Goal: Transaction & Acquisition: Obtain resource

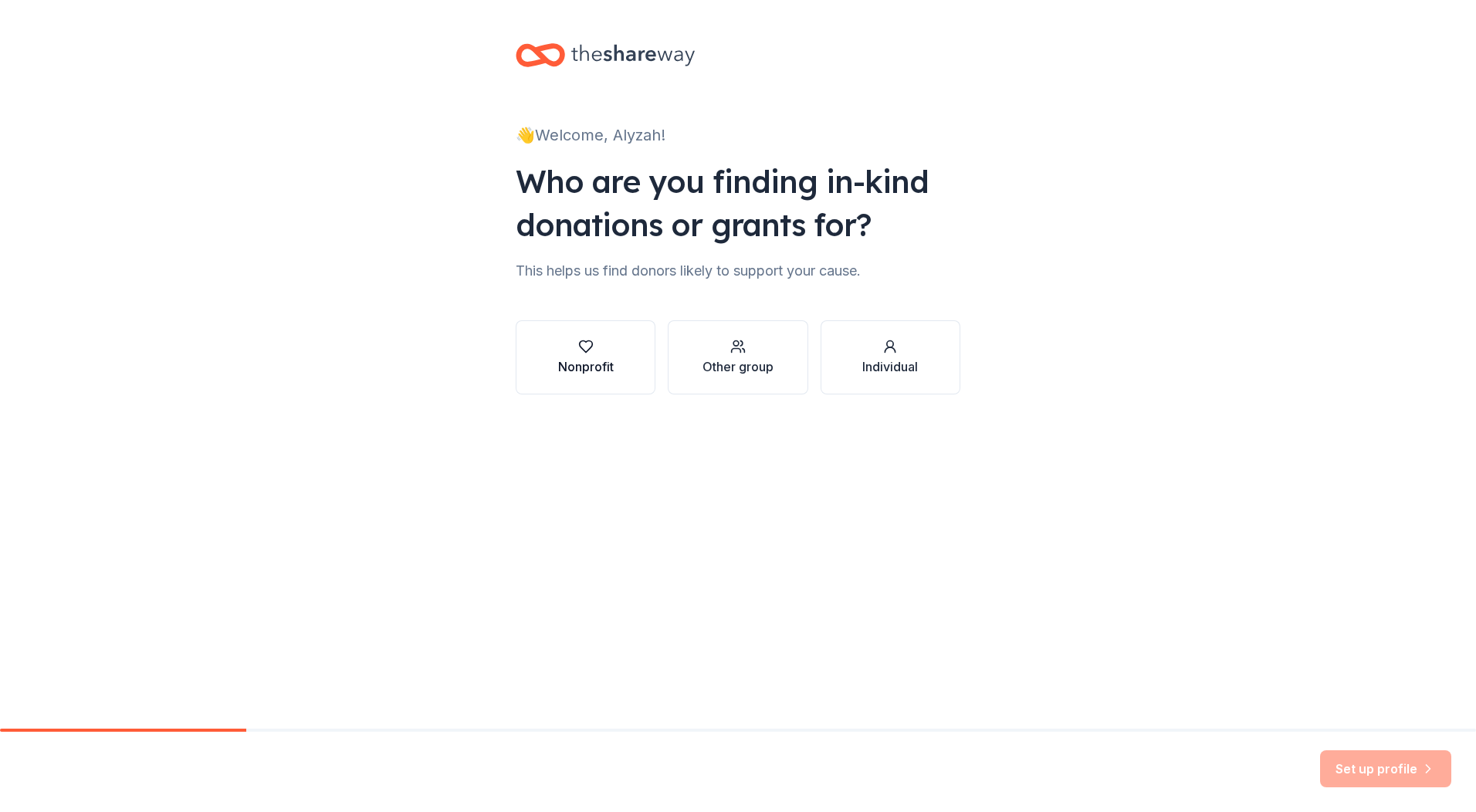
click at [603, 346] on div "button" at bounding box center [586, 346] width 56 height 16
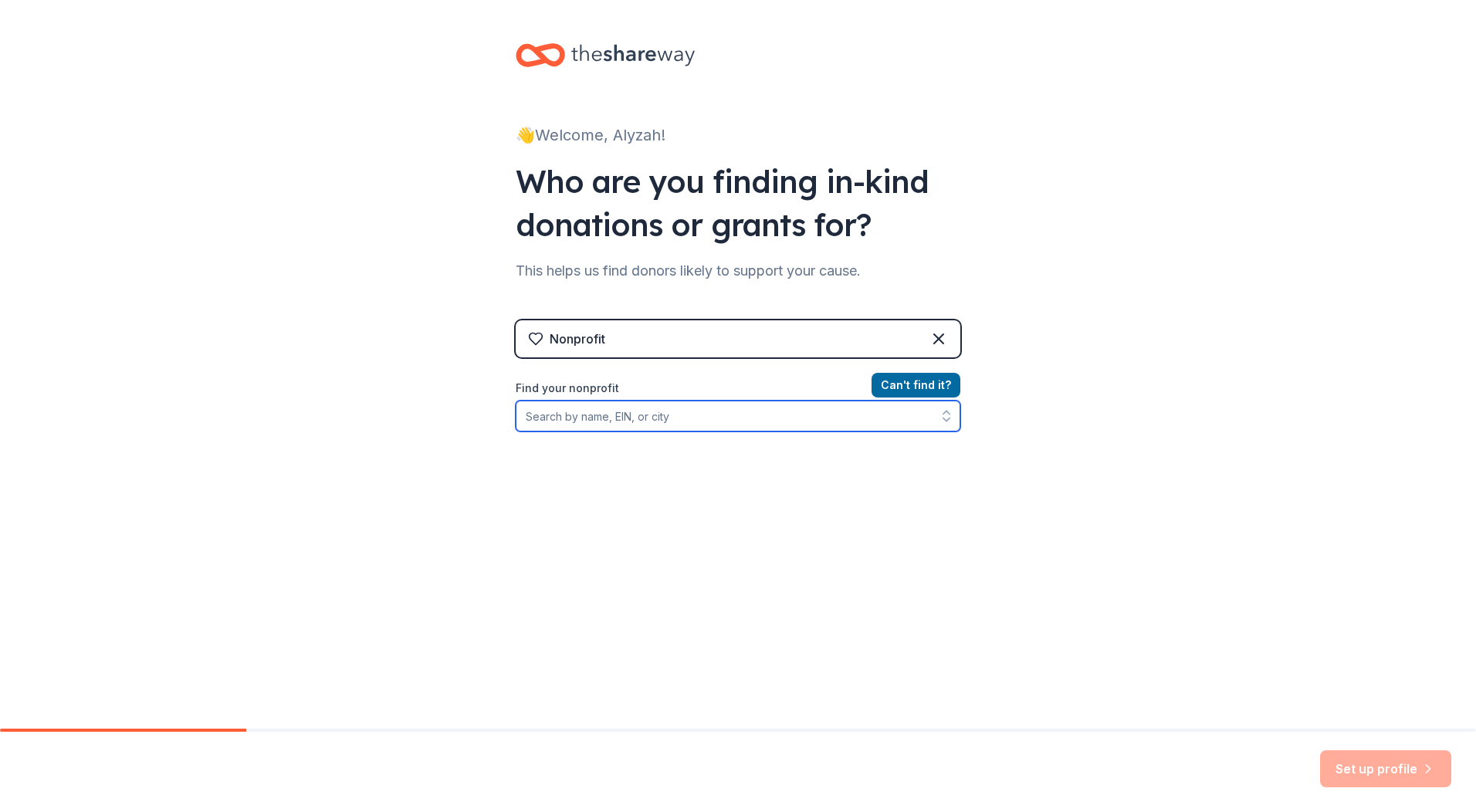
click at [797, 401] on input "Find your nonprofit" at bounding box center [738, 415] width 445 height 30
type input "[PERSON_NAME]'s House"
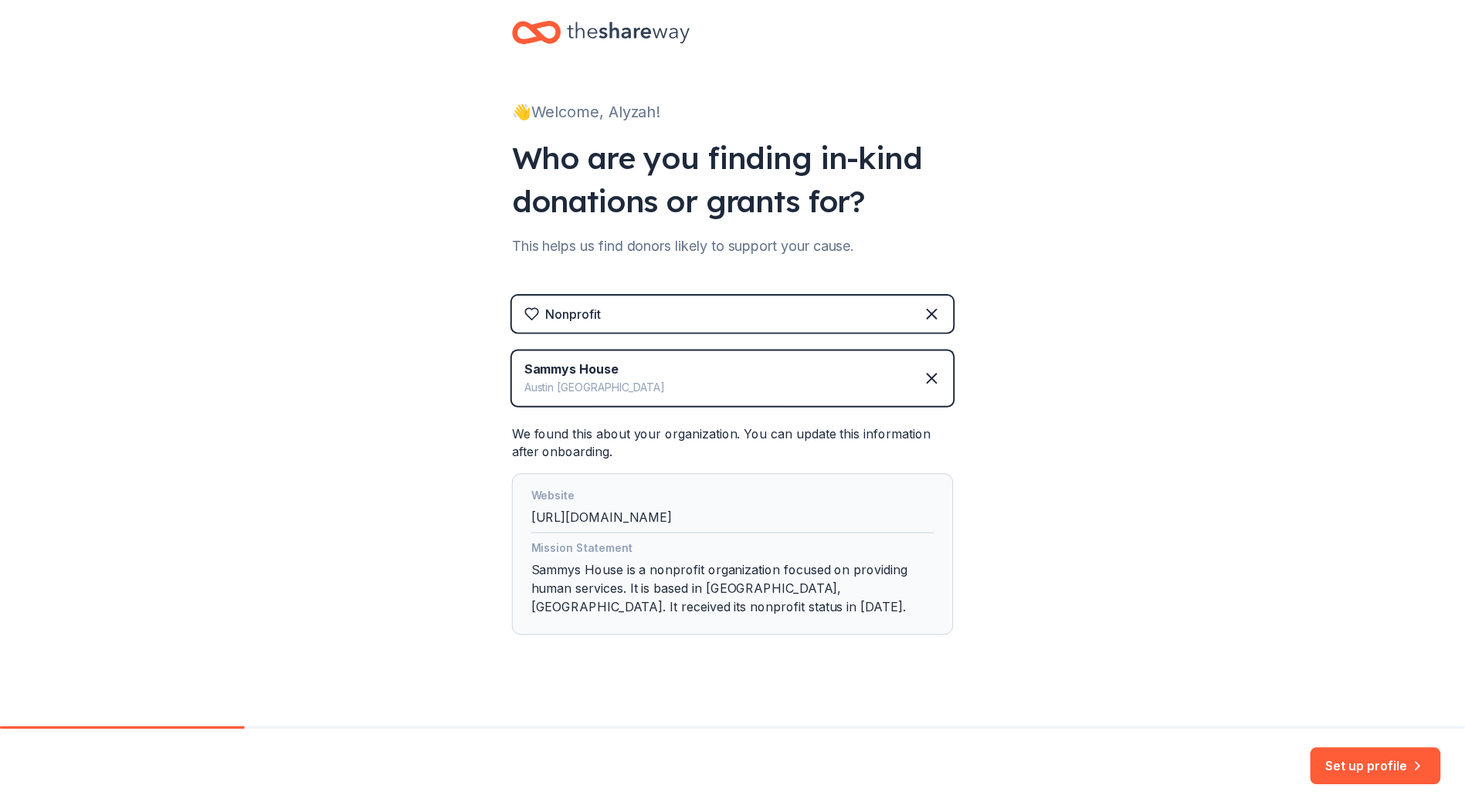
scroll to position [38, 0]
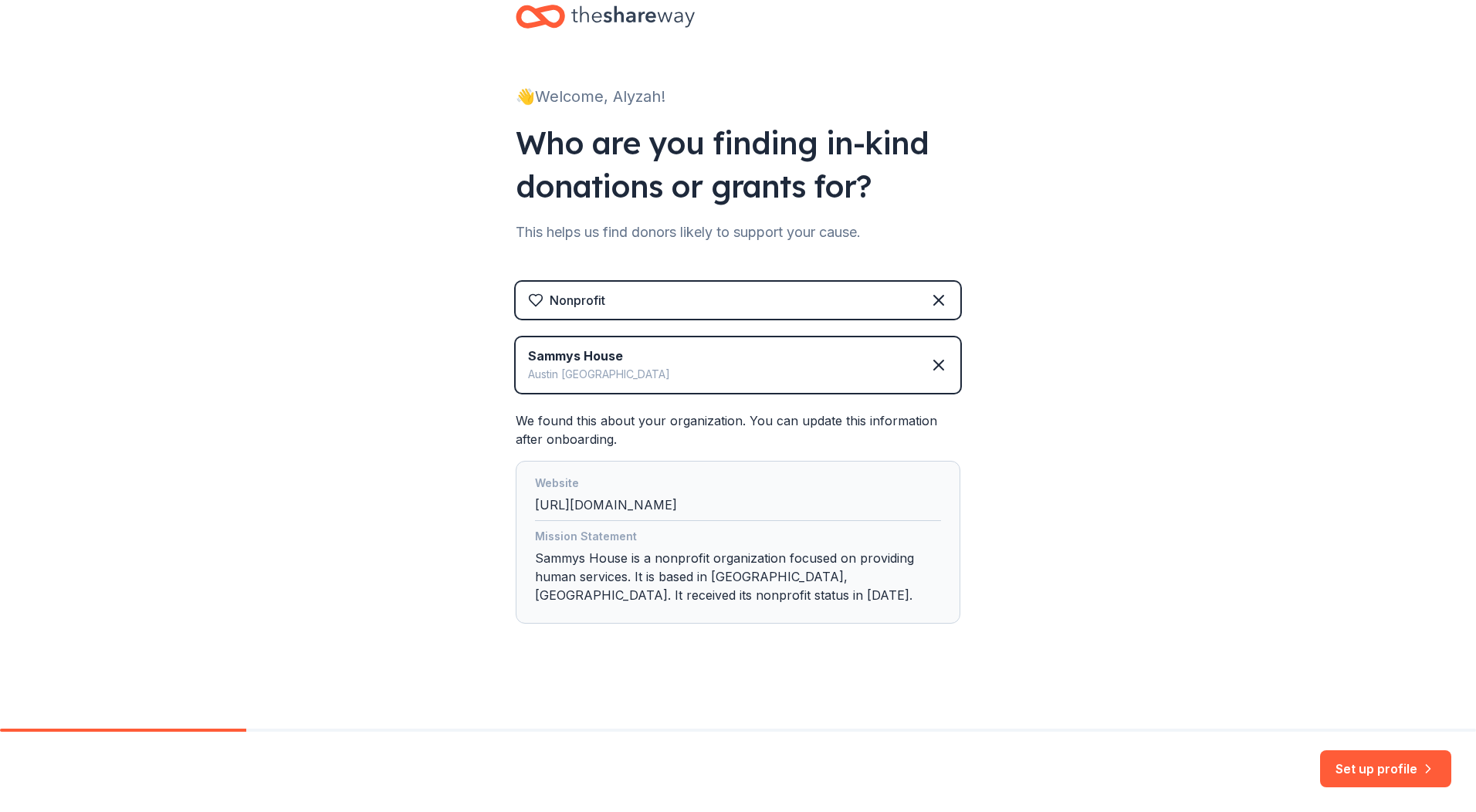
click at [621, 588] on div "Mission Statement Sammys House is a nonprofit organization focused on providing…" at bounding box center [738, 569] width 406 height 84
click at [694, 582] on div "Mission Statement Sammys House is a nonprofit organization focused on providing…" at bounding box center [738, 569] width 406 height 84
click at [1406, 775] on button "Set up profile" at bounding box center [1385, 768] width 131 height 37
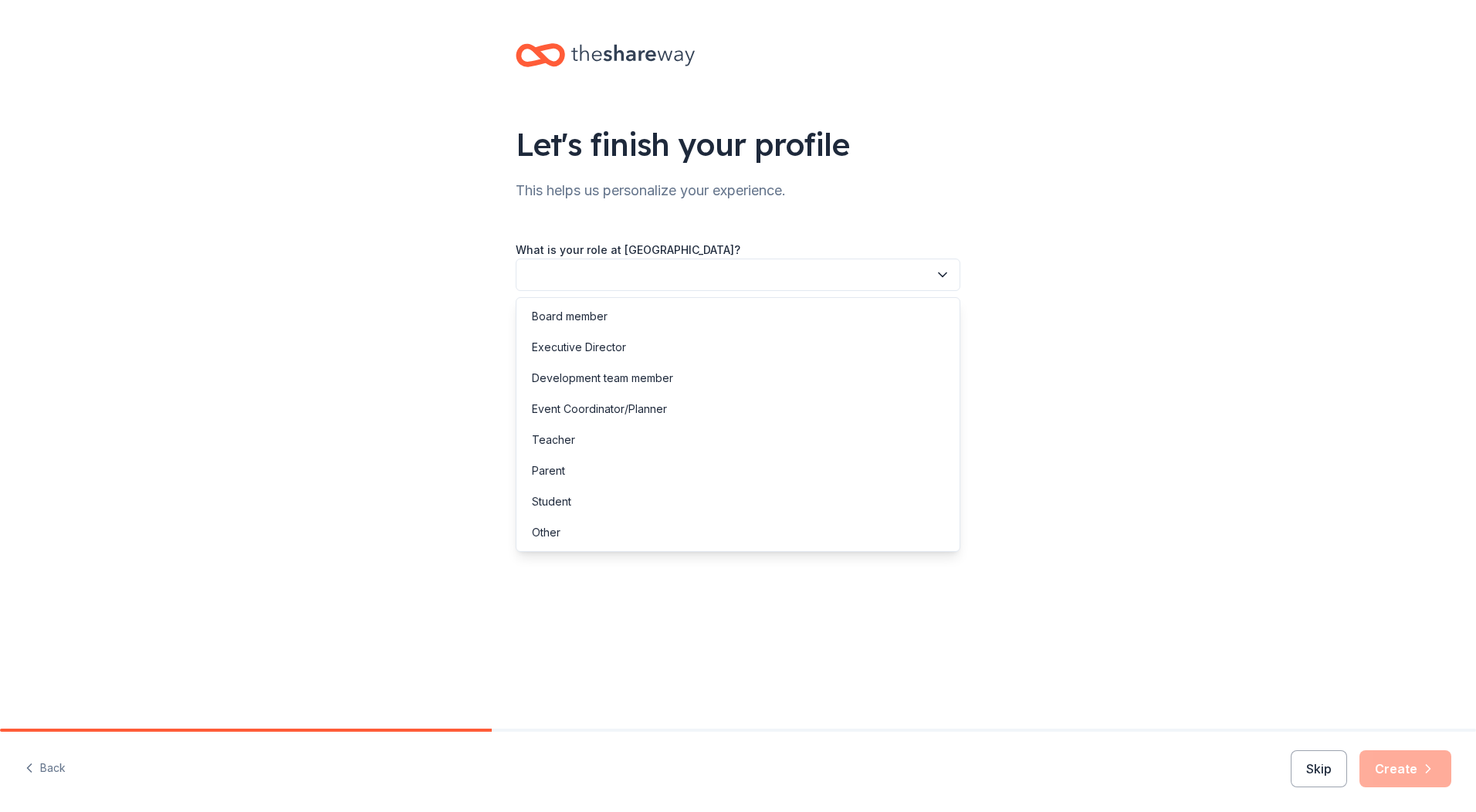
click at [596, 273] on button "button" at bounding box center [738, 274] width 445 height 32
click at [574, 378] on div "Development team member" at bounding box center [602, 378] width 141 height 18
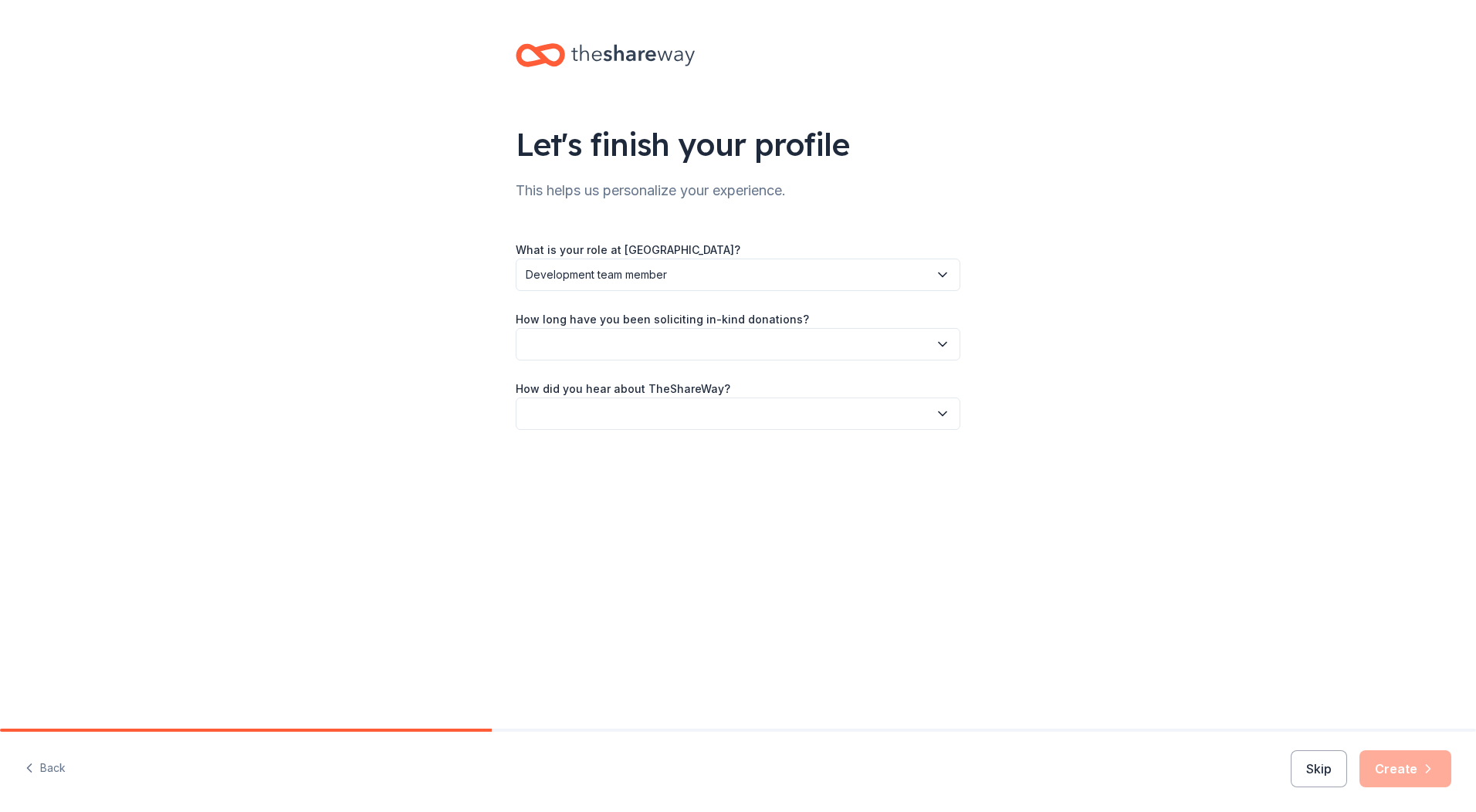
click at [594, 343] on button "button" at bounding box center [738, 344] width 445 height 32
click at [582, 389] on div "This is my first time!" at bounding box center [580, 386] width 98 height 18
click at [670, 407] on button "button" at bounding box center [738, 413] width 445 height 32
click at [596, 459] on div "Friend or colleague" at bounding box center [581, 455] width 100 height 18
click at [1412, 774] on button "Create" at bounding box center [1406, 768] width 92 height 37
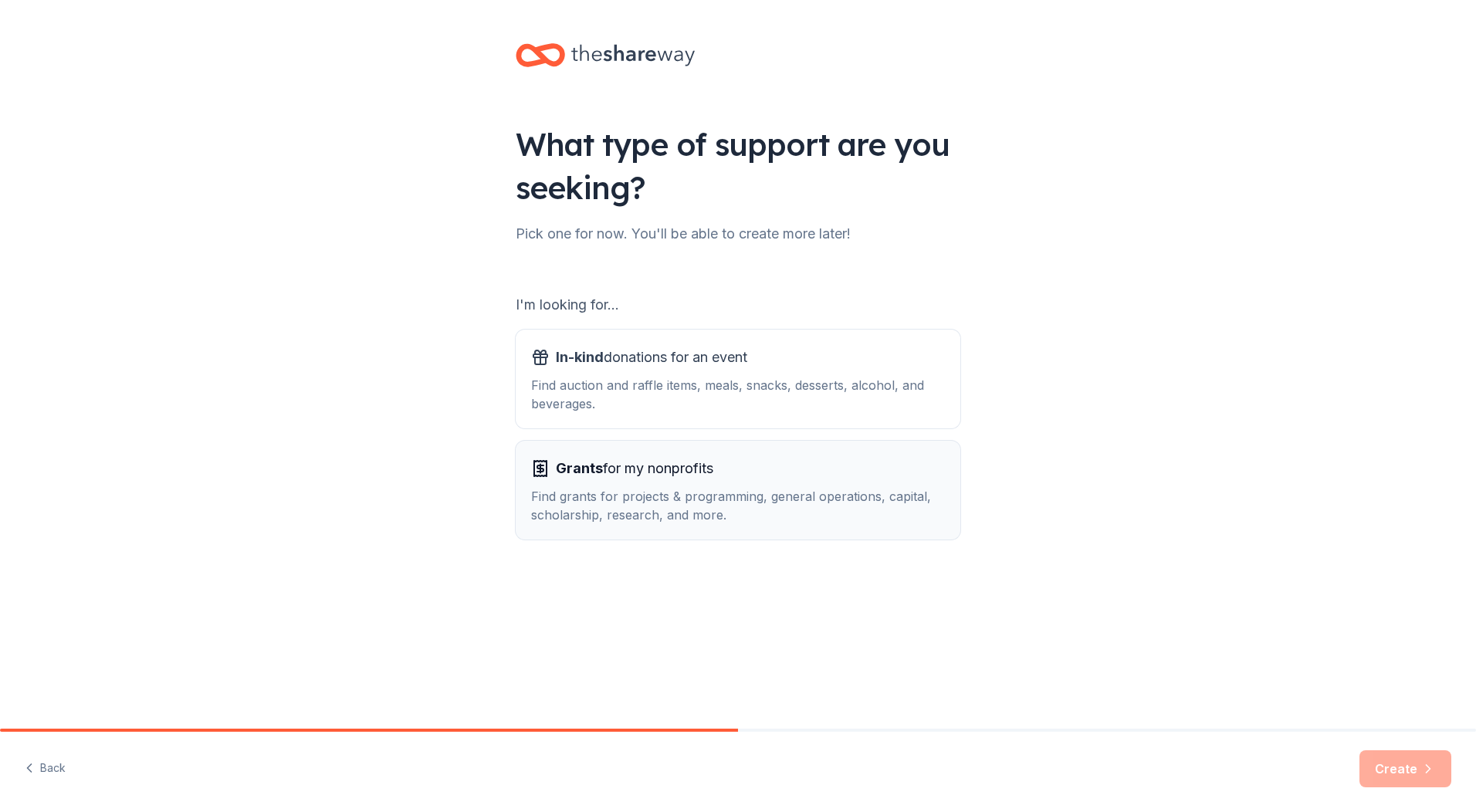
click at [667, 460] on span "Grants for my nonprofits" at bounding box center [634, 468] width 158 height 24
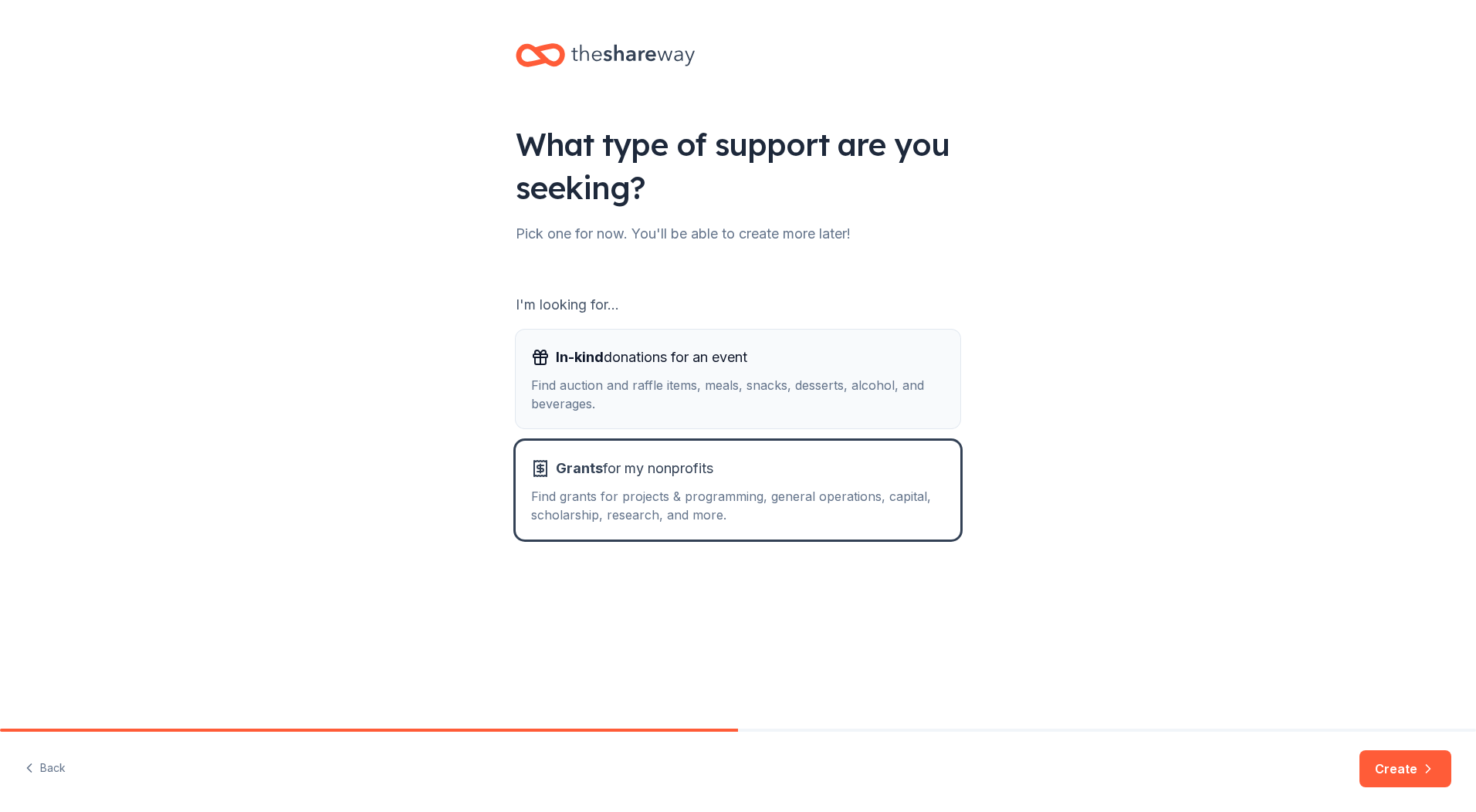
click at [672, 408] on div "Find auction and raffle items, meals, snacks, desserts, alcohol, and beverages." at bounding box center [737, 394] width 413 height 37
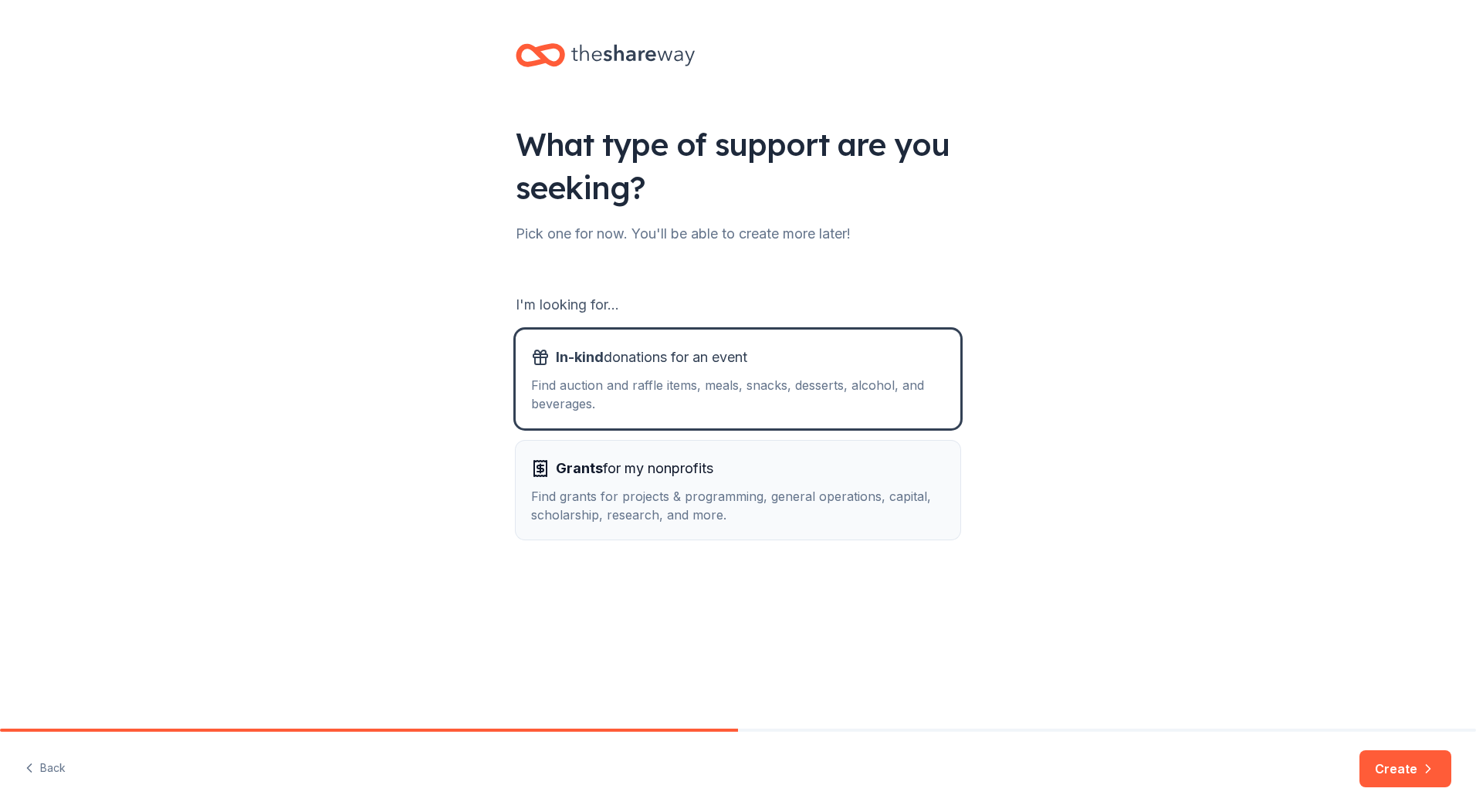
click at [655, 497] on div "Find grants for projects & programming, general operations, capital, scholarshi…" at bounding box center [737, 506] width 413 height 37
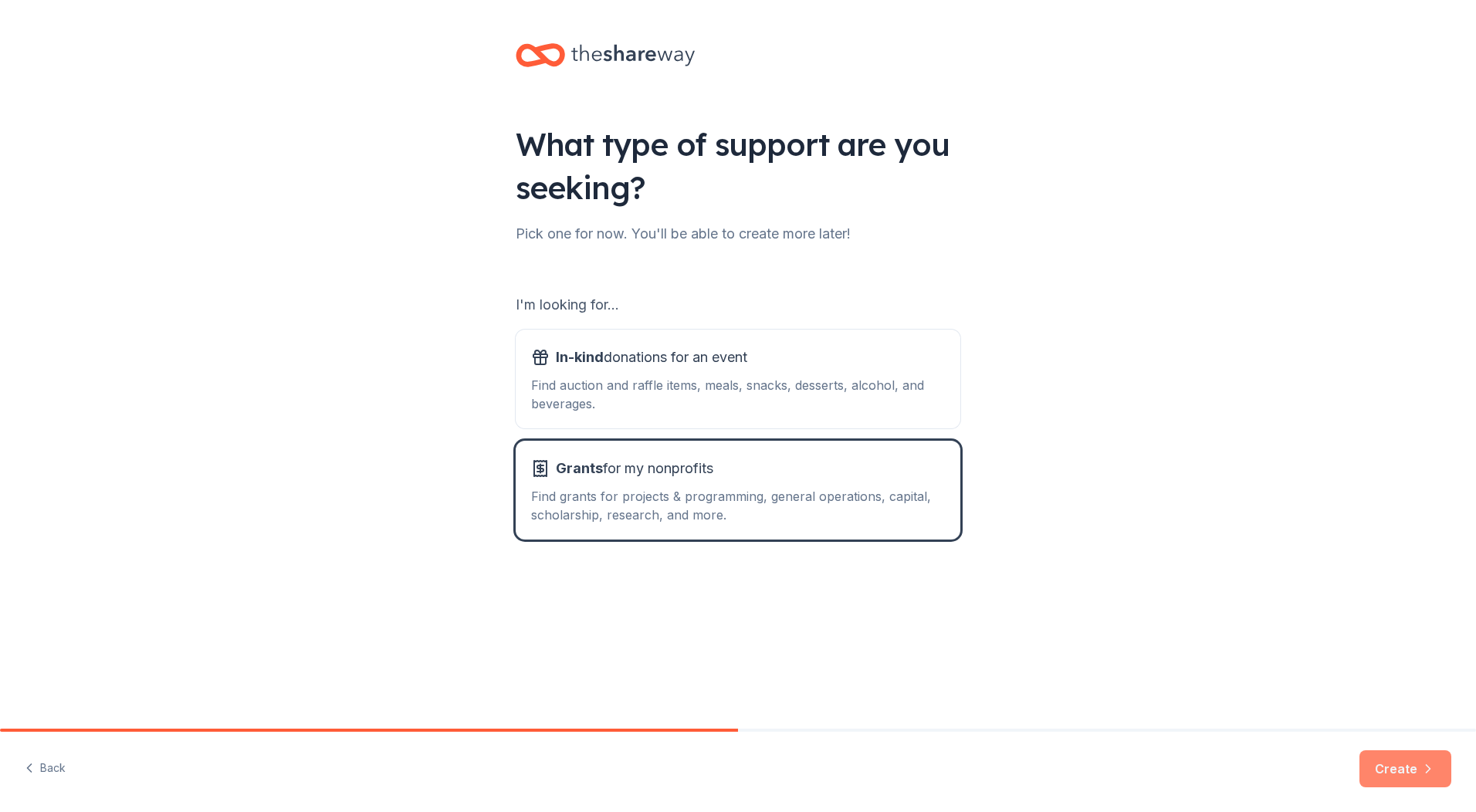
click at [1384, 762] on button "Create" at bounding box center [1406, 768] width 92 height 37
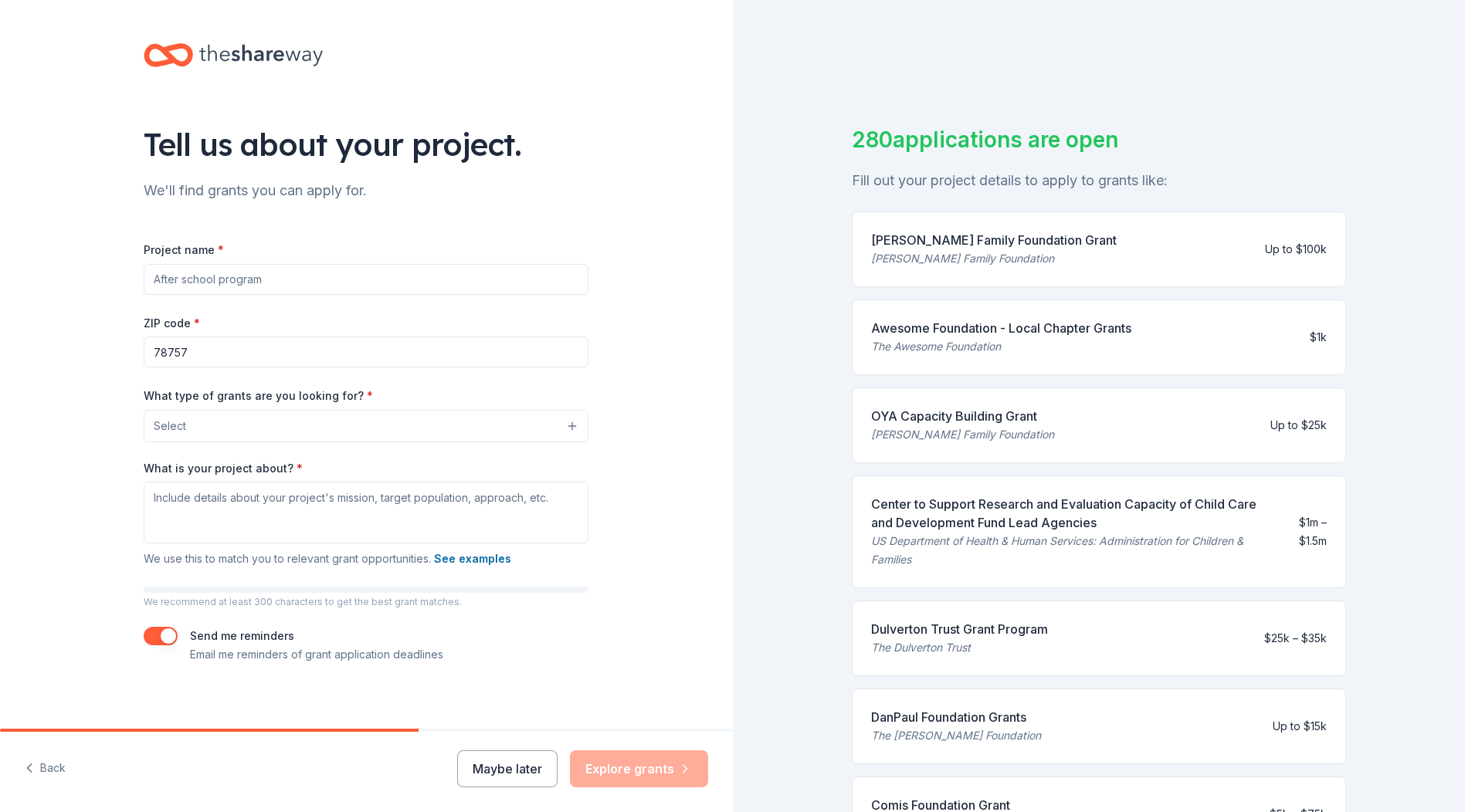
click at [347, 293] on input "Project name *" at bounding box center [366, 278] width 445 height 30
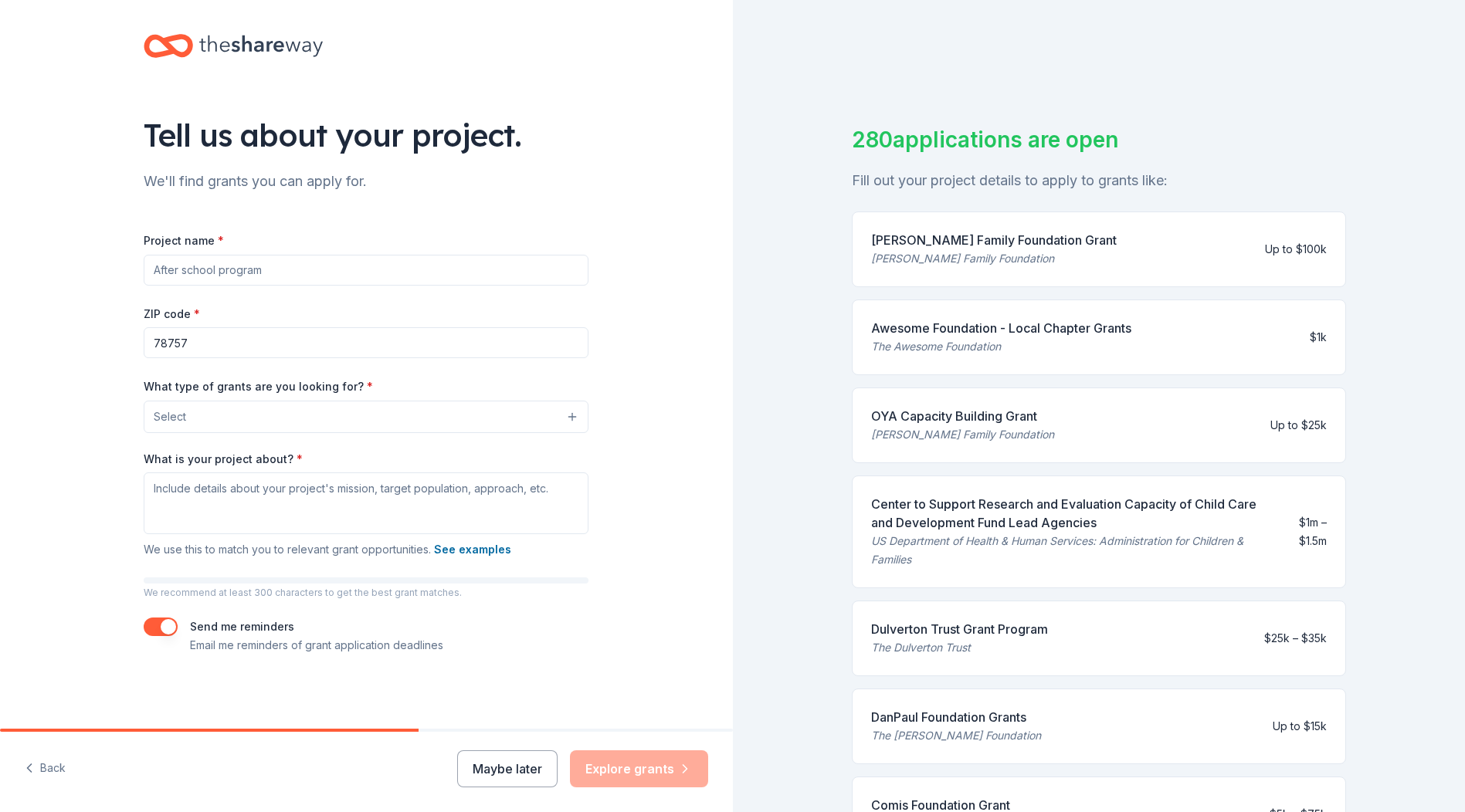
click at [424, 428] on button "Select" at bounding box center [366, 416] width 445 height 32
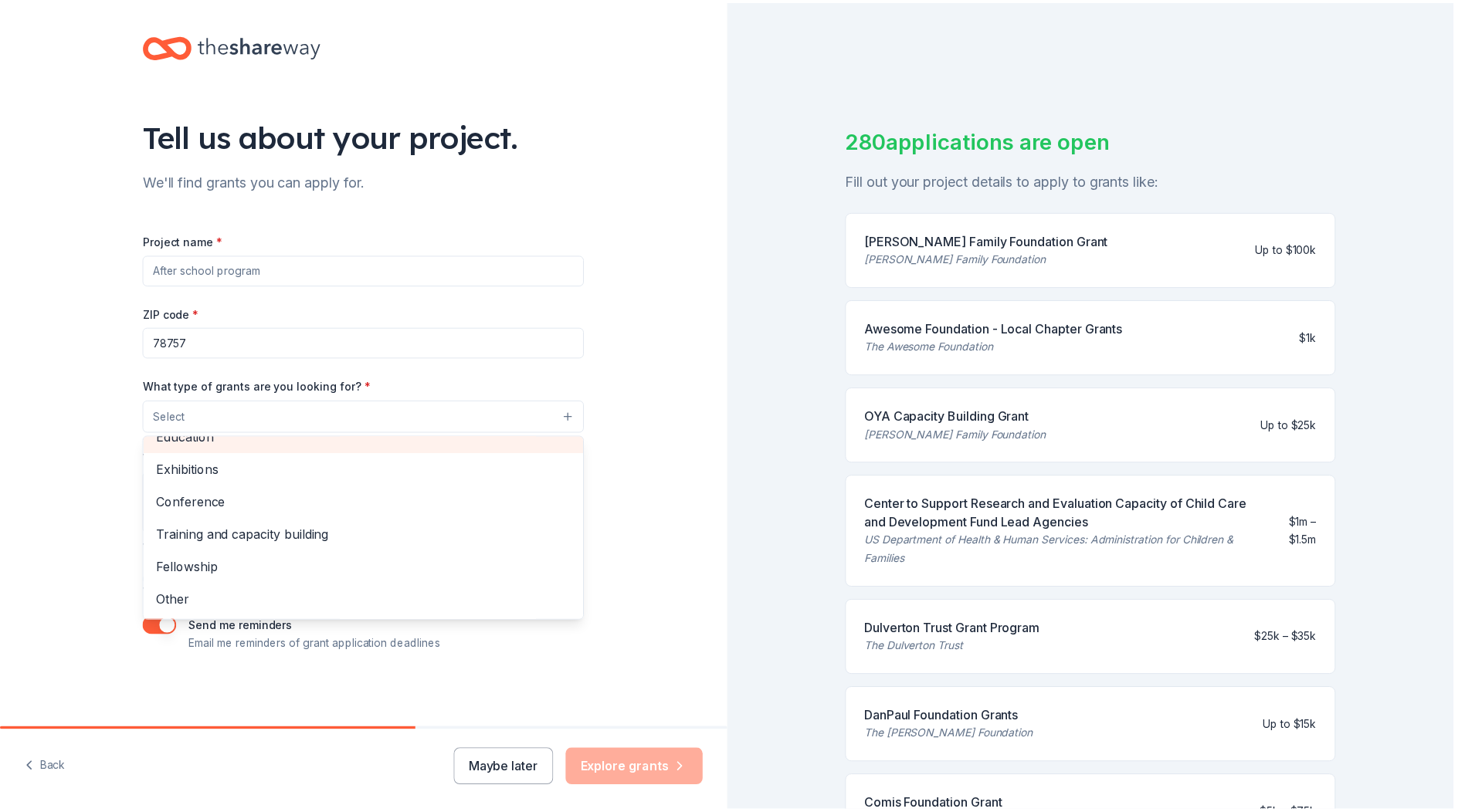
scroll to position [0, 0]
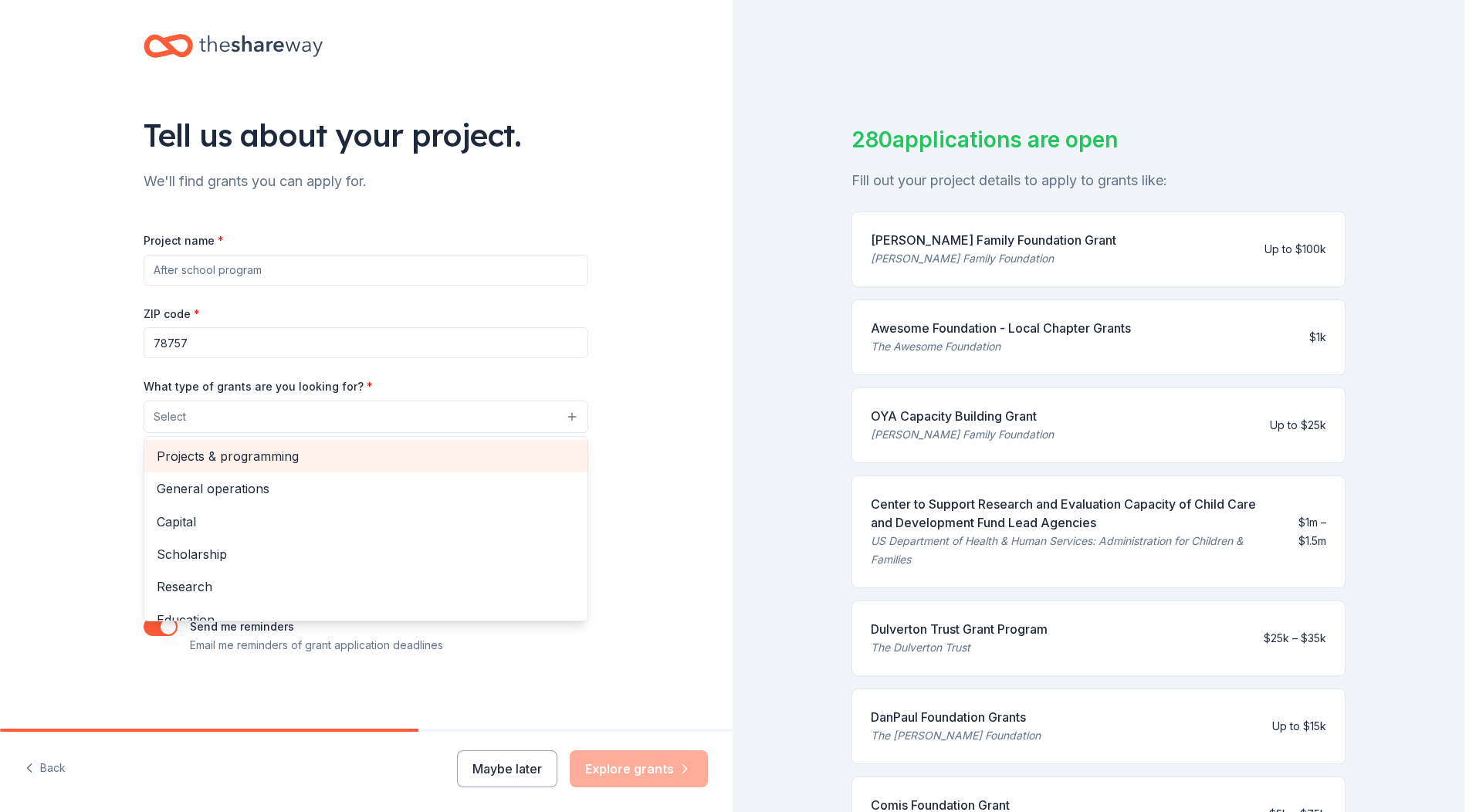
click at [209, 463] on span "Projects & programming" at bounding box center [366, 456] width 419 height 20
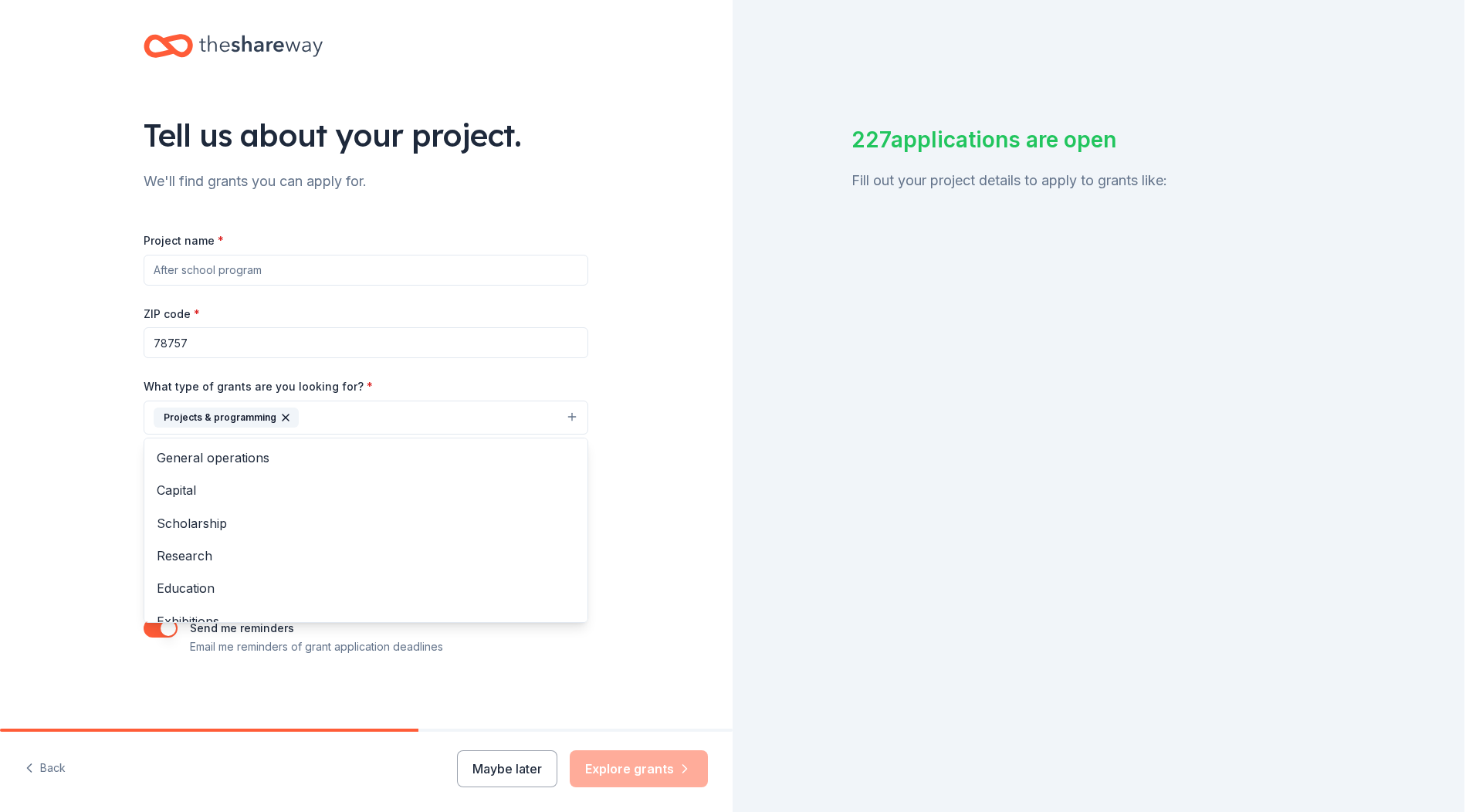
click at [274, 258] on div "Project name * ZIP code * 78757 What type of grants are you looking for? * Proj…" at bounding box center [366, 443] width 445 height 426
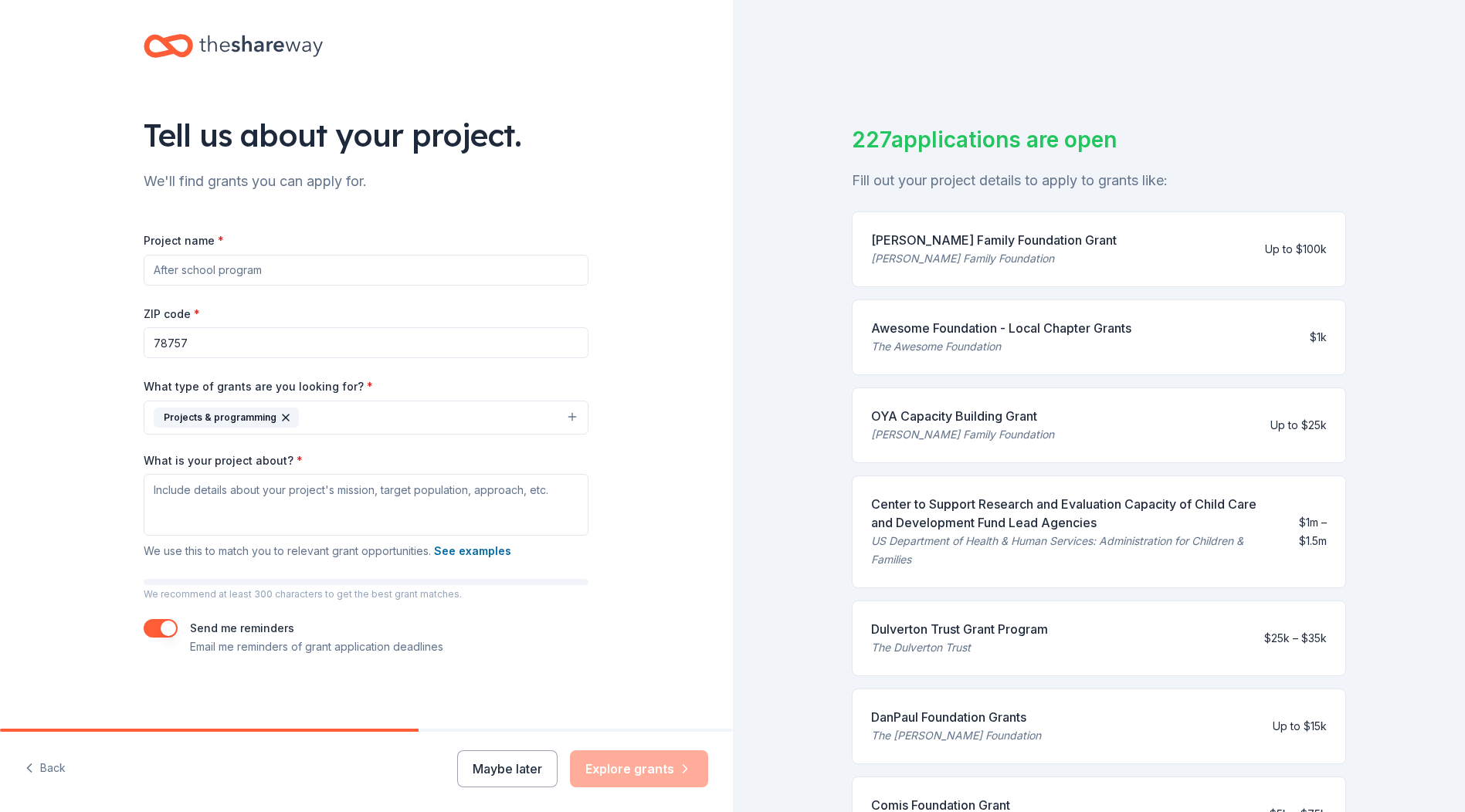
click at [274, 258] on input "Project name *" at bounding box center [366, 270] width 445 height 30
type input "P"
type input "Play area renovation and repair"
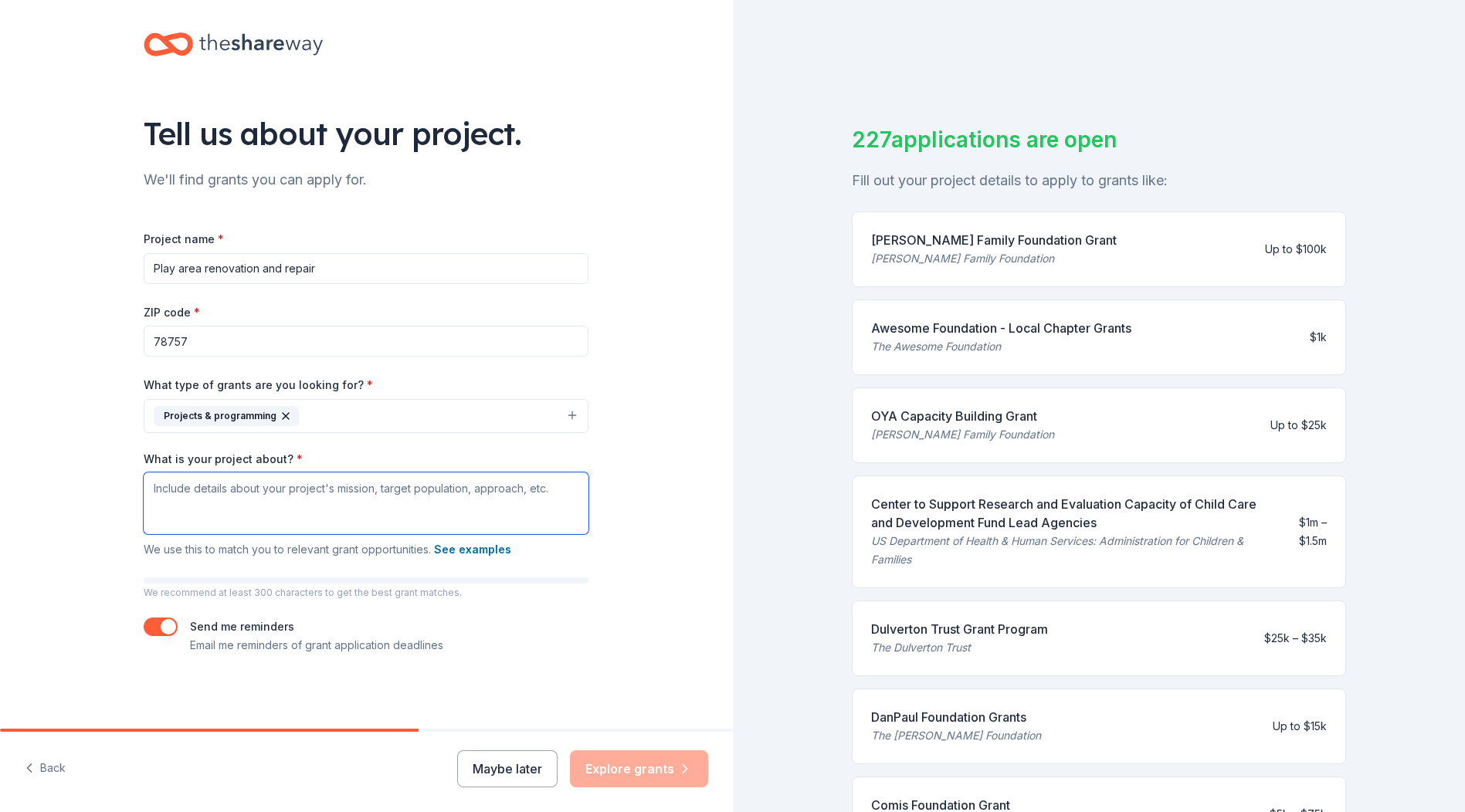
click at [252, 500] on textarea "What is your project about? *" at bounding box center [366, 503] width 445 height 62
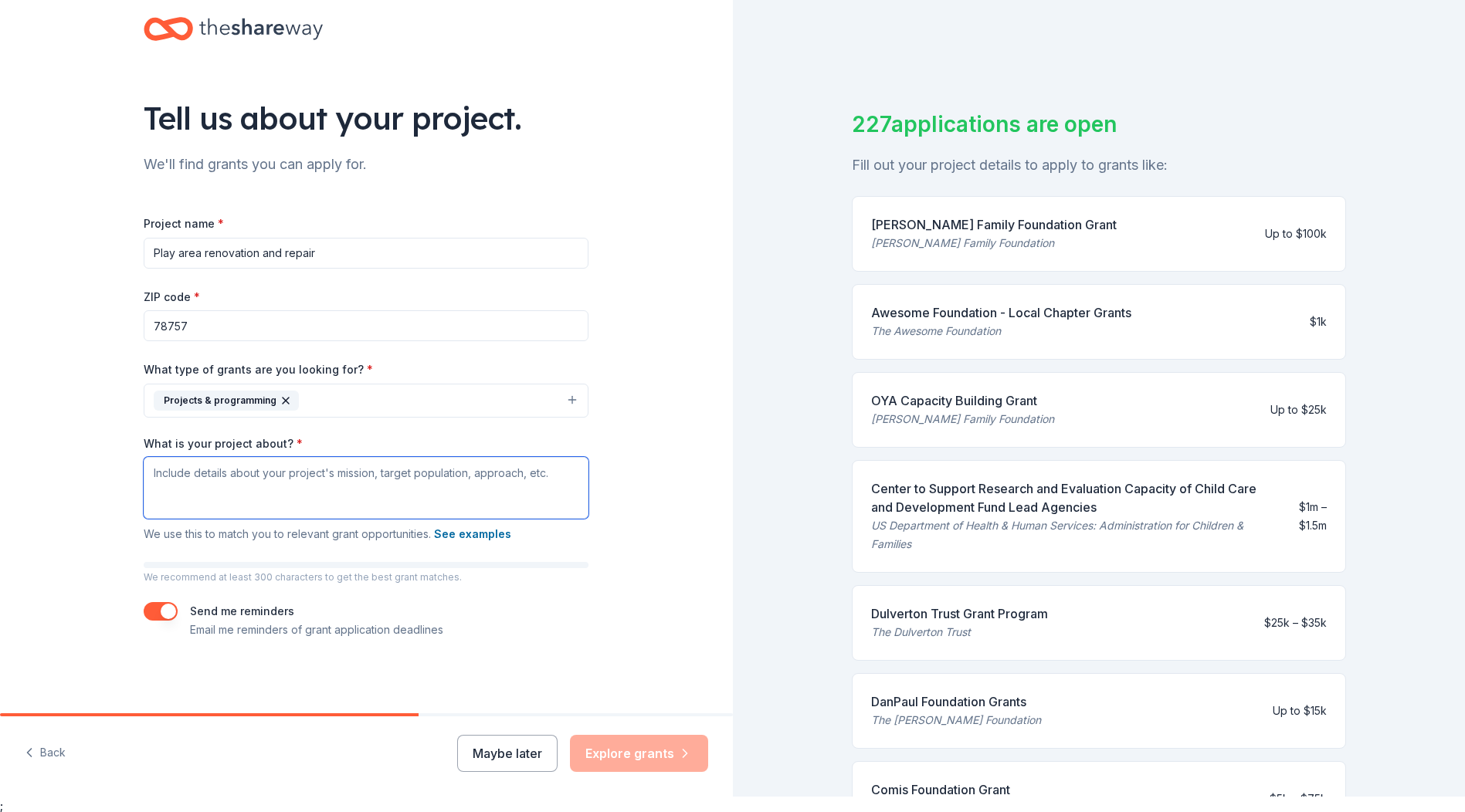
scroll to position [18, 0]
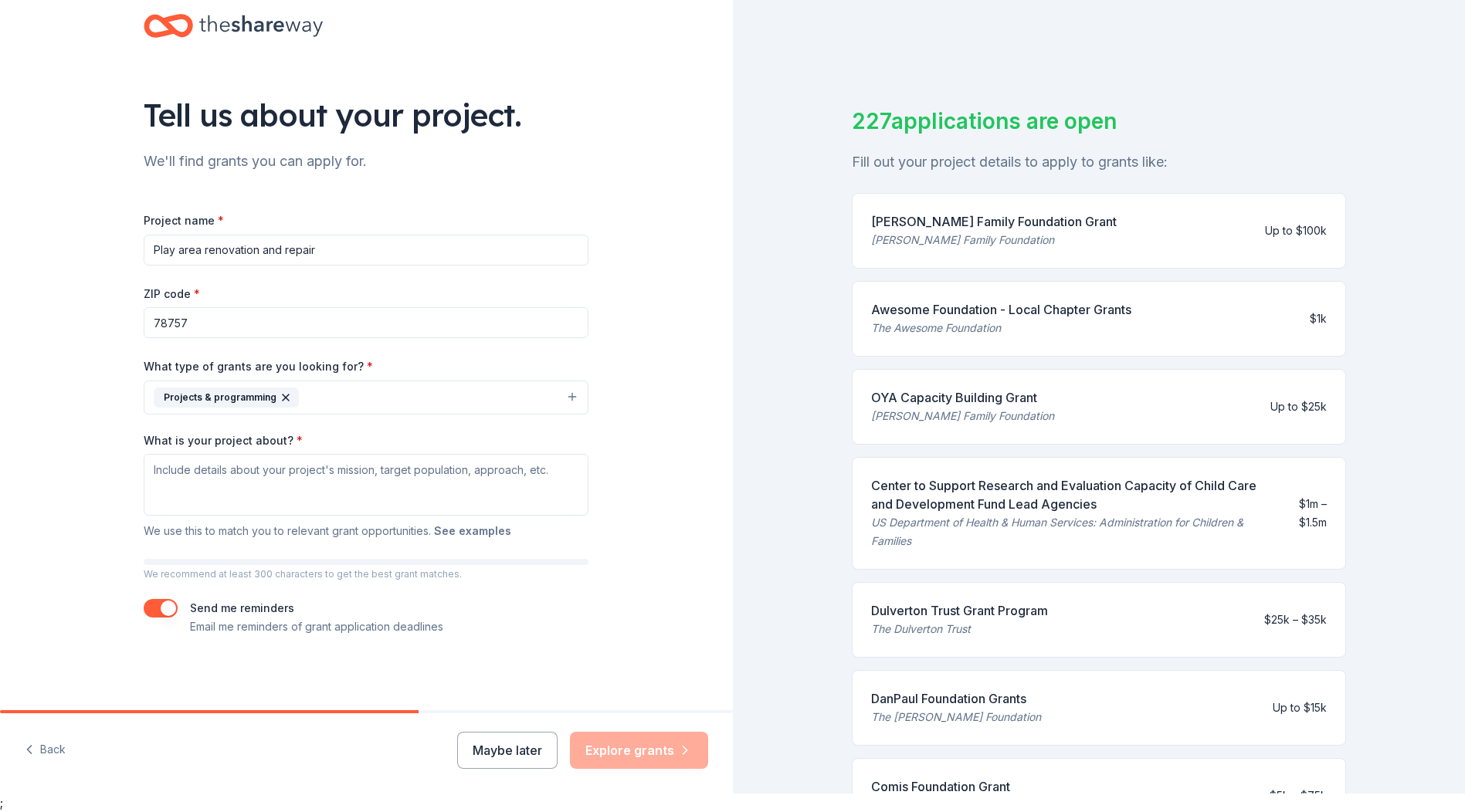
click at [482, 536] on button "See examples" at bounding box center [473, 531] width 77 height 18
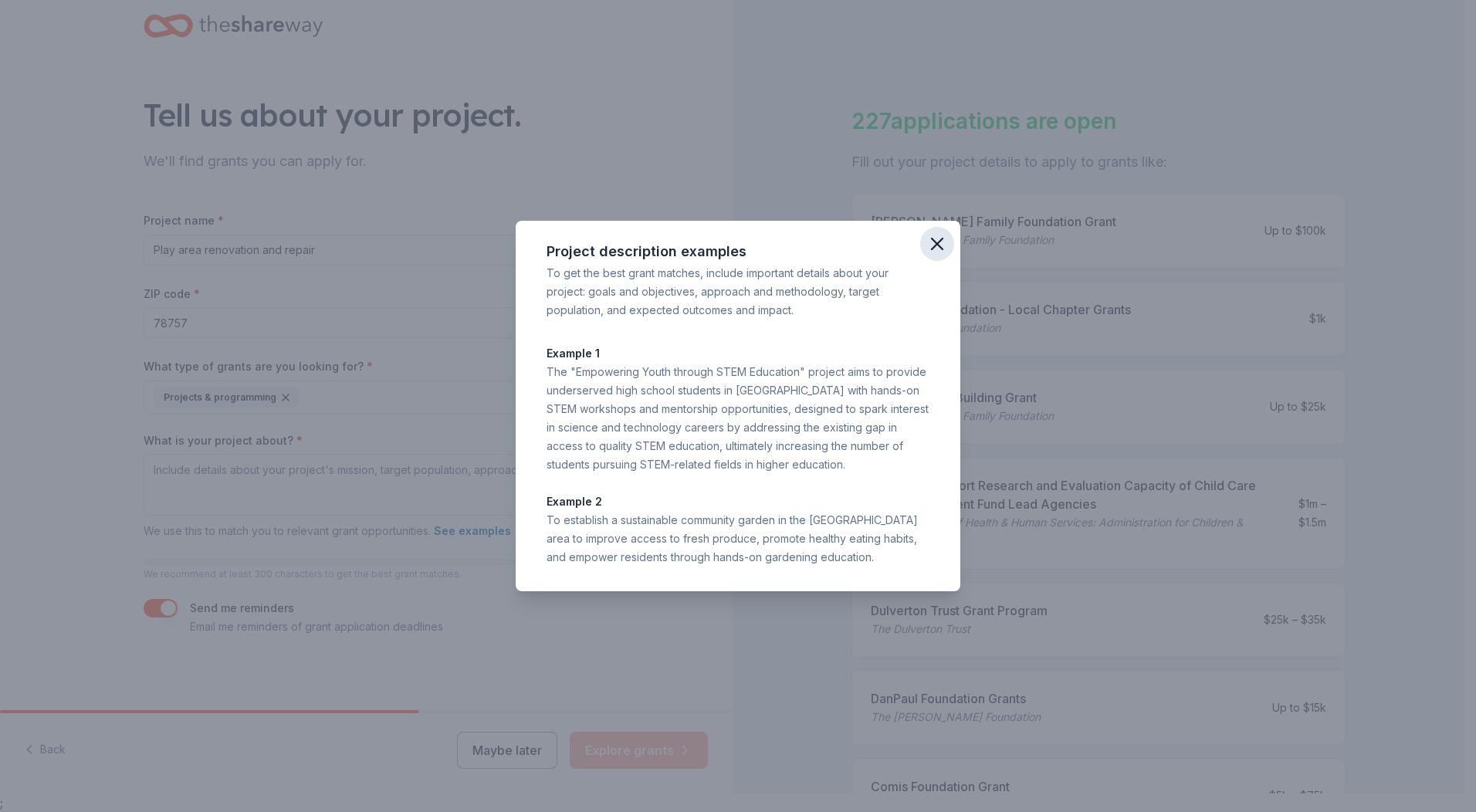
click at [949, 237] on button "button" at bounding box center [936, 244] width 34 height 34
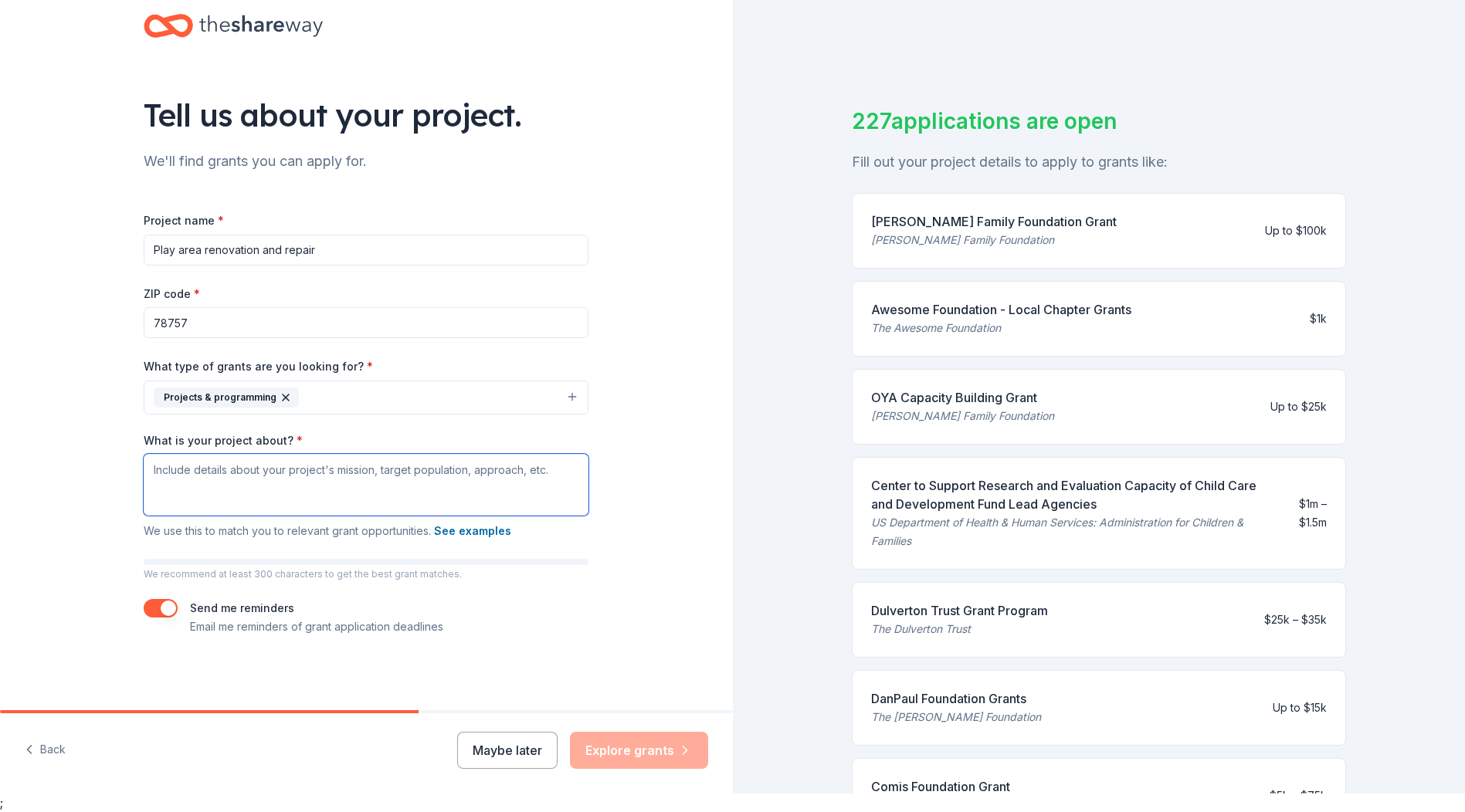
click at [220, 478] on textarea "What is your project about? *" at bounding box center [366, 485] width 445 height 62
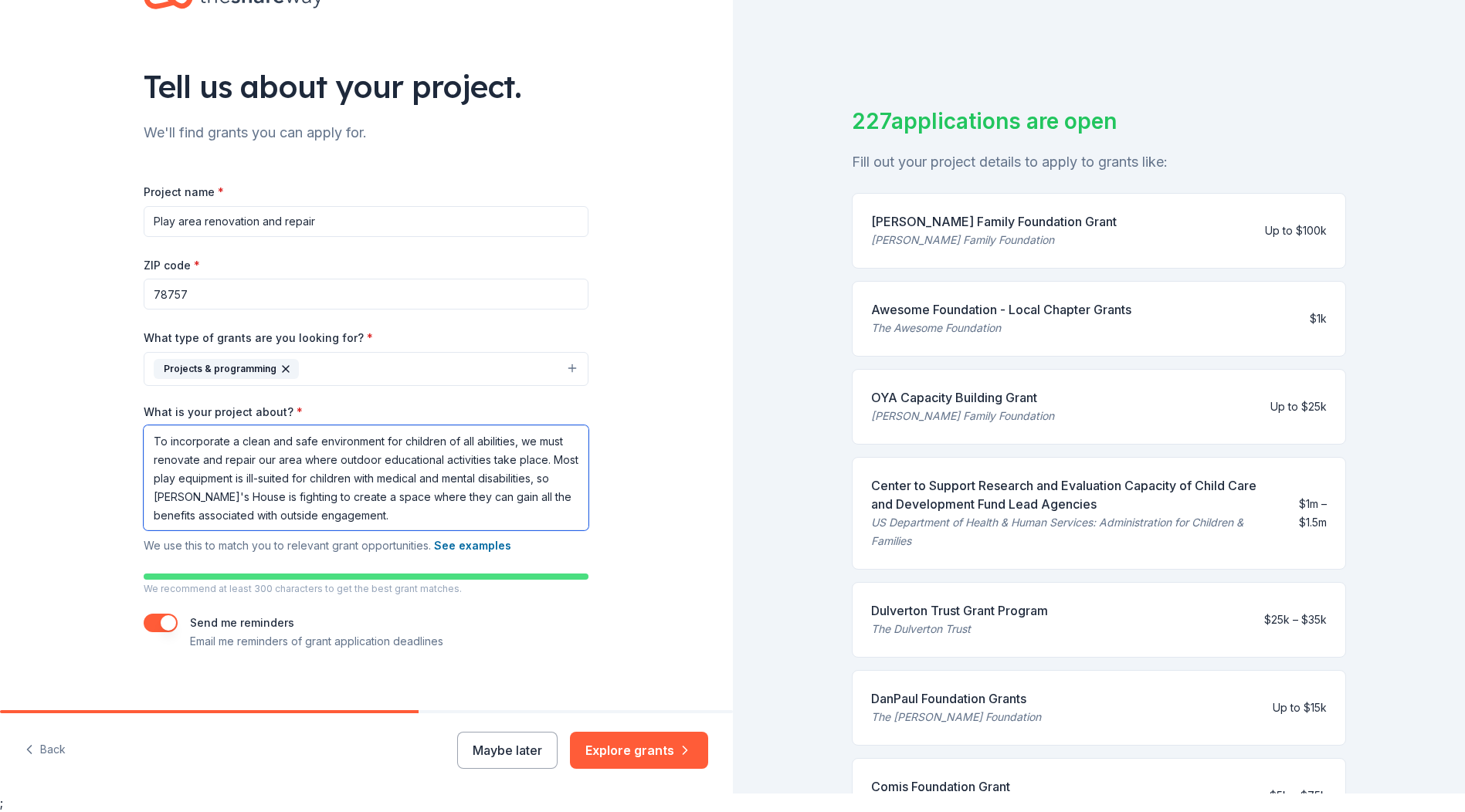
scroll to position [54, 0]
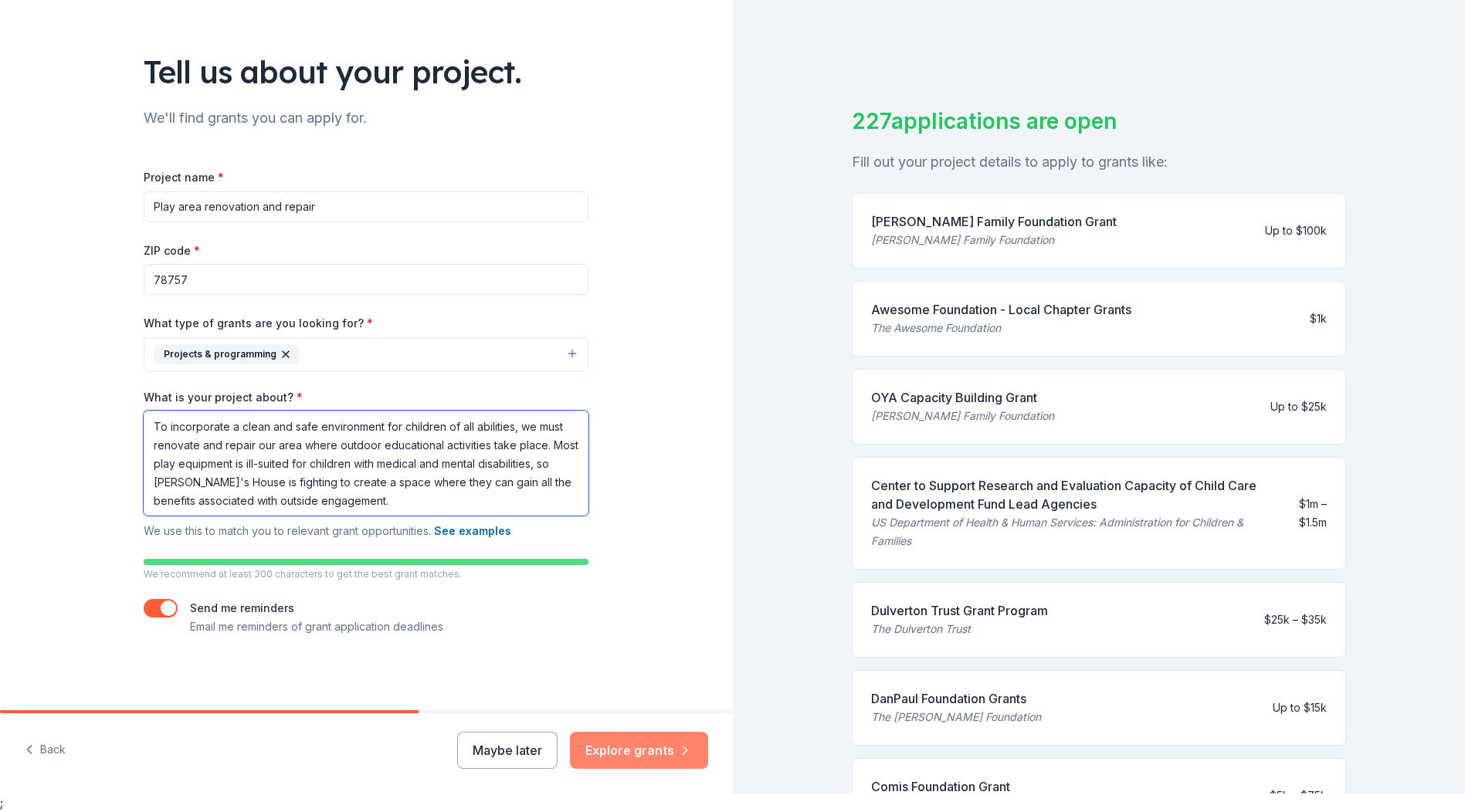
type textarea "To incorporate a clean and safe environment for children of all abilities, we m…"
click at [617, 755] on button "Explore grants" at bounding box center [639, 750] width 138 height 37
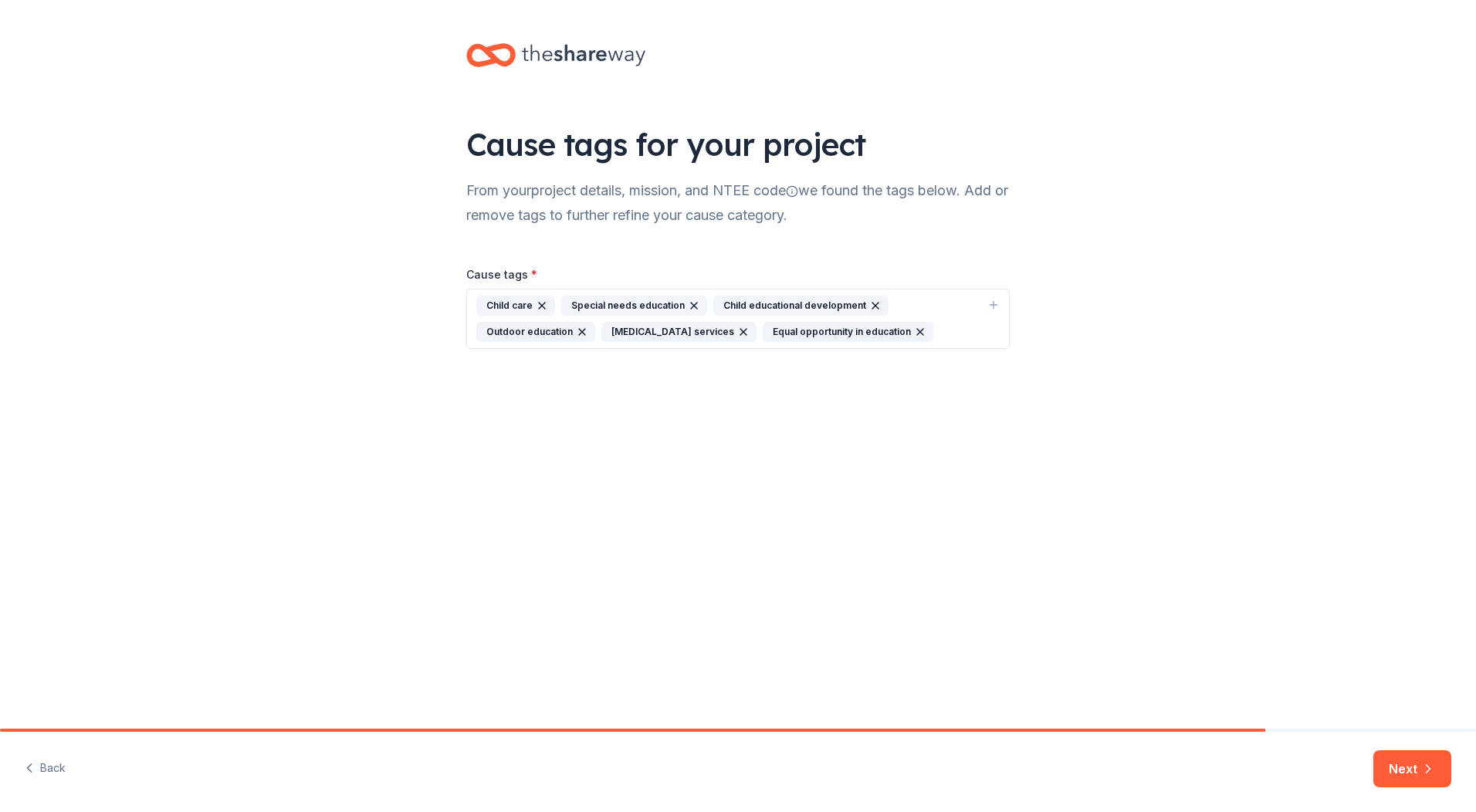
click at [503, 318] on div "Child care Special needs education Child educational development Outdoor educat…" at bounding box center [728, 319] width 505 height 46
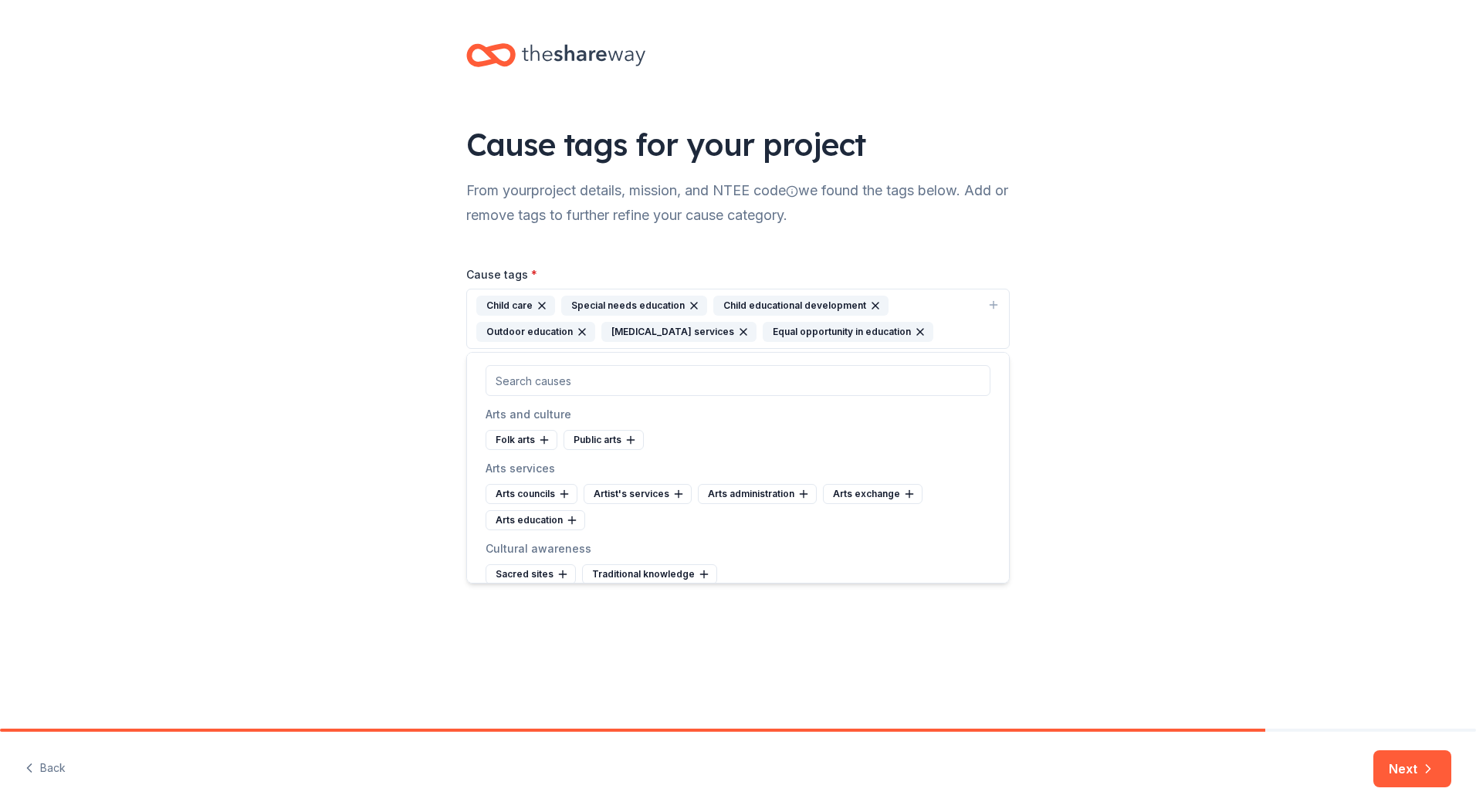
click at [579, 303] on div "Special needs education" at bounding box center [634, 305] width 146 height 20
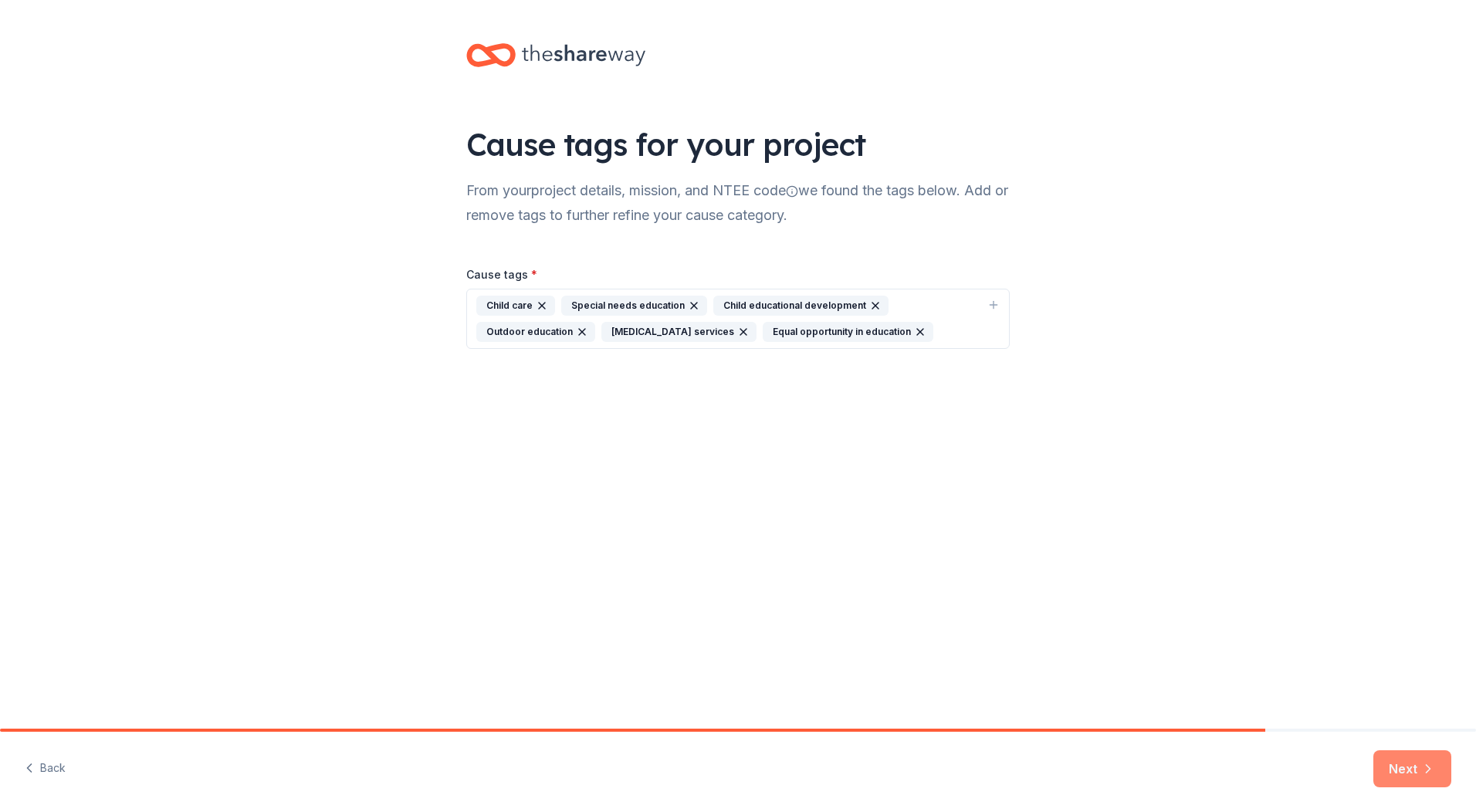
click at [1424, 752] on button "Next" at bounding box center [1412, 768] width 78 height 37
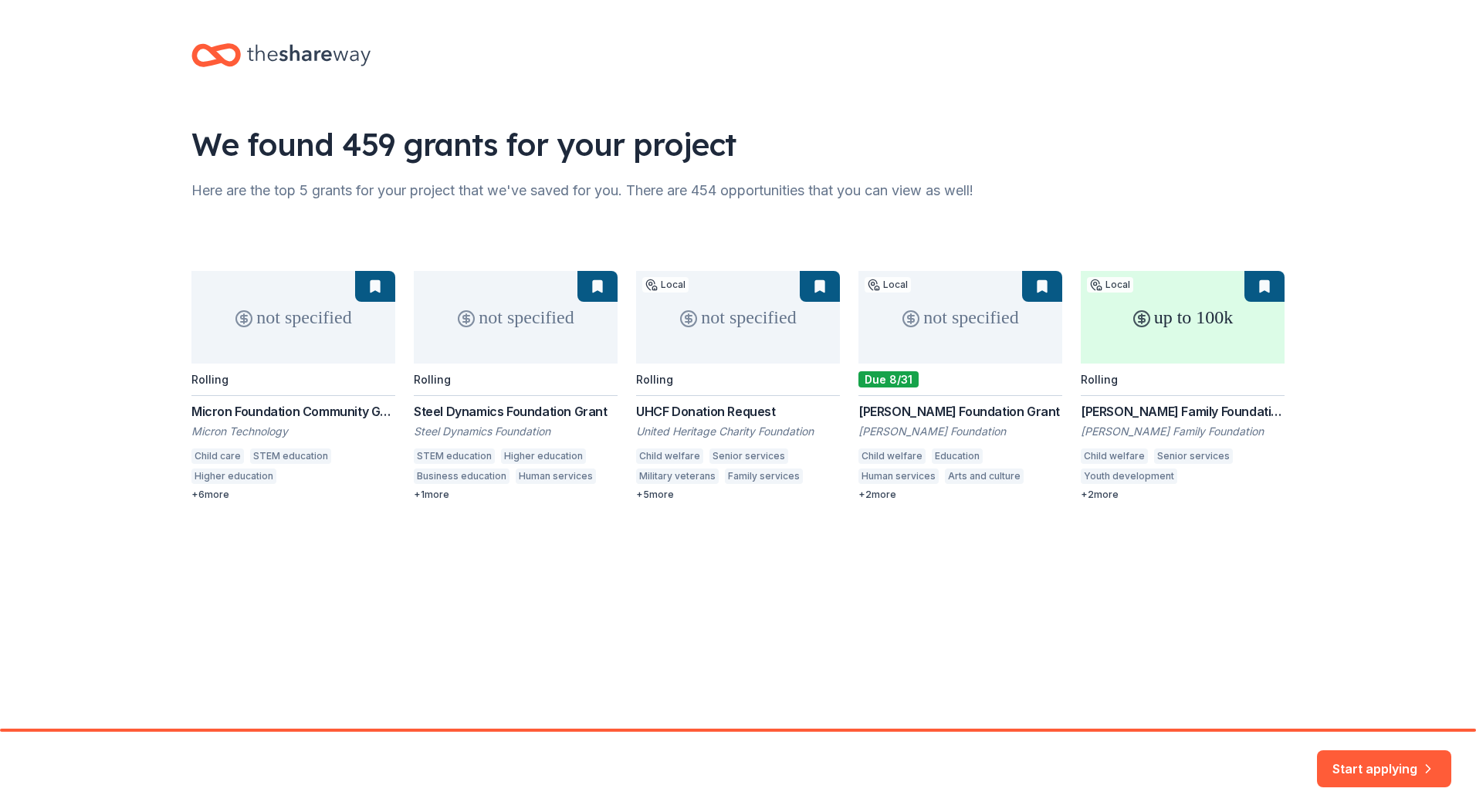
click at [694, 406] on div "not specified Rolling Micron Foundation Community Grant Micron Technology Child…" at bounding box center [738, 386] width 1093 height 230
click at [1408, 767] on button "Start applying" at bounding box center [1384, 760] width 134 height 37
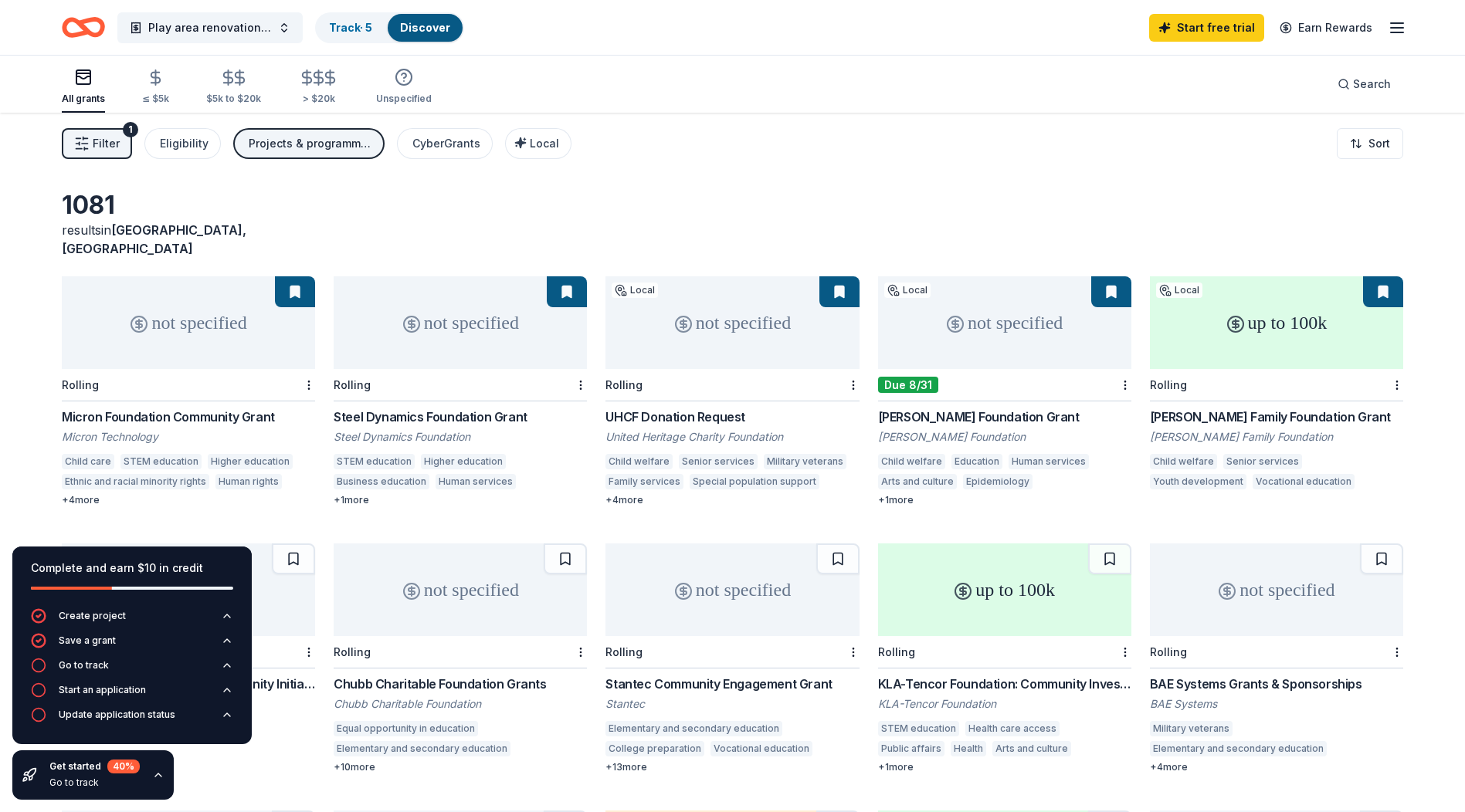
click at [691, 409] on div "UHCF Donation Request United Heritage Charity Foundation Child welfare Senior s…" at bounding box center [731, 457] width 253 height 99
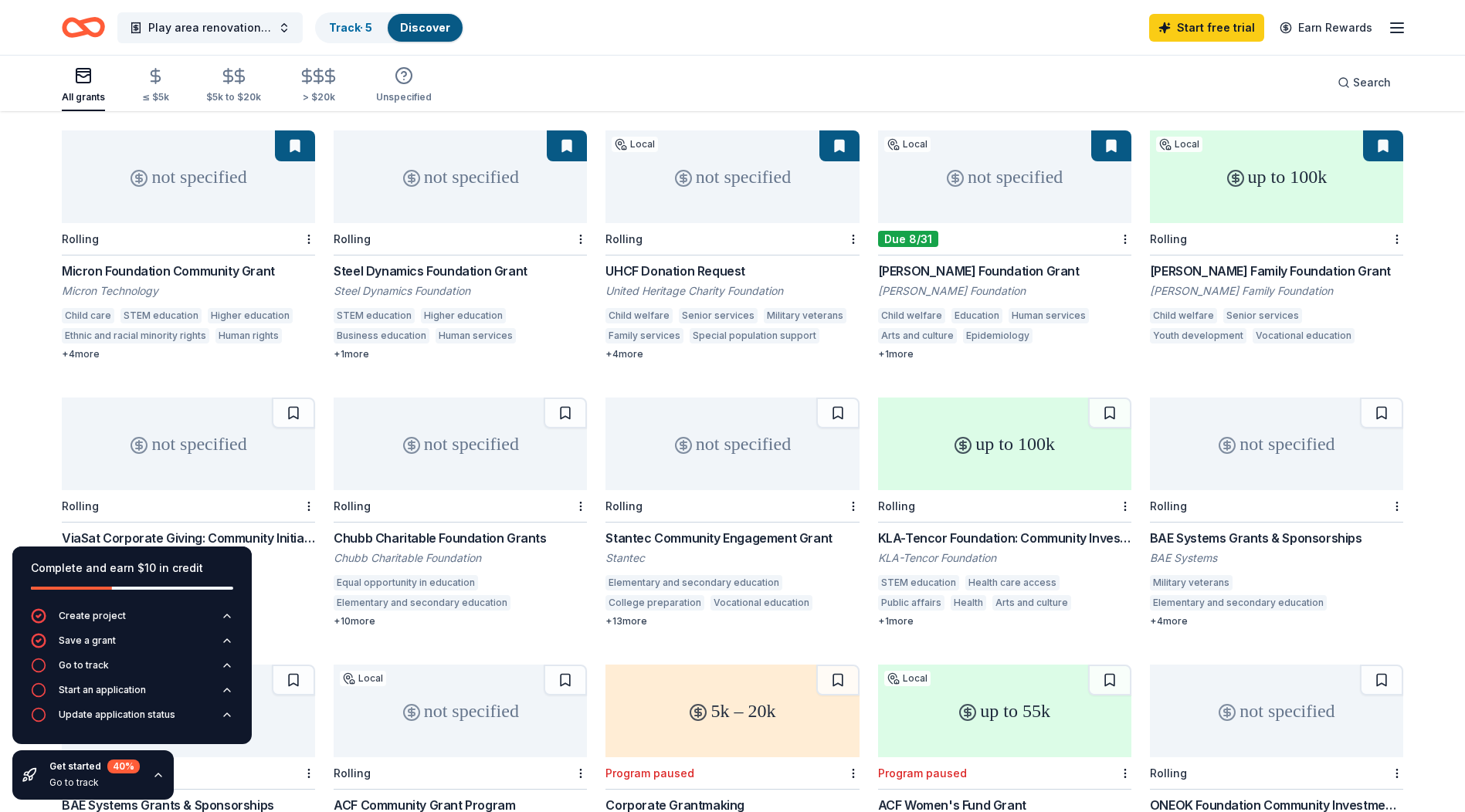
scroll to position [154, 0]
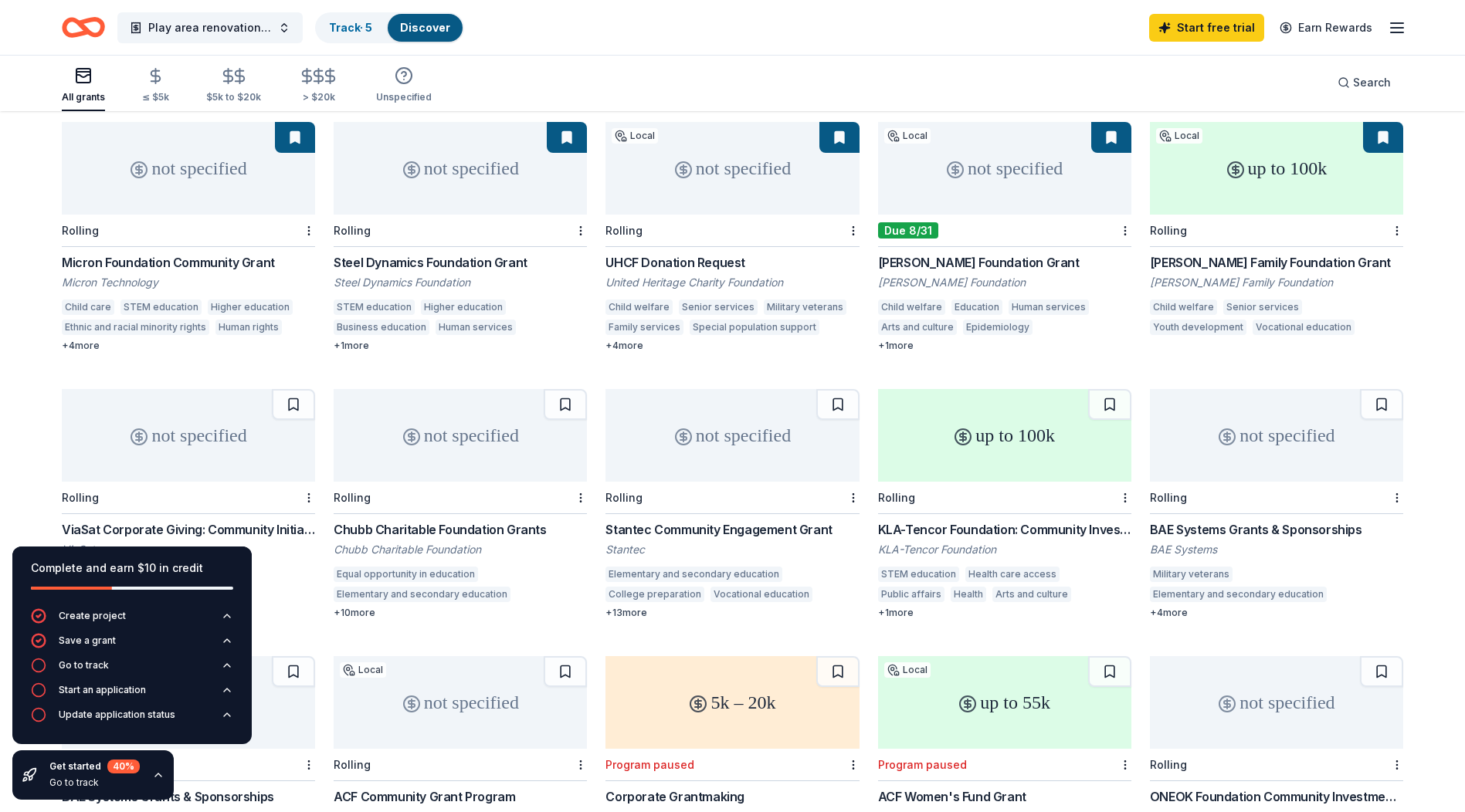
click at [1260, 253] on div "Topfer Family Foundation Grant" at bounding box center [1276, 262] width 253 height 18
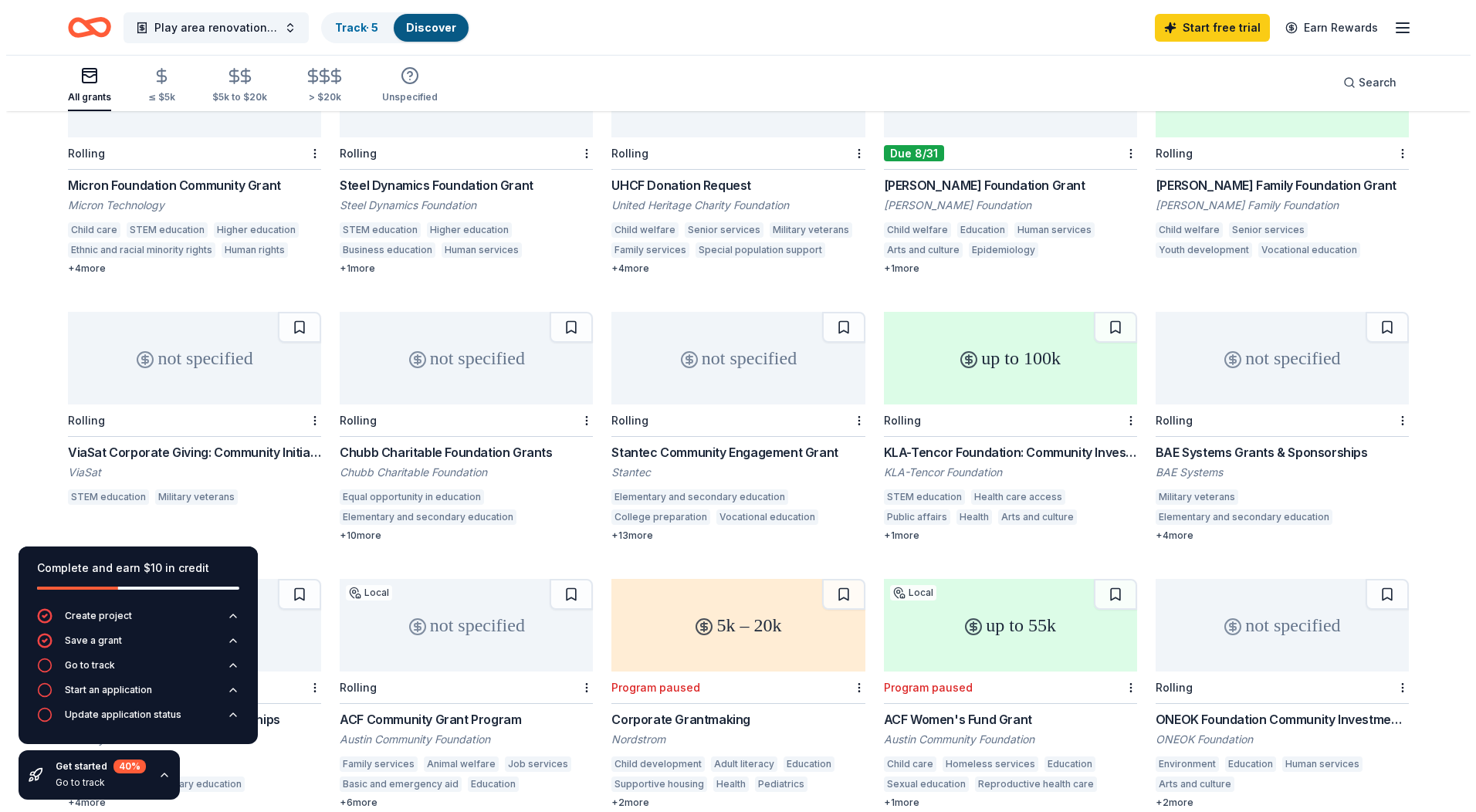
scroll to position [0, 0]
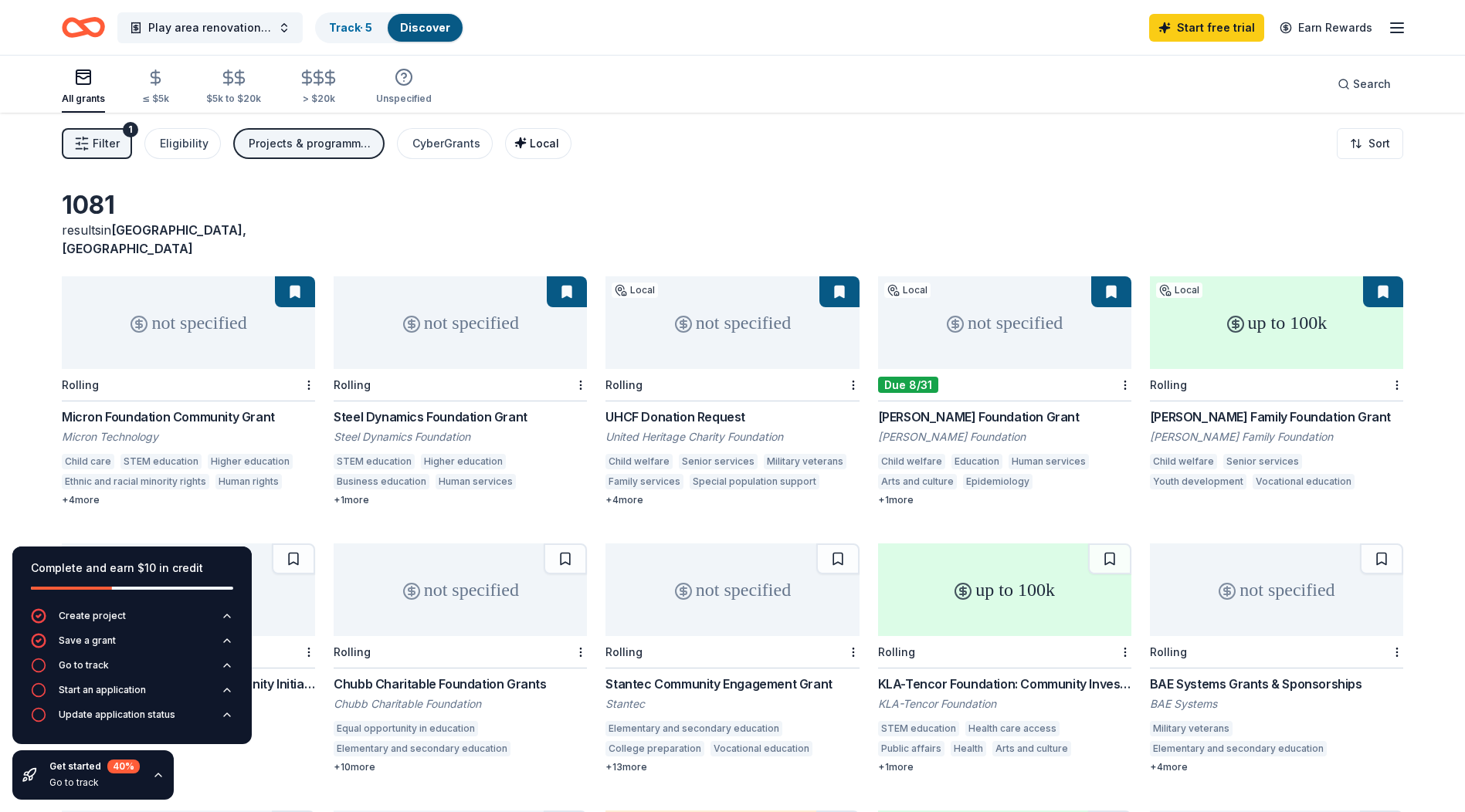
click at [507, 144] on button "Local" at bounding box center [538, 143] width 66 height 30
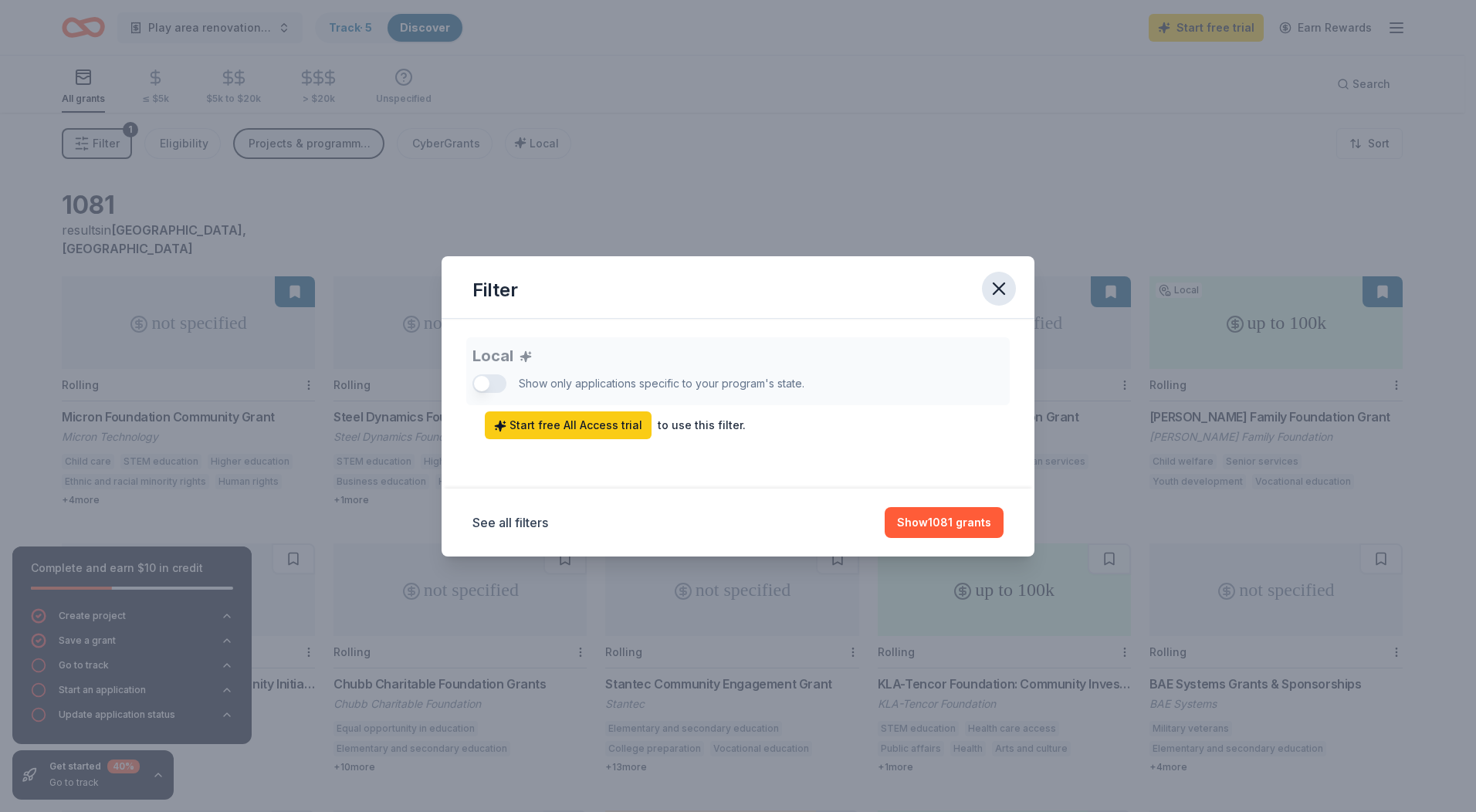
click at [995, 285] on icon "button" at bounding box center [999, 289] width 10 height 10
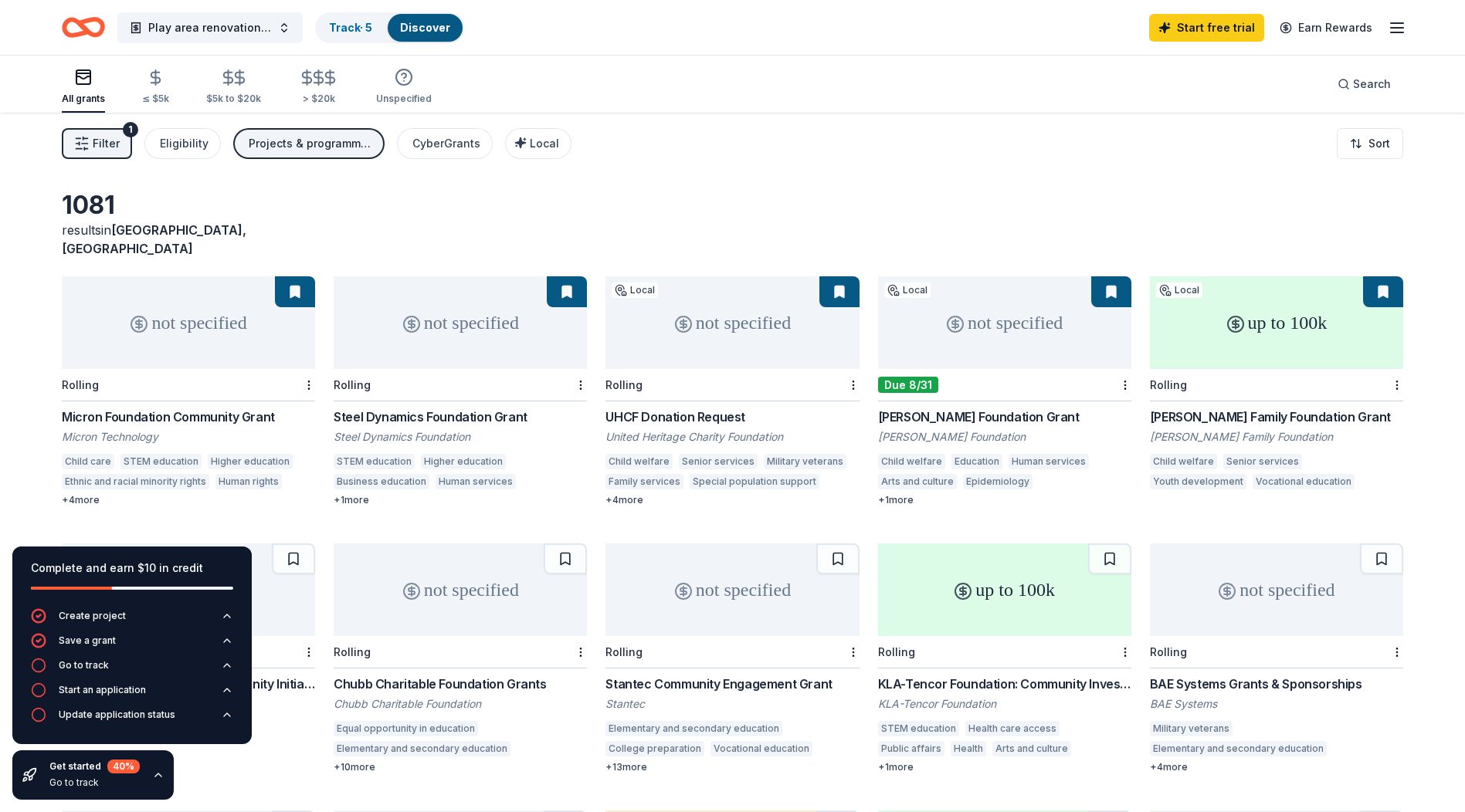
click at [124, 133] on div "1" at bounding box center [131, 130] width 16 height 16
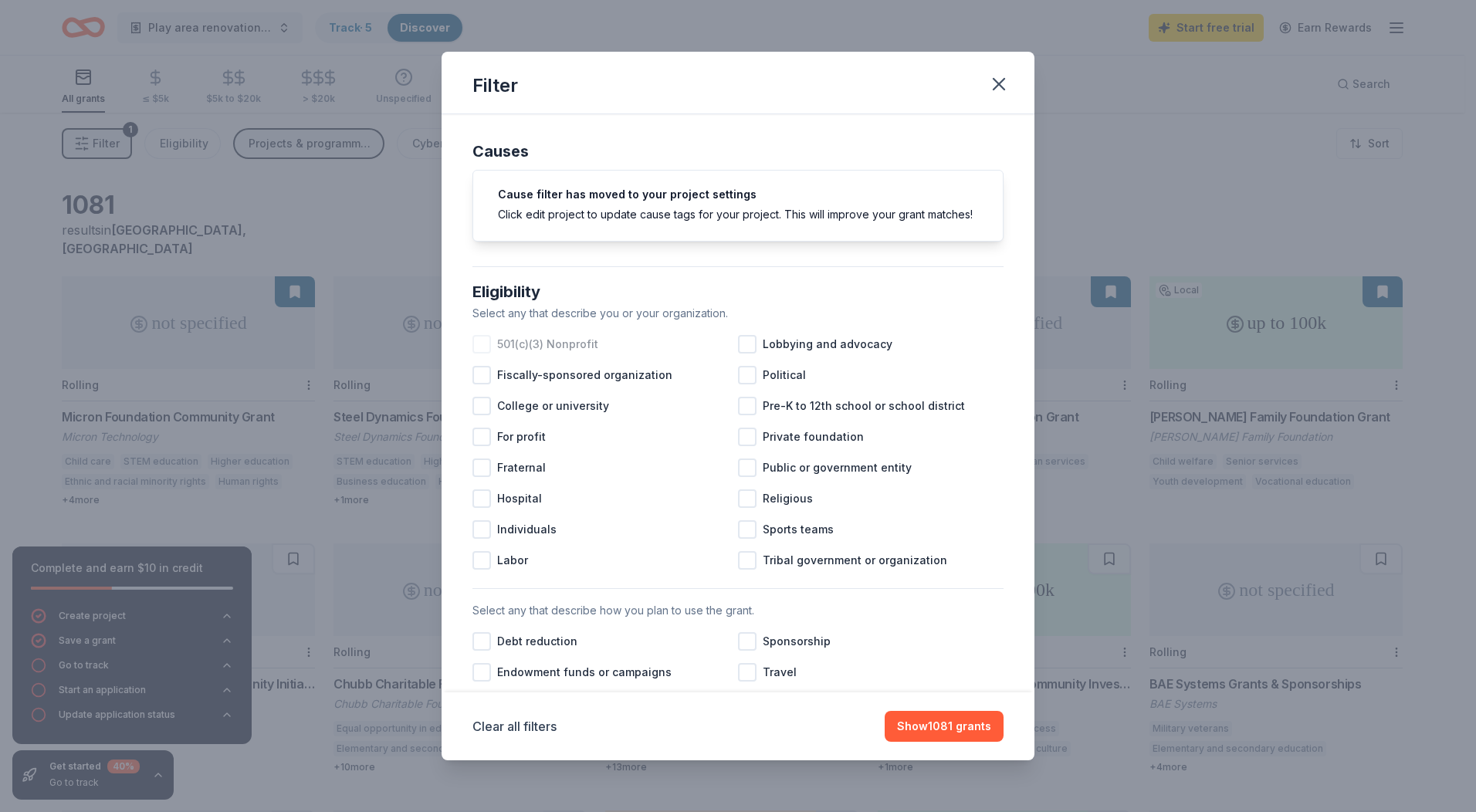
click at [523, 353] on span "501(c)(3) Nonprofit" at bounding box center [547, 344] width 101 height 18
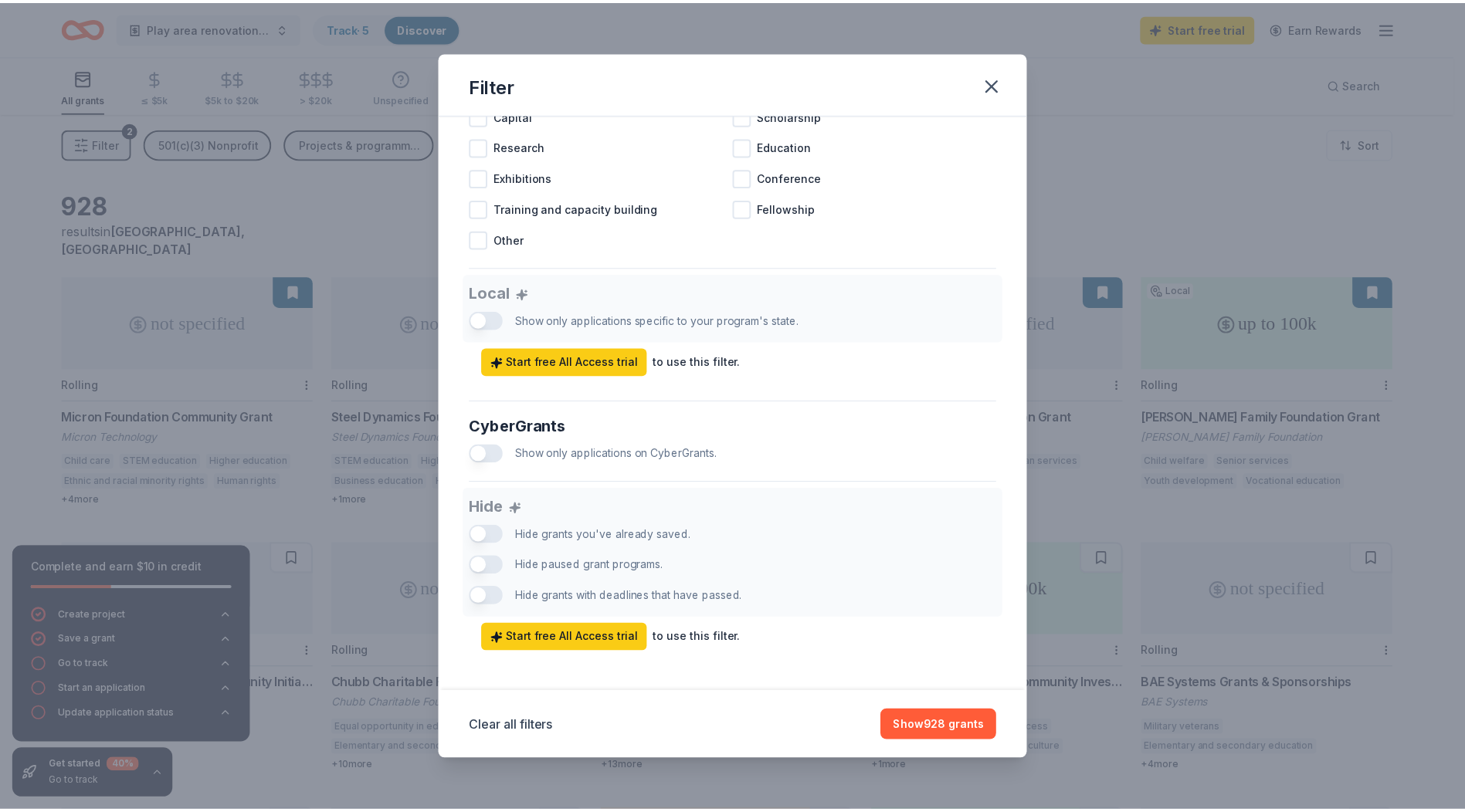
scroll to position [749, 0]
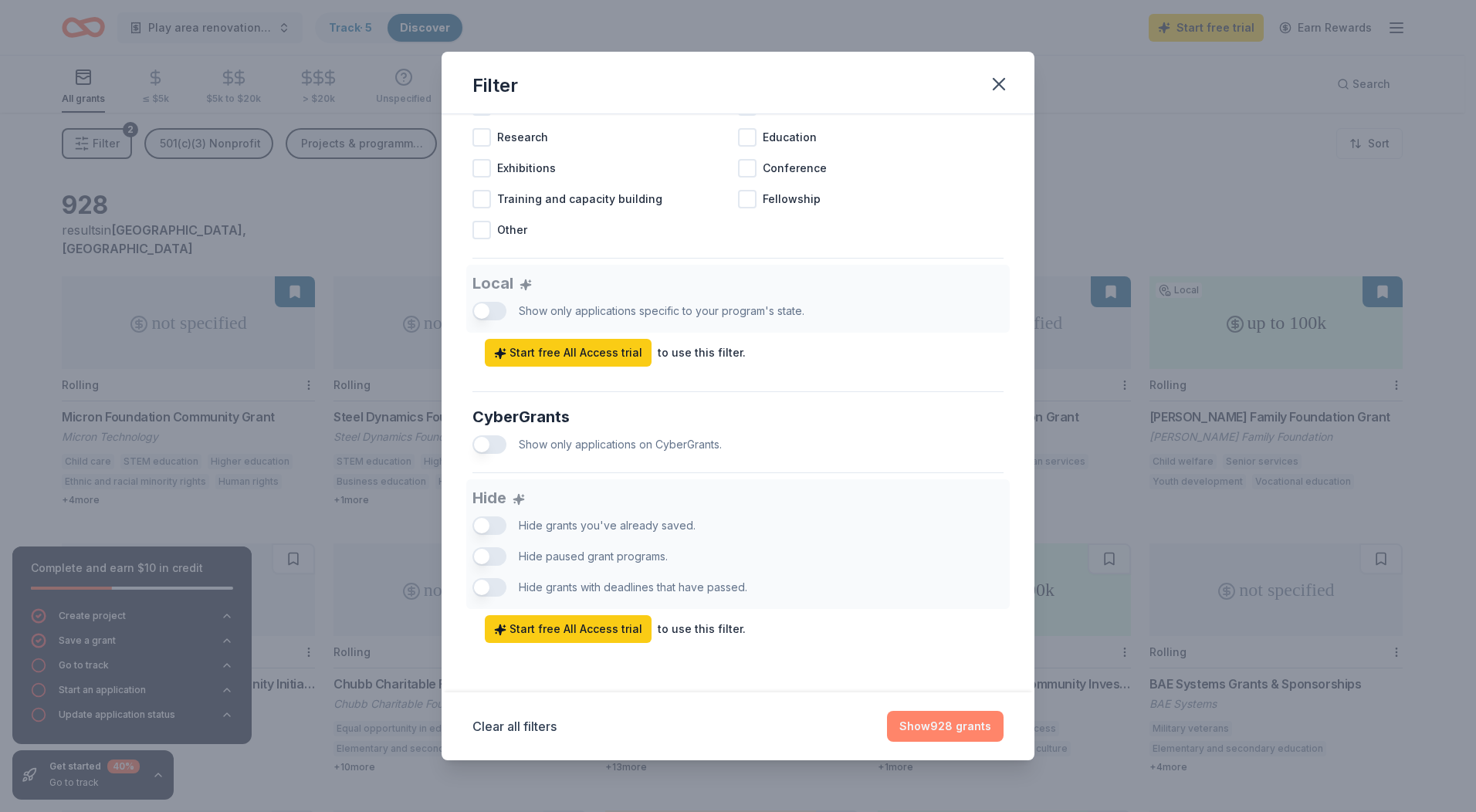
click at [956, 714] on button "Show 928 grants" at bounding box center [945, 726] width 117 height 30
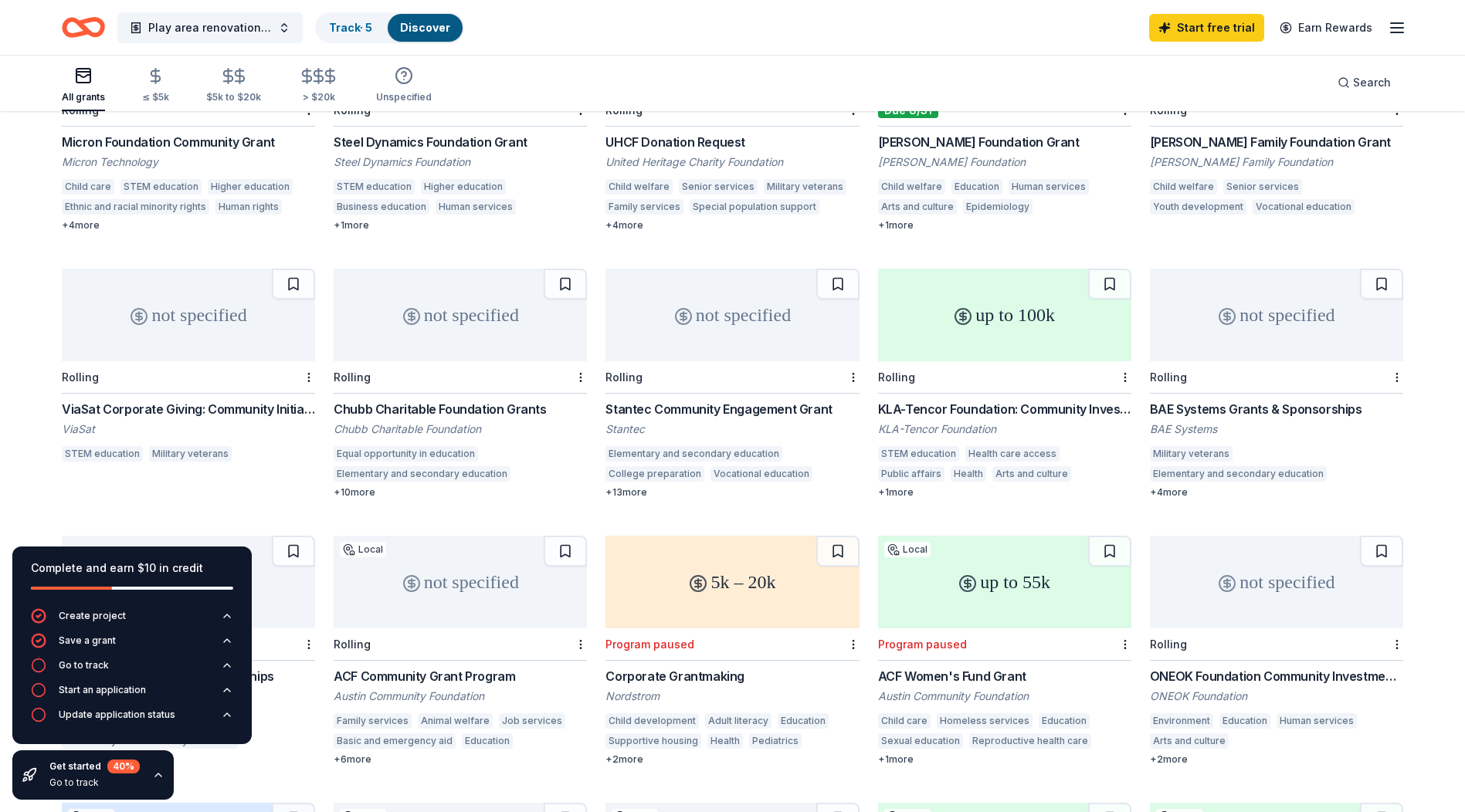
scroll to position [309, 0]
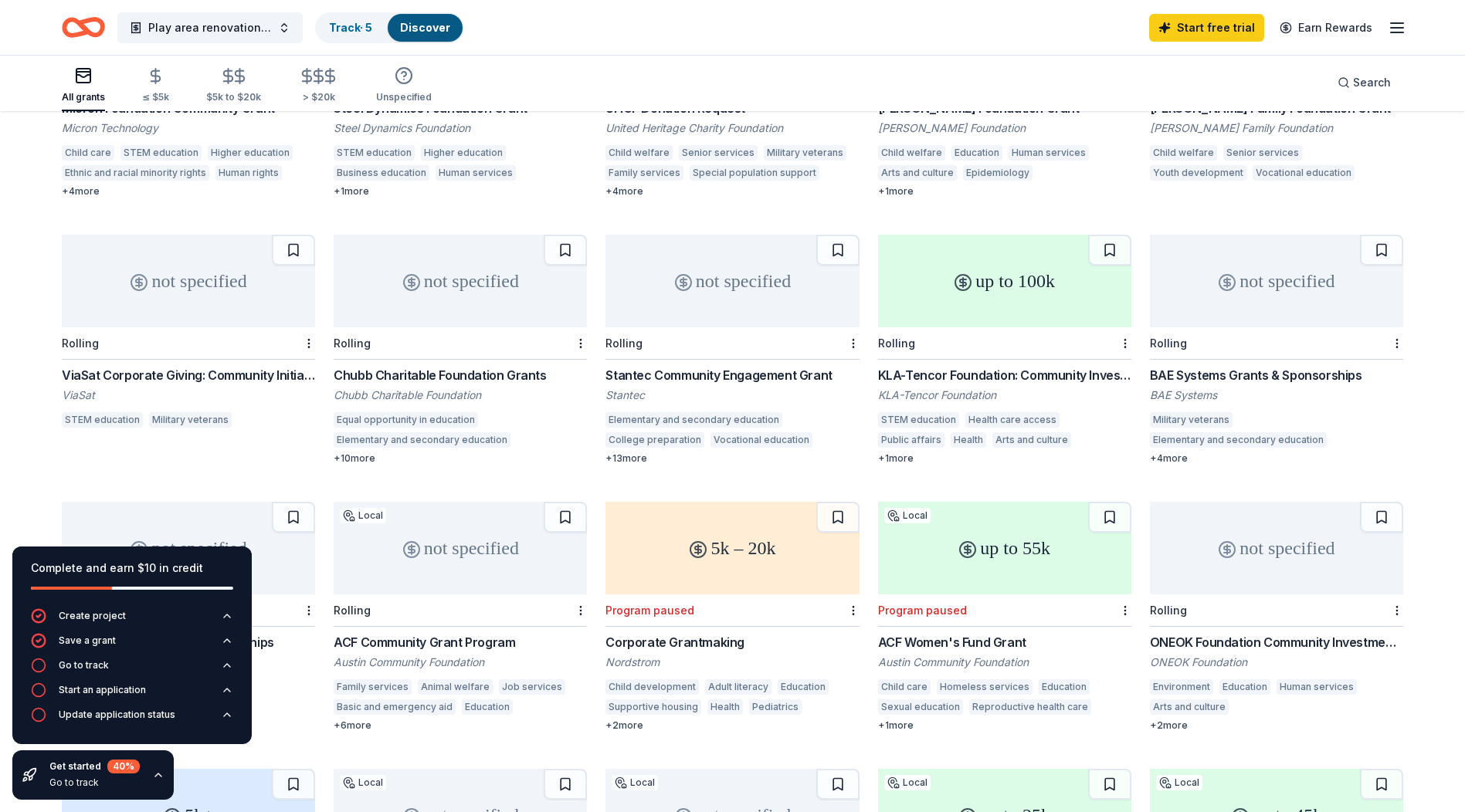
click at [440, 366] on div "Chubb Charitable Foundation Grants" at bounding box center [460, 374] width 253 height 18
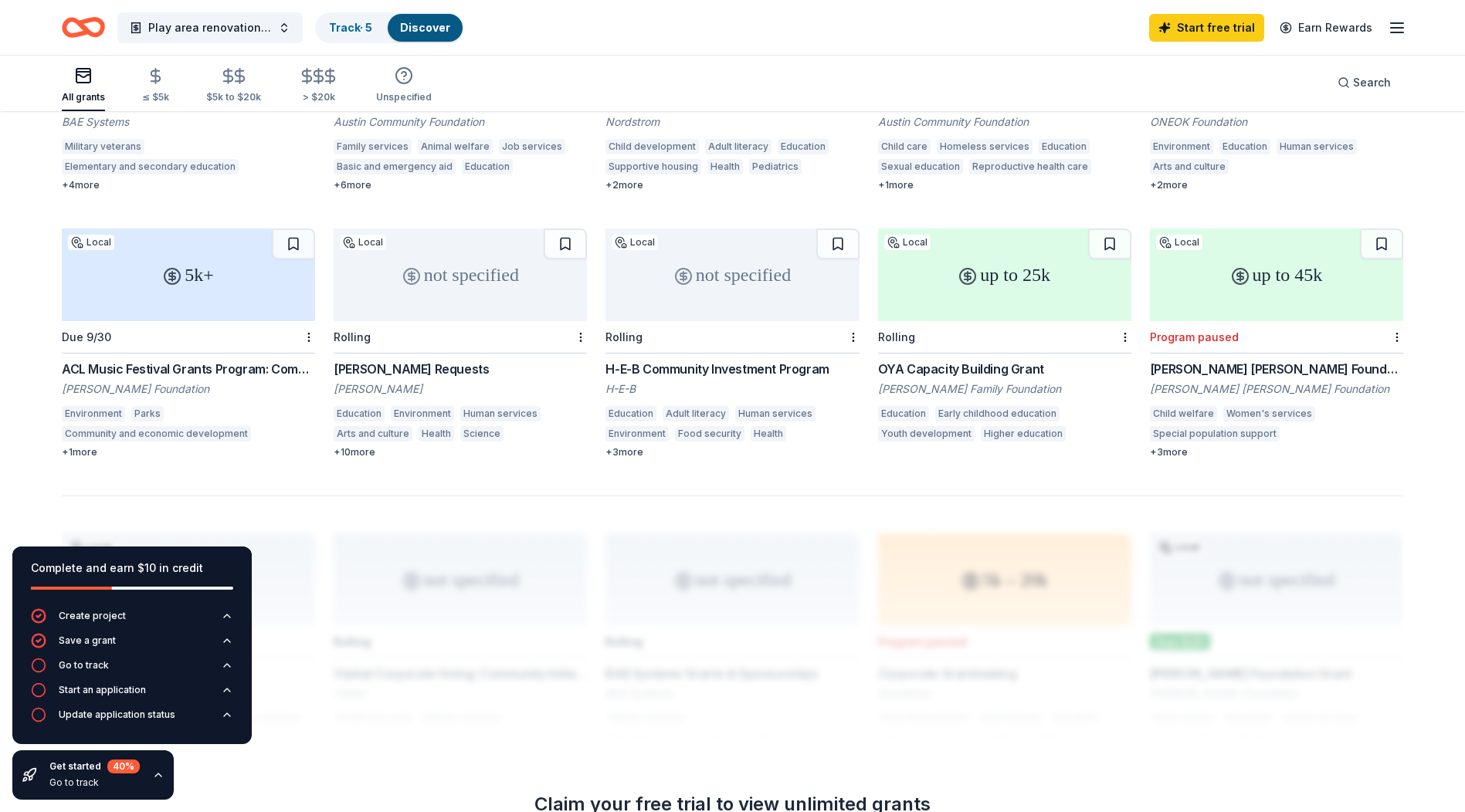
scroll to position [927, 0]
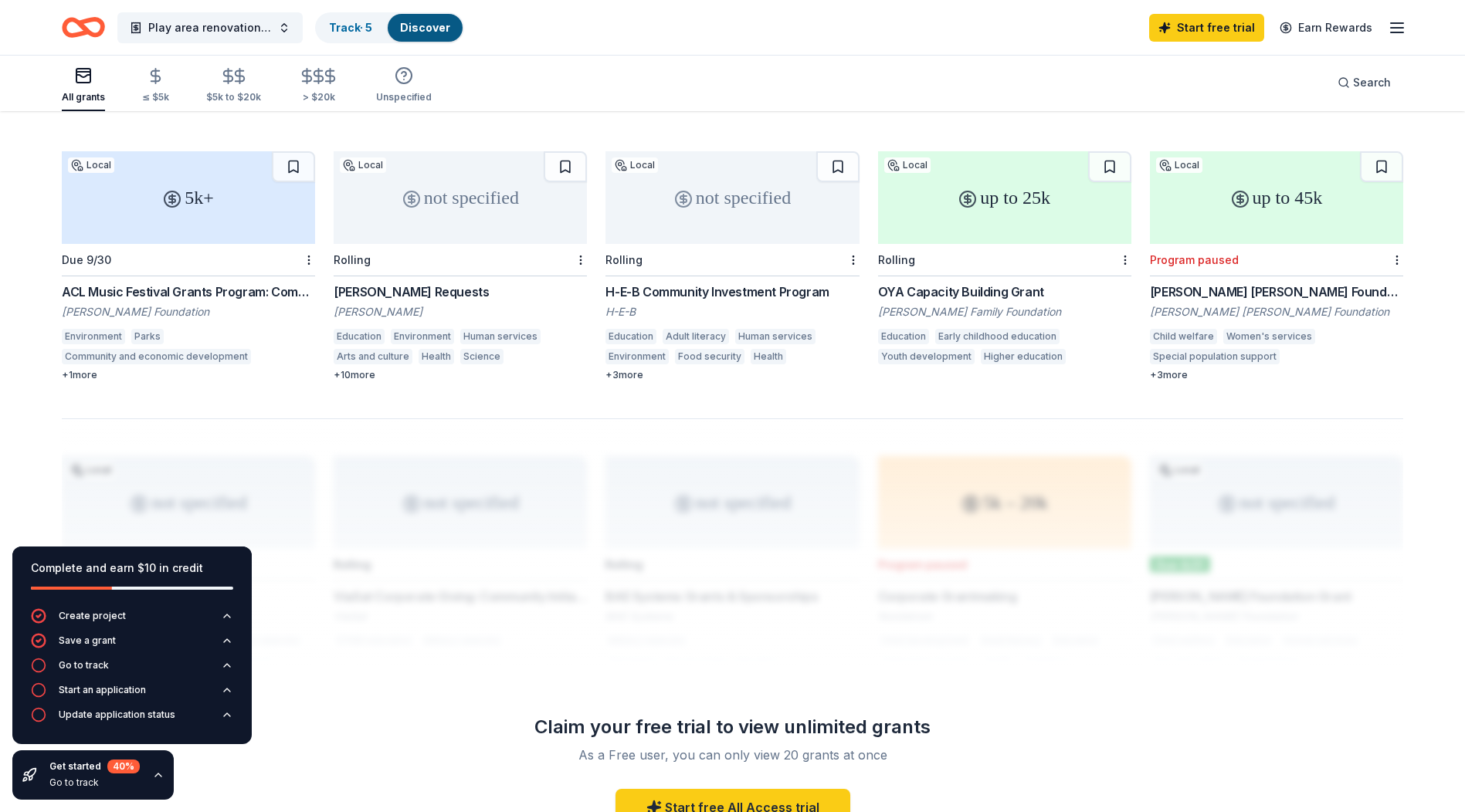
click at [123, 283] on div "ACL Music Festival Grants Program: Community Impact Grants" at bounding box center [188, 292] width 253 height 18
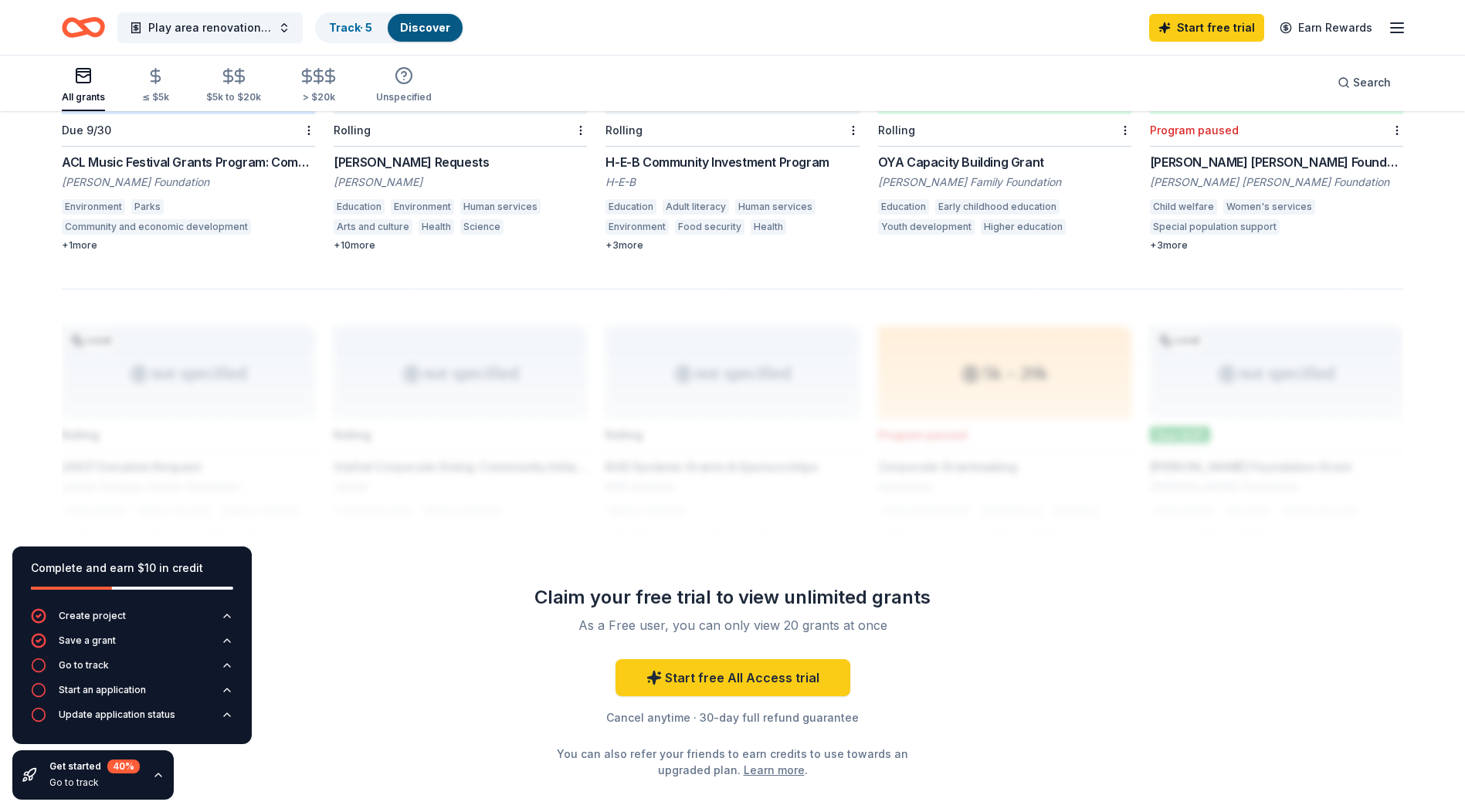
scroll to position [979, 0]
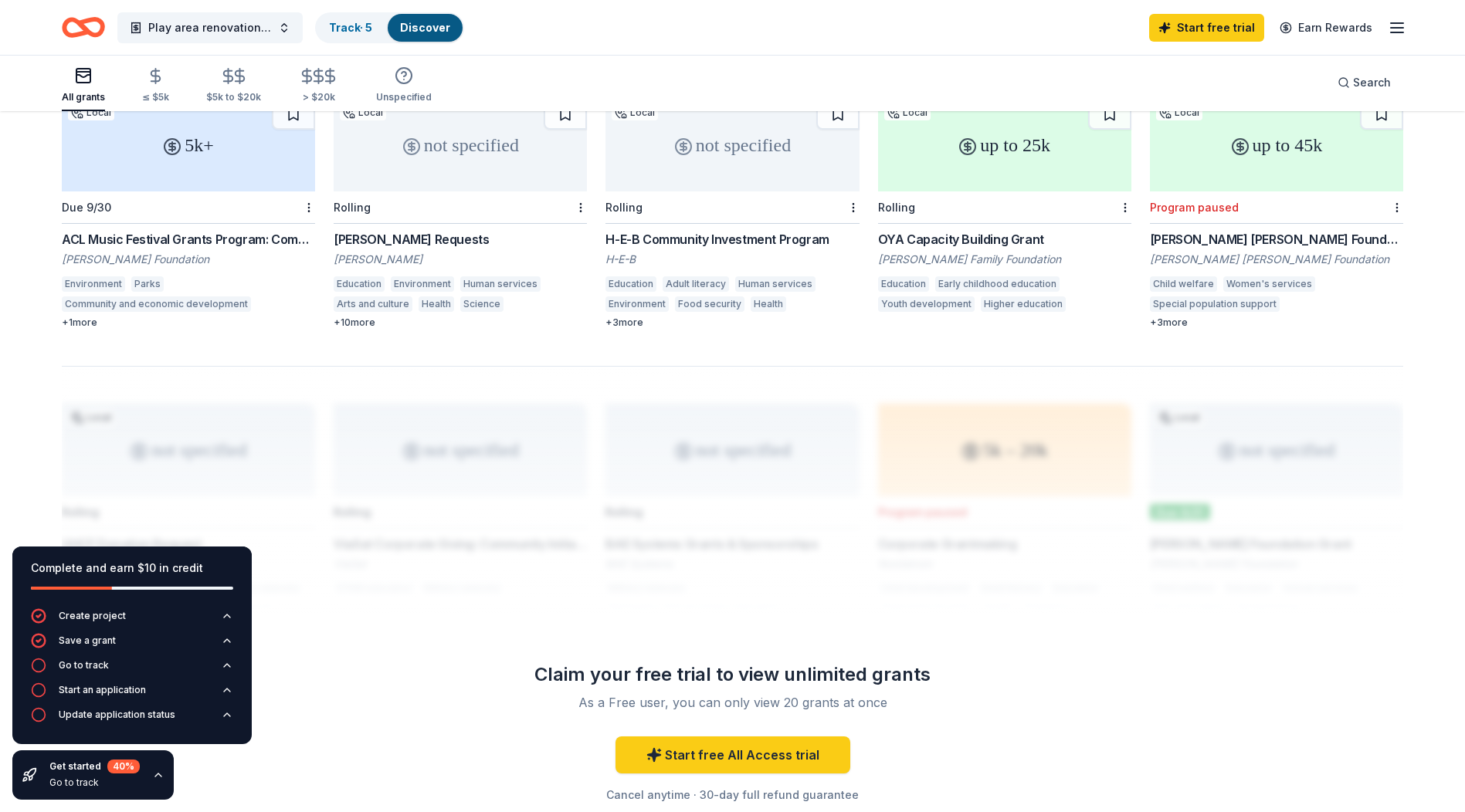
click at [688, 230] on div "H-E-B Community Investment Program" at bounding box center [731, 238] width 253 height 18
click at [961, 230] on div "OYA Capacity Building Grant" at bounding box center [1005, 238] width 253 height 18
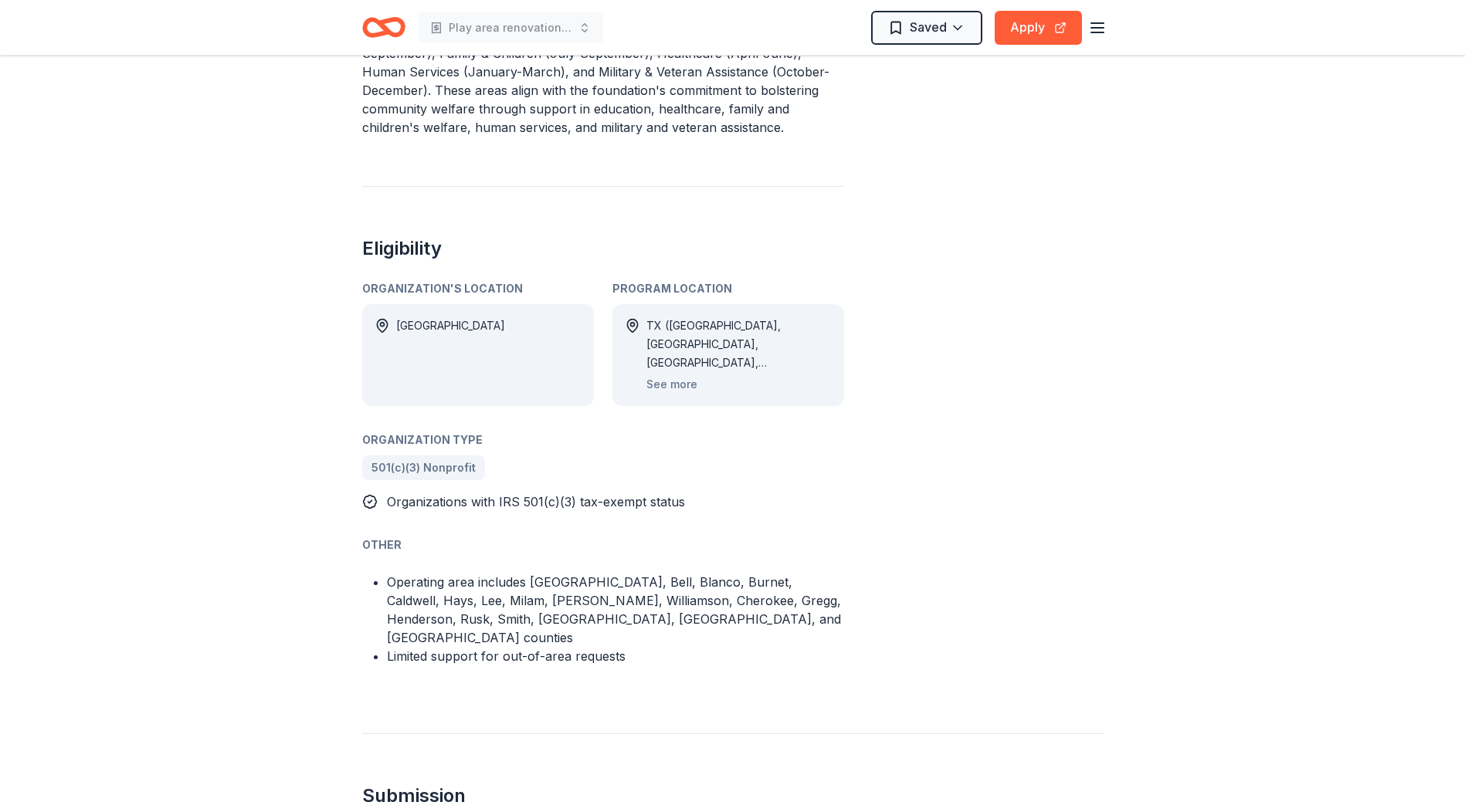
scroll to position [772, 0]
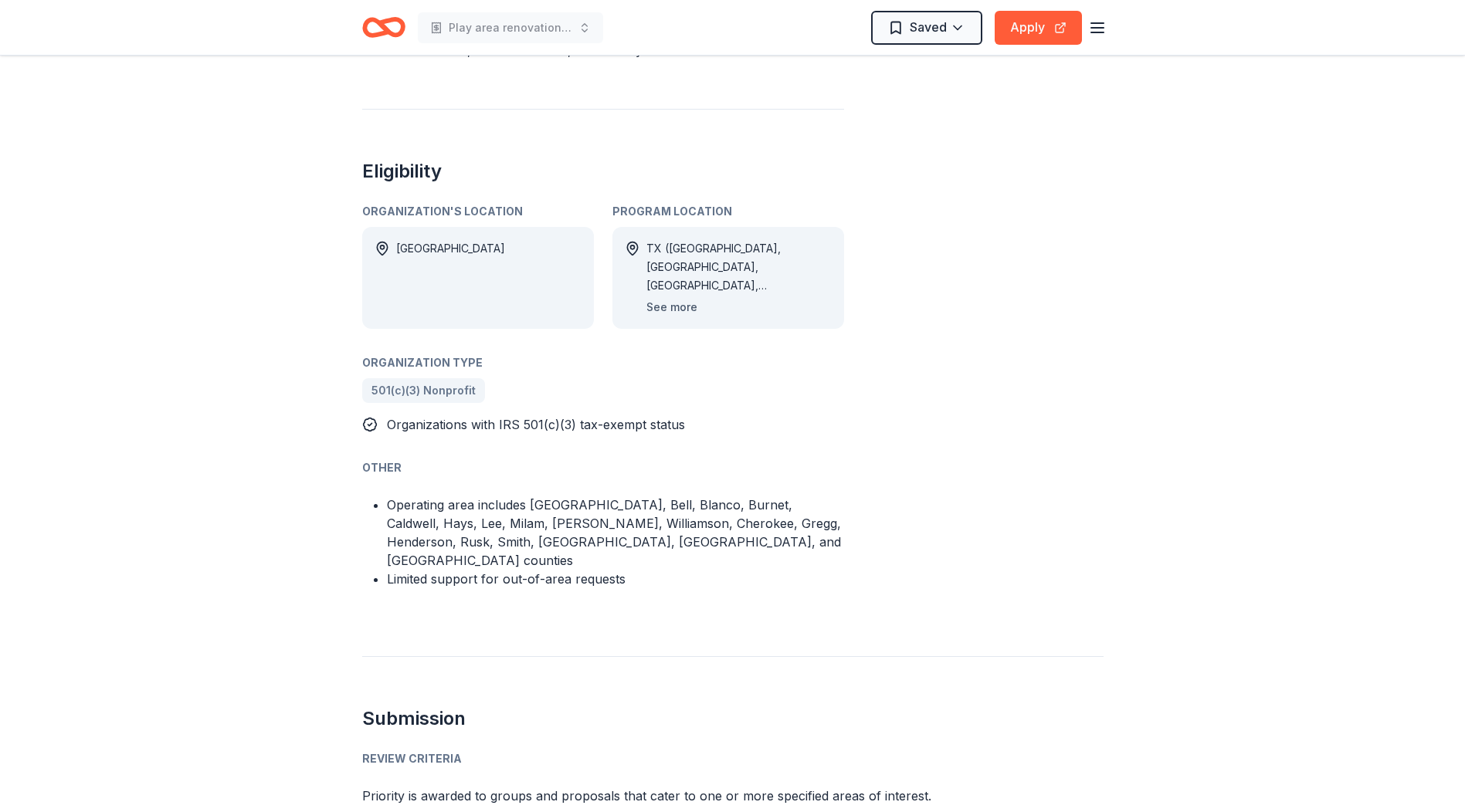
click at [687, 305] on button "See more" at bounding box center [672, 306] width 51 height 18
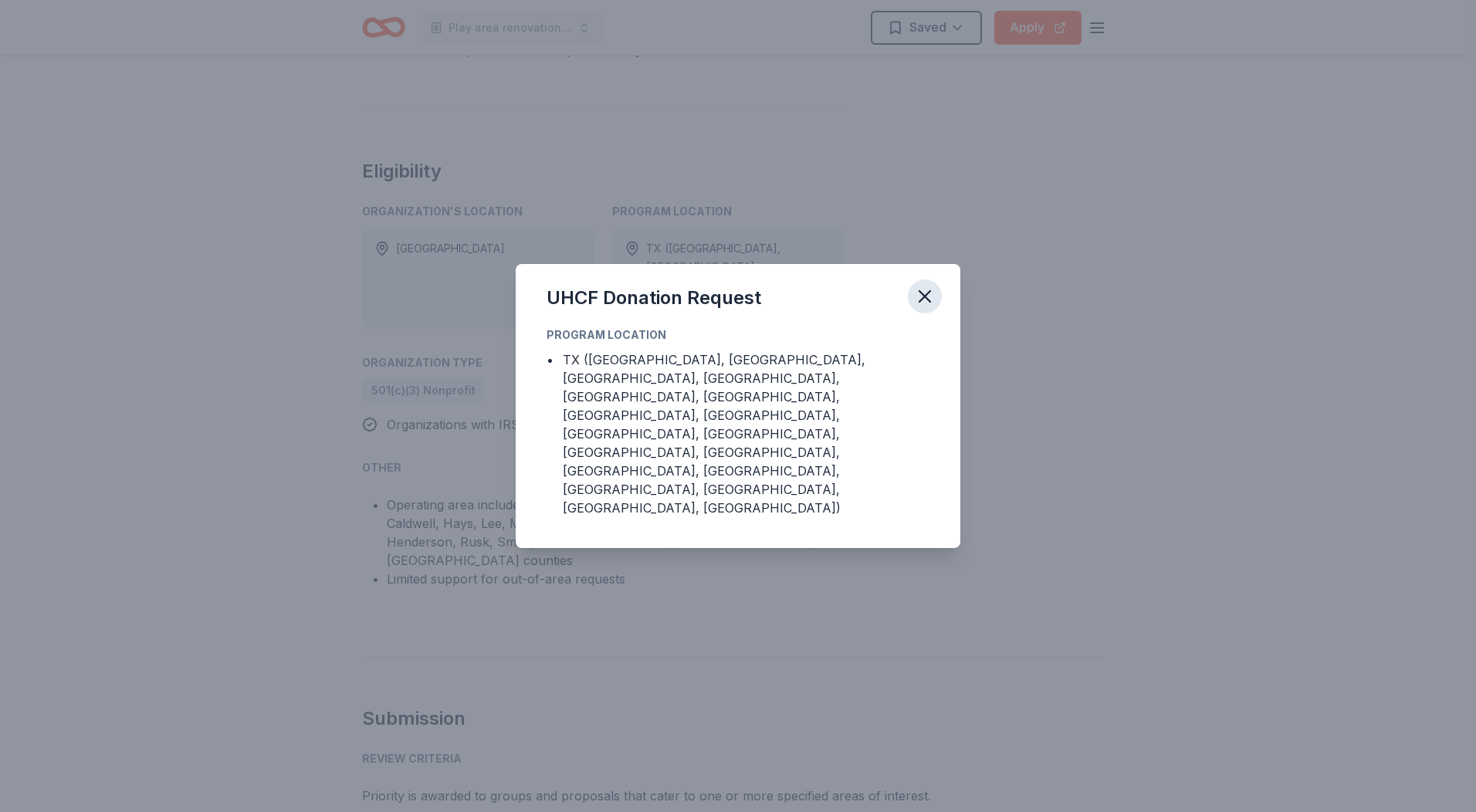
click at [923, 307] on icon "button" at bounding box center [924, 296] width 22 height 22
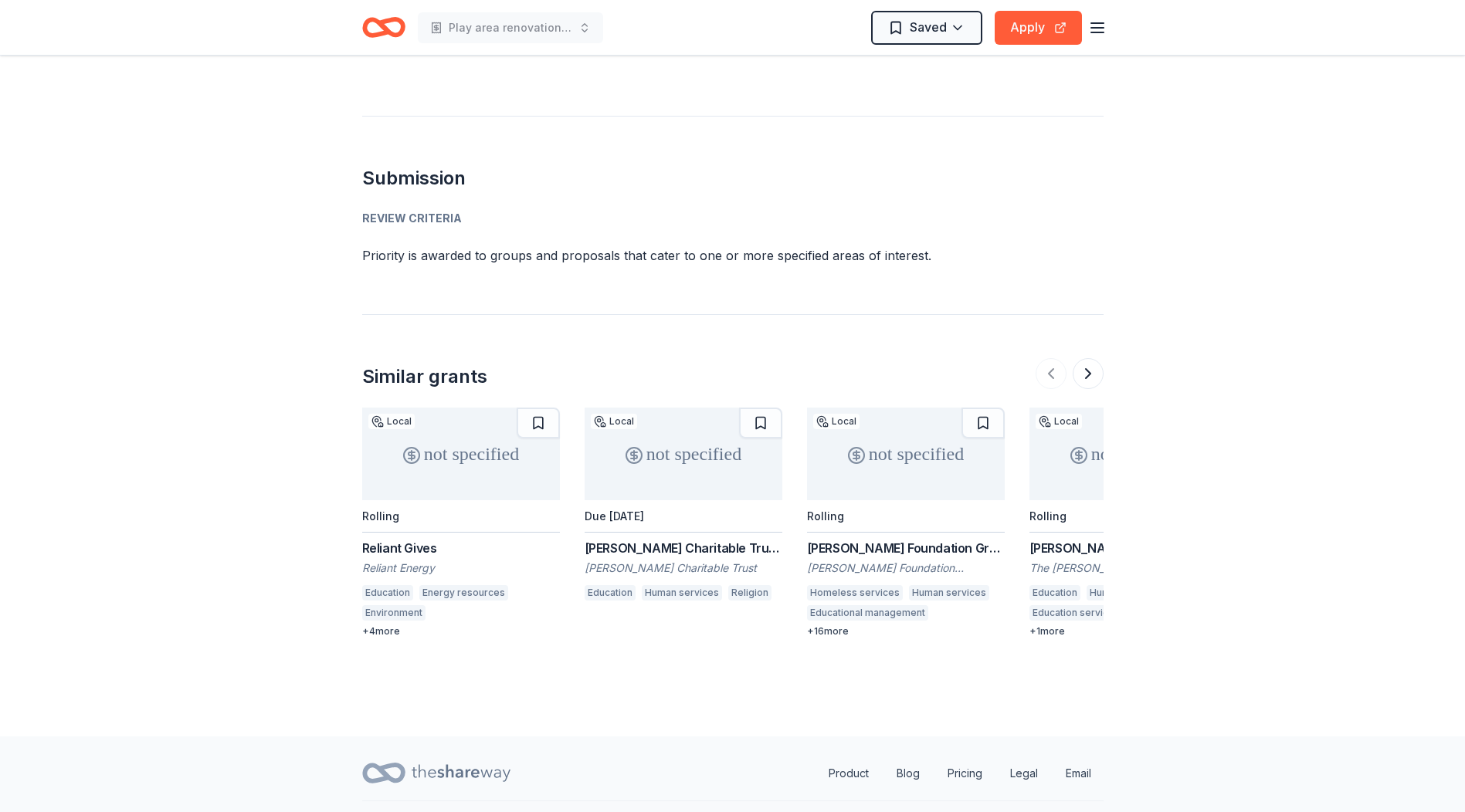
scroll to position [1330, 0]
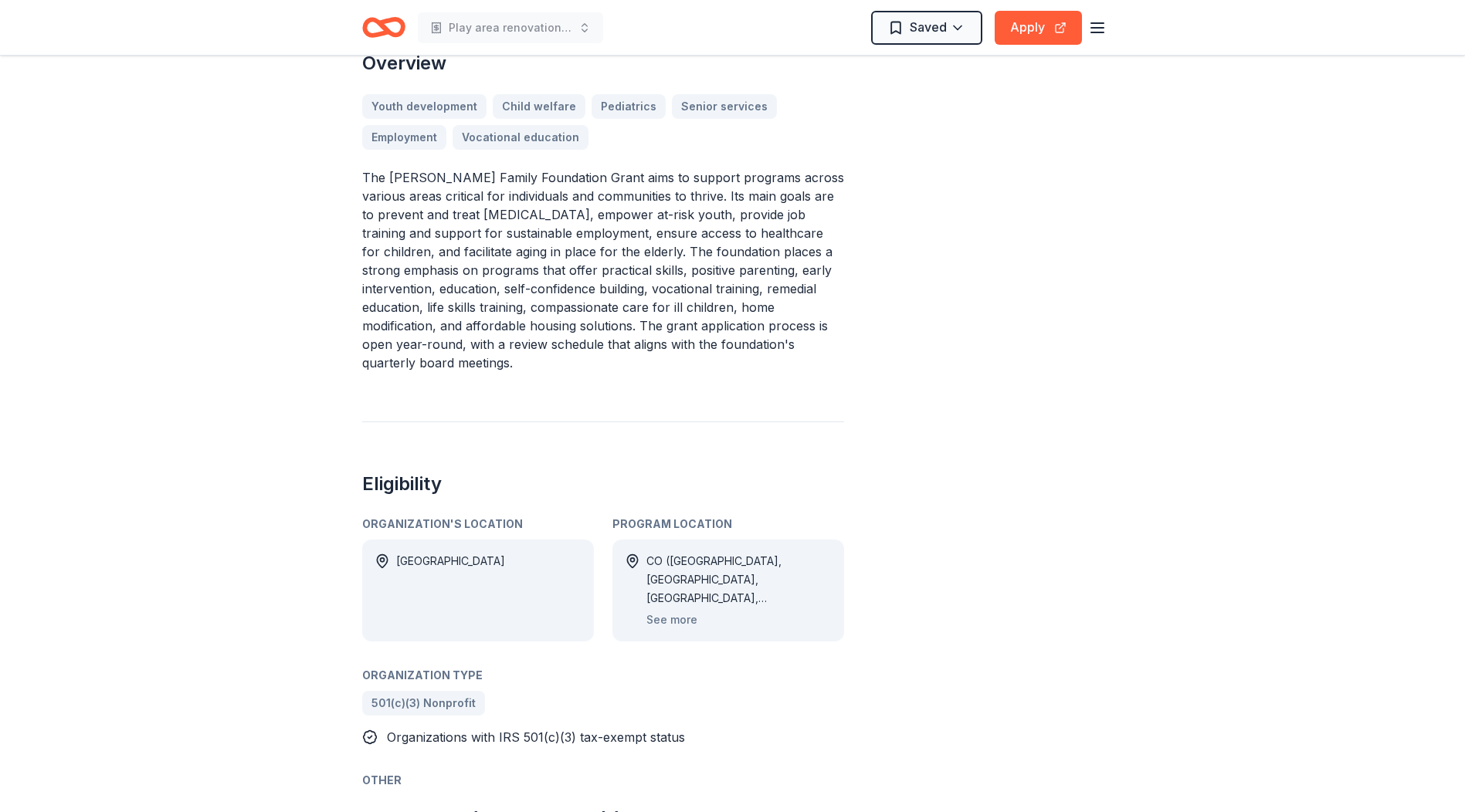
scroll to position [463, 0]
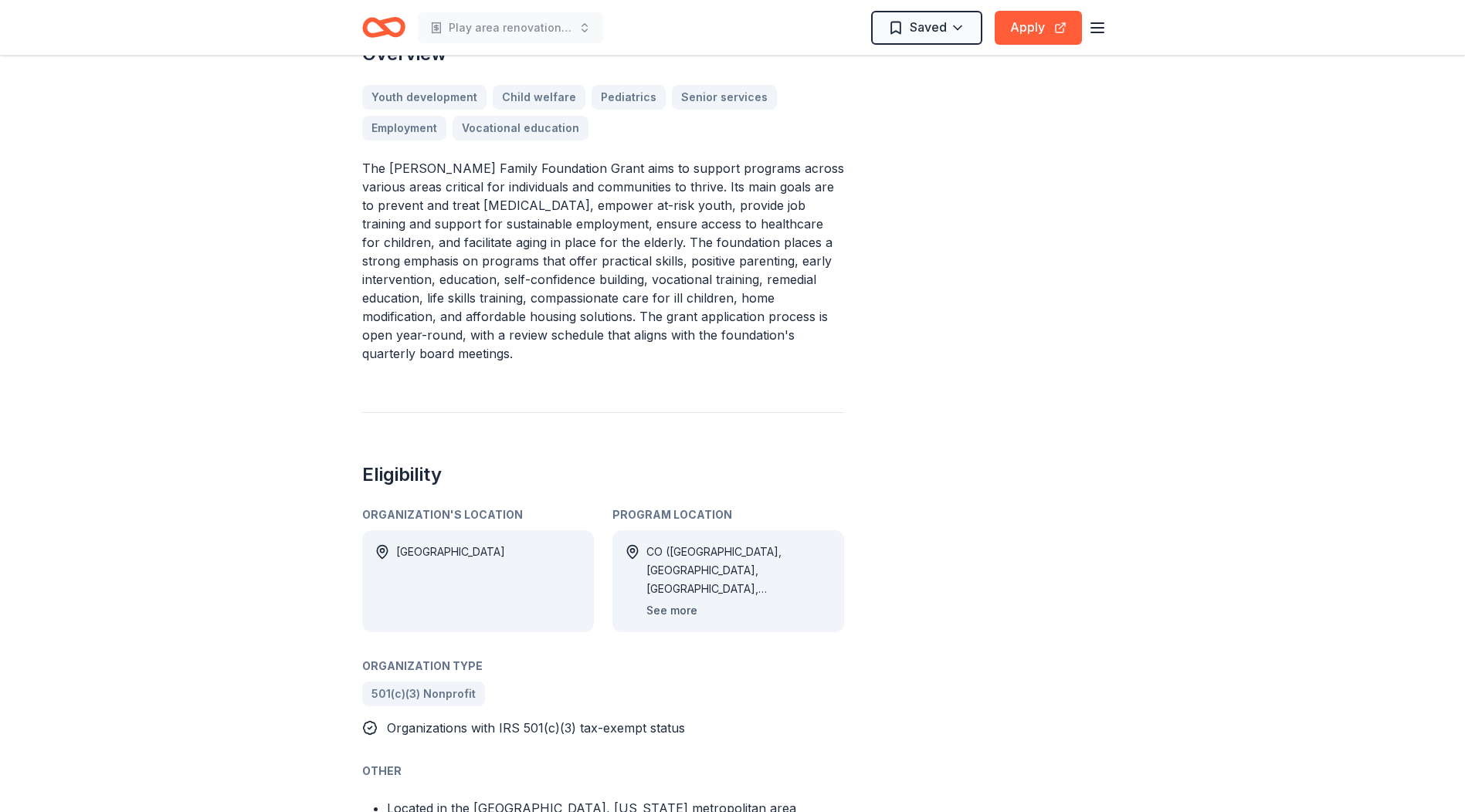
click at [681, 601] on button "See more" at bounding box center [672, 610] width 51 height 18
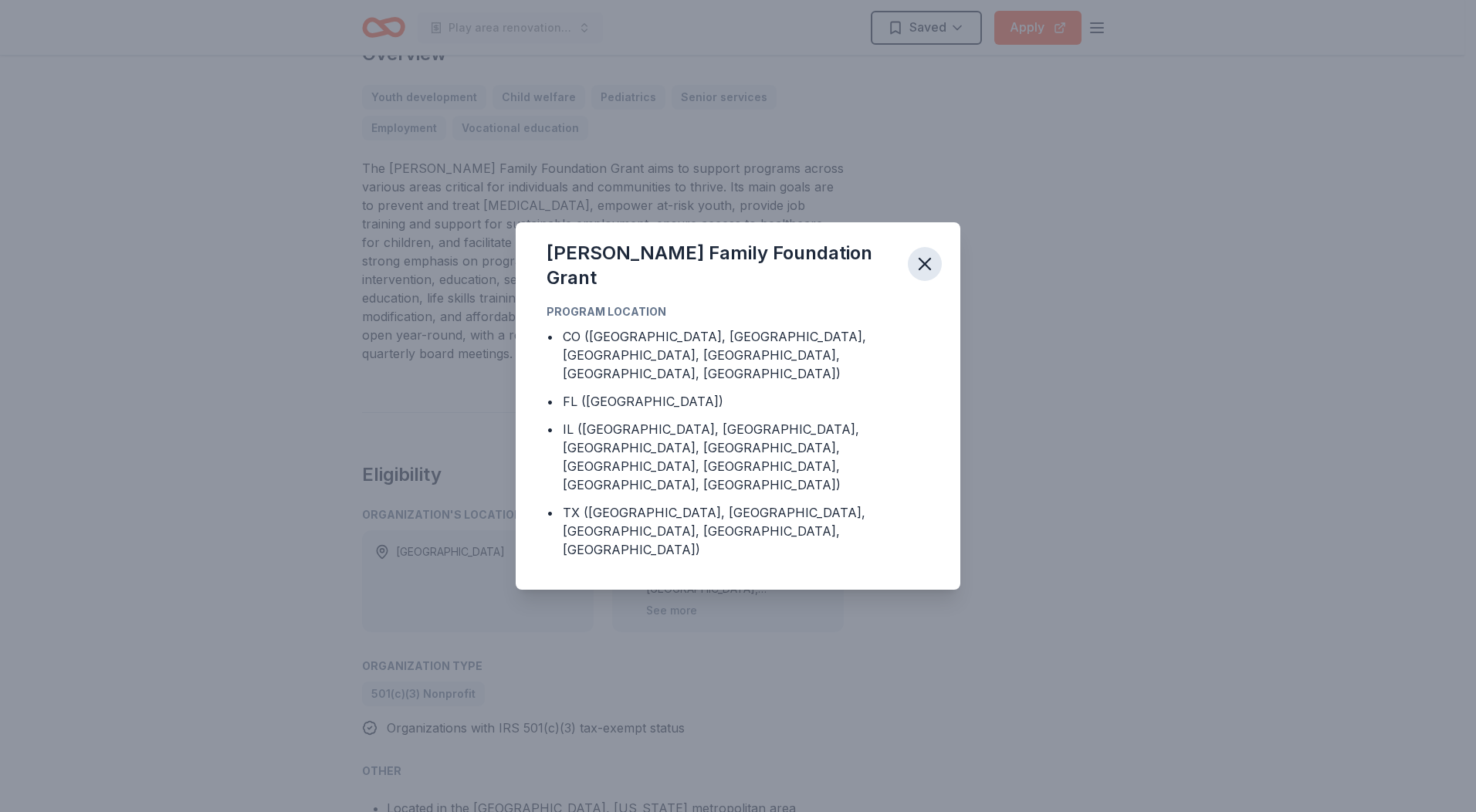
click at [920, 275] on icon "button" at bounding box center [924, 264] width 22 height 22
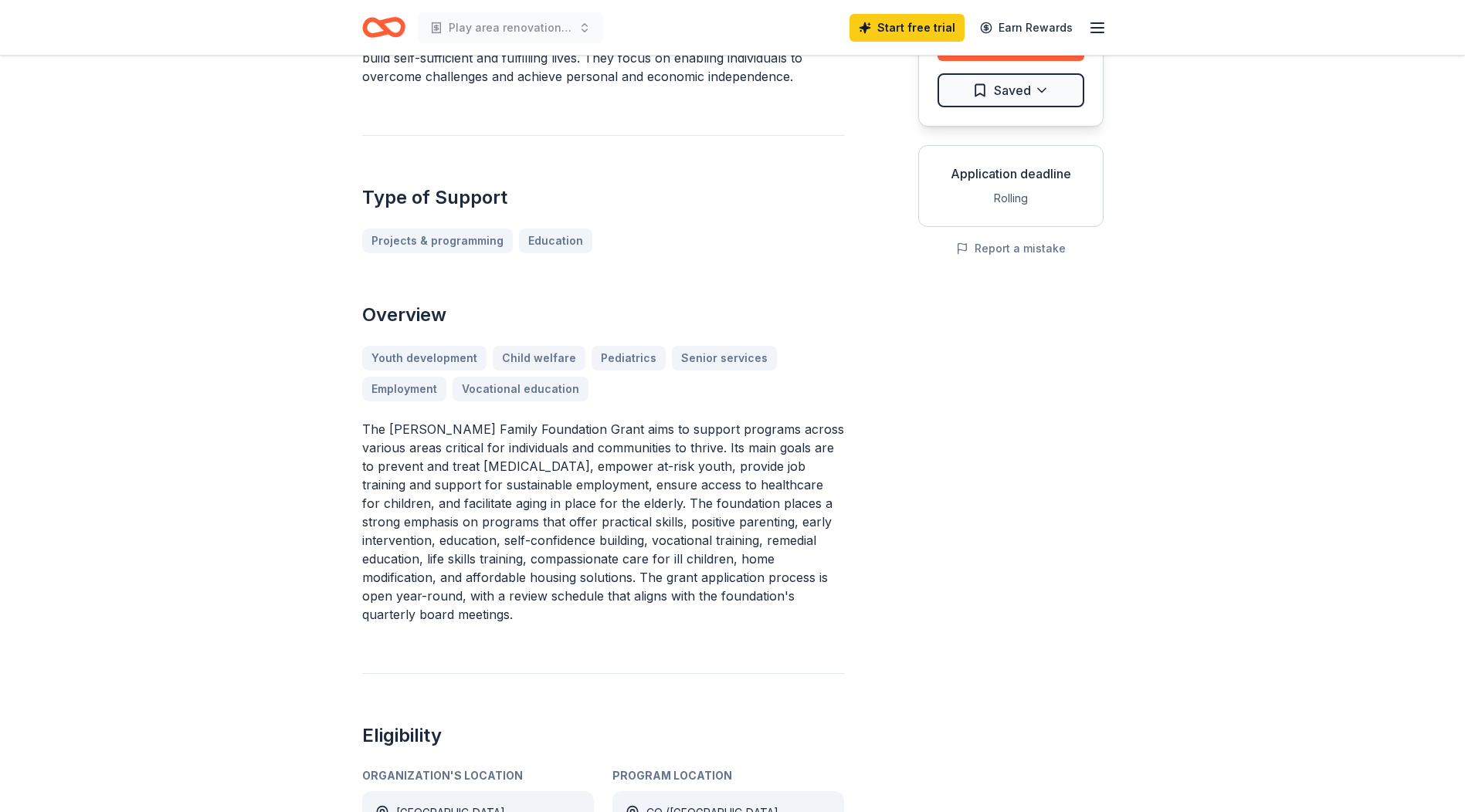
scroll to position [0, 0]
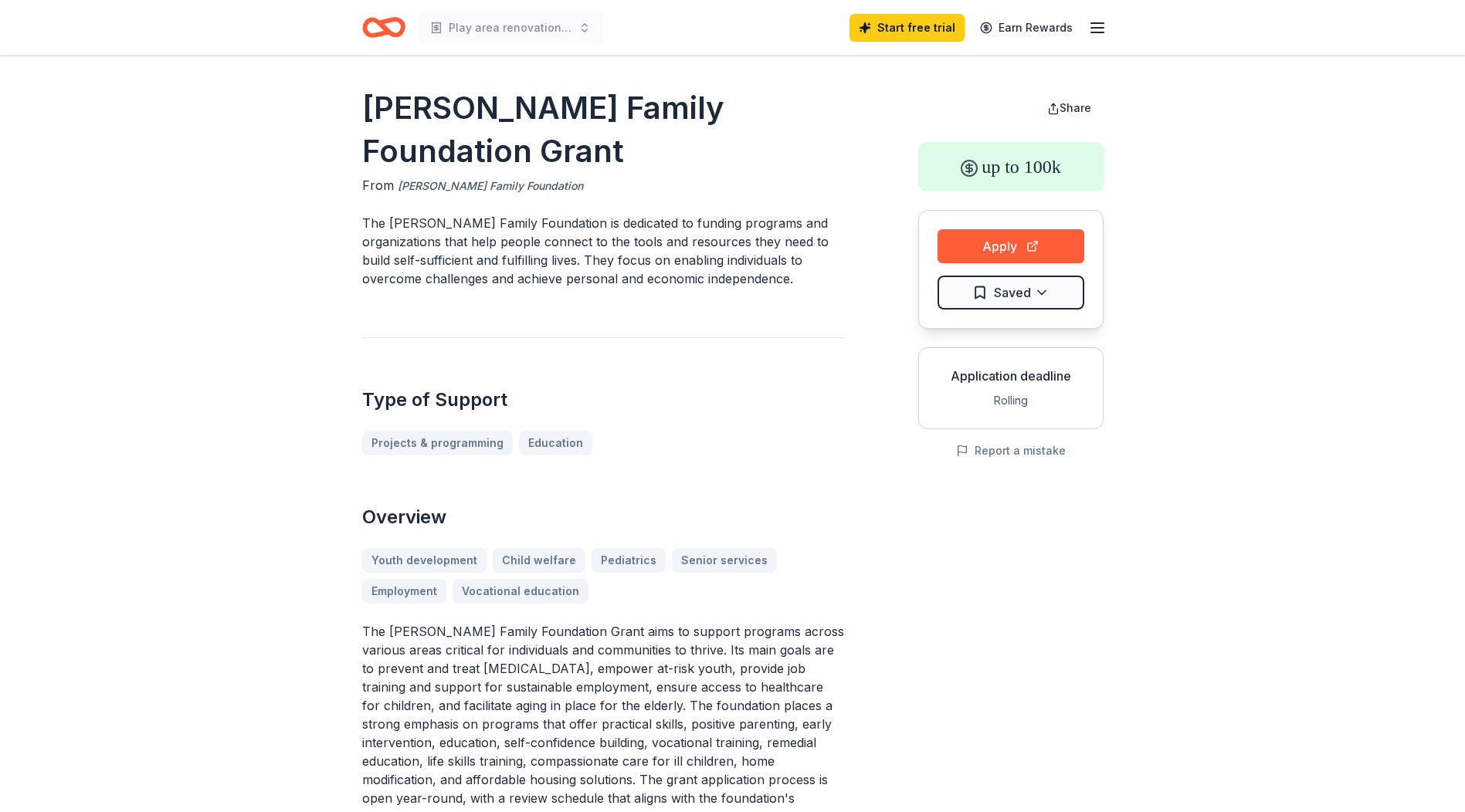
click at [498, 177] on link "[PERSON_NAME] Family Foundation" at bounding box center [490, 185] width 185 height 18
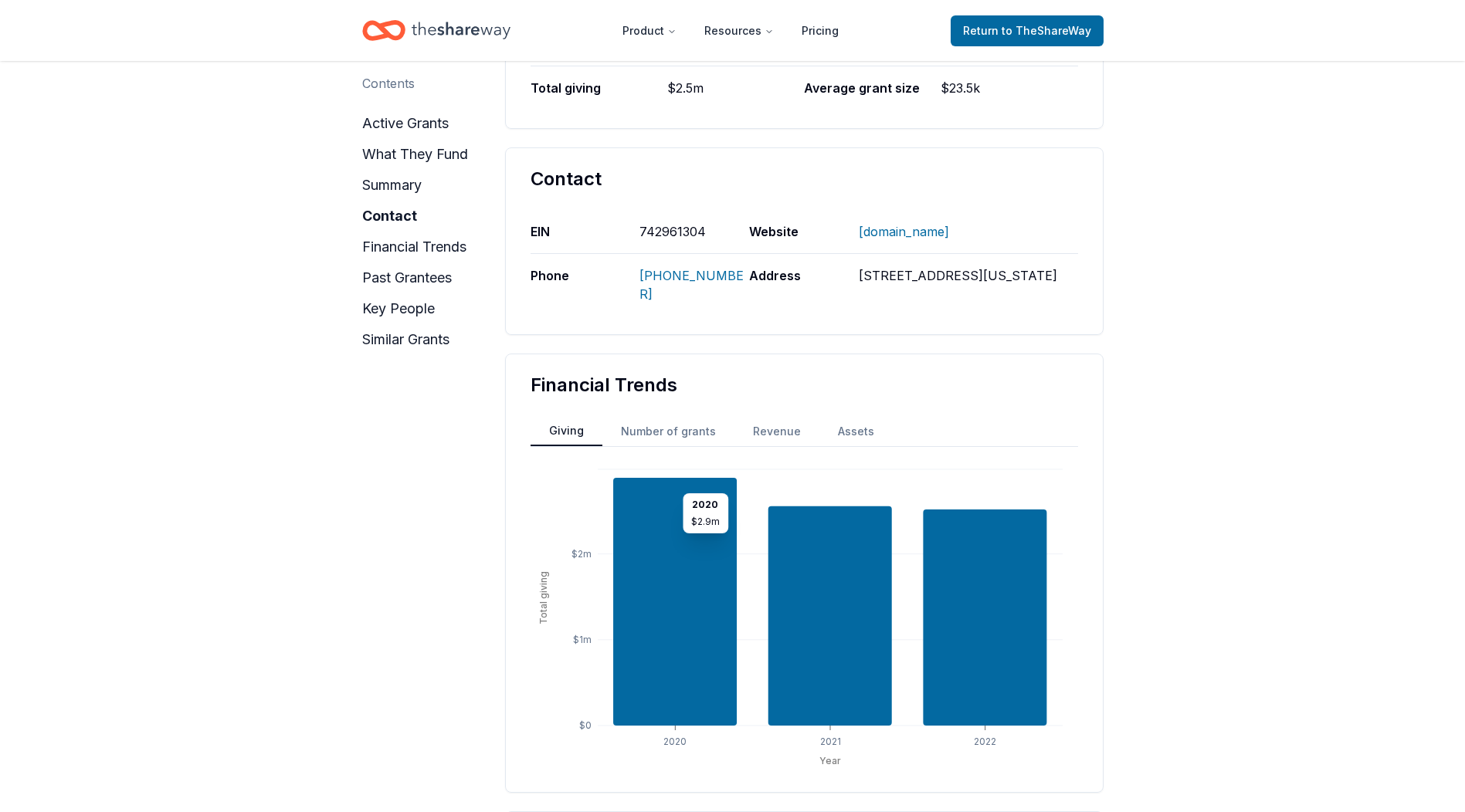
scroll to position [927, 0]
click at [949, 211] on link "WWW.TOPFERFOUNDATION.ORG" at bounding box center [904, 231] width 91 height 40
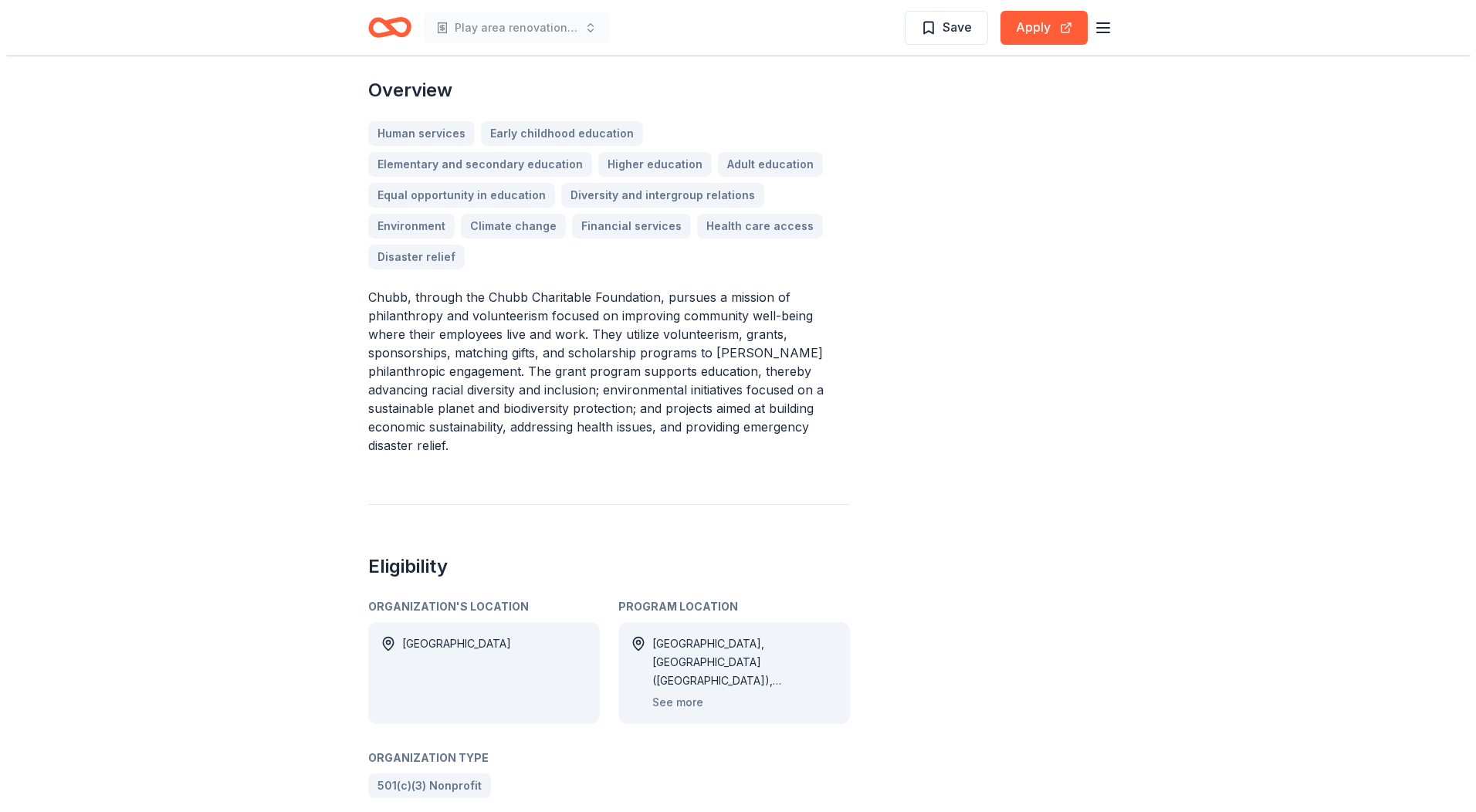
scroll to position [540, 0]
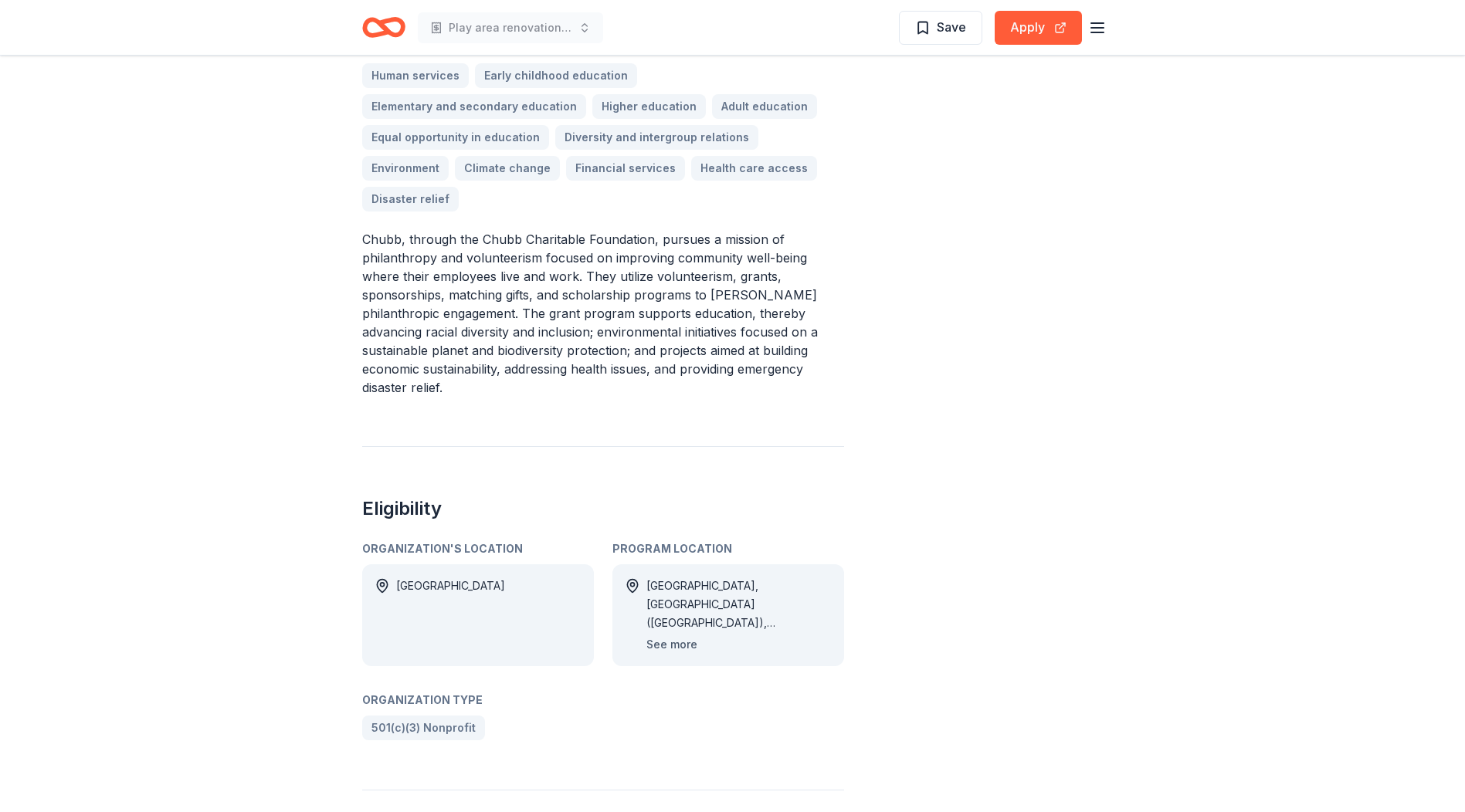
click at [669, 635] on button "See more" at bounding box center [672, 644] width 51 height 18
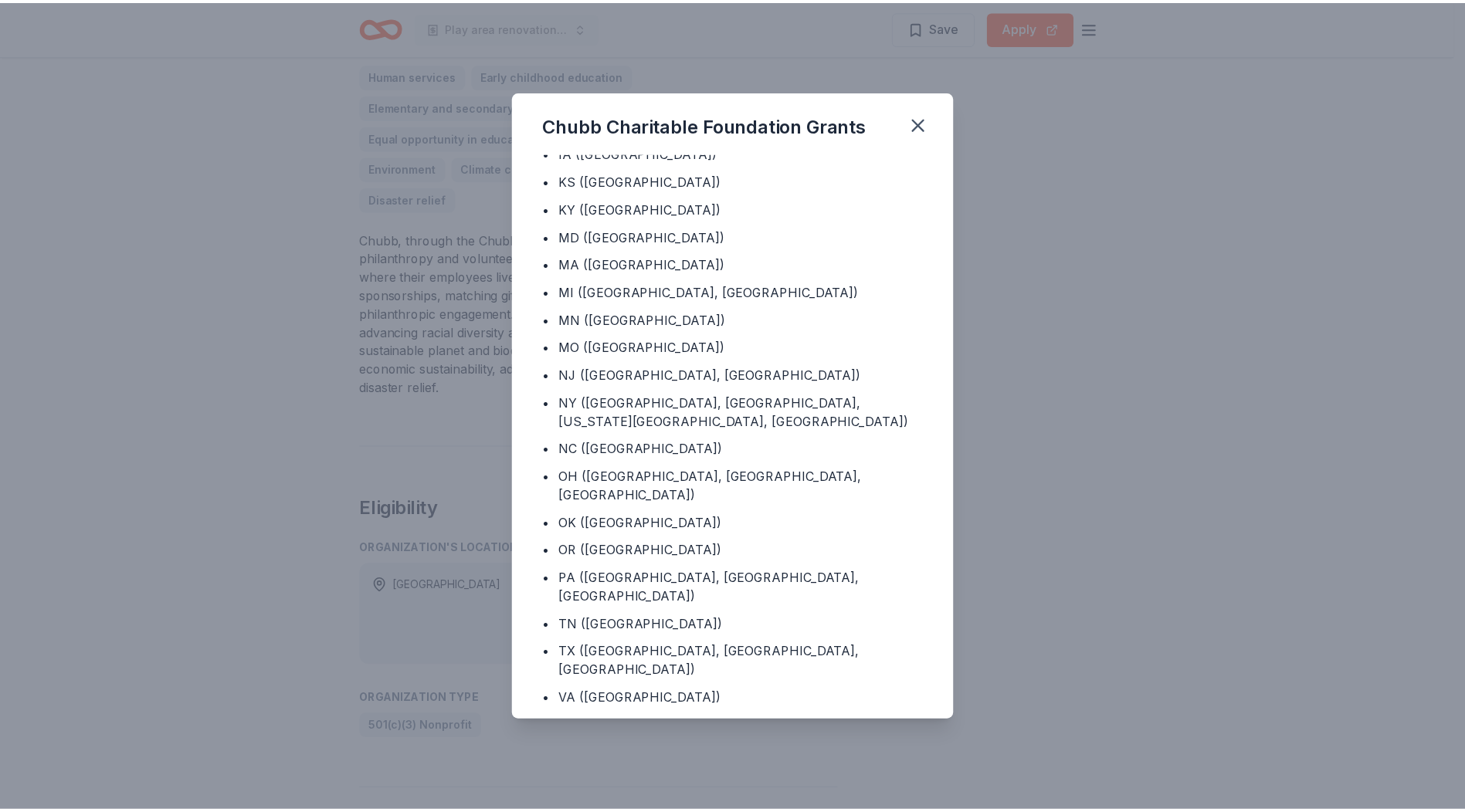
scroll to position [367, 0]
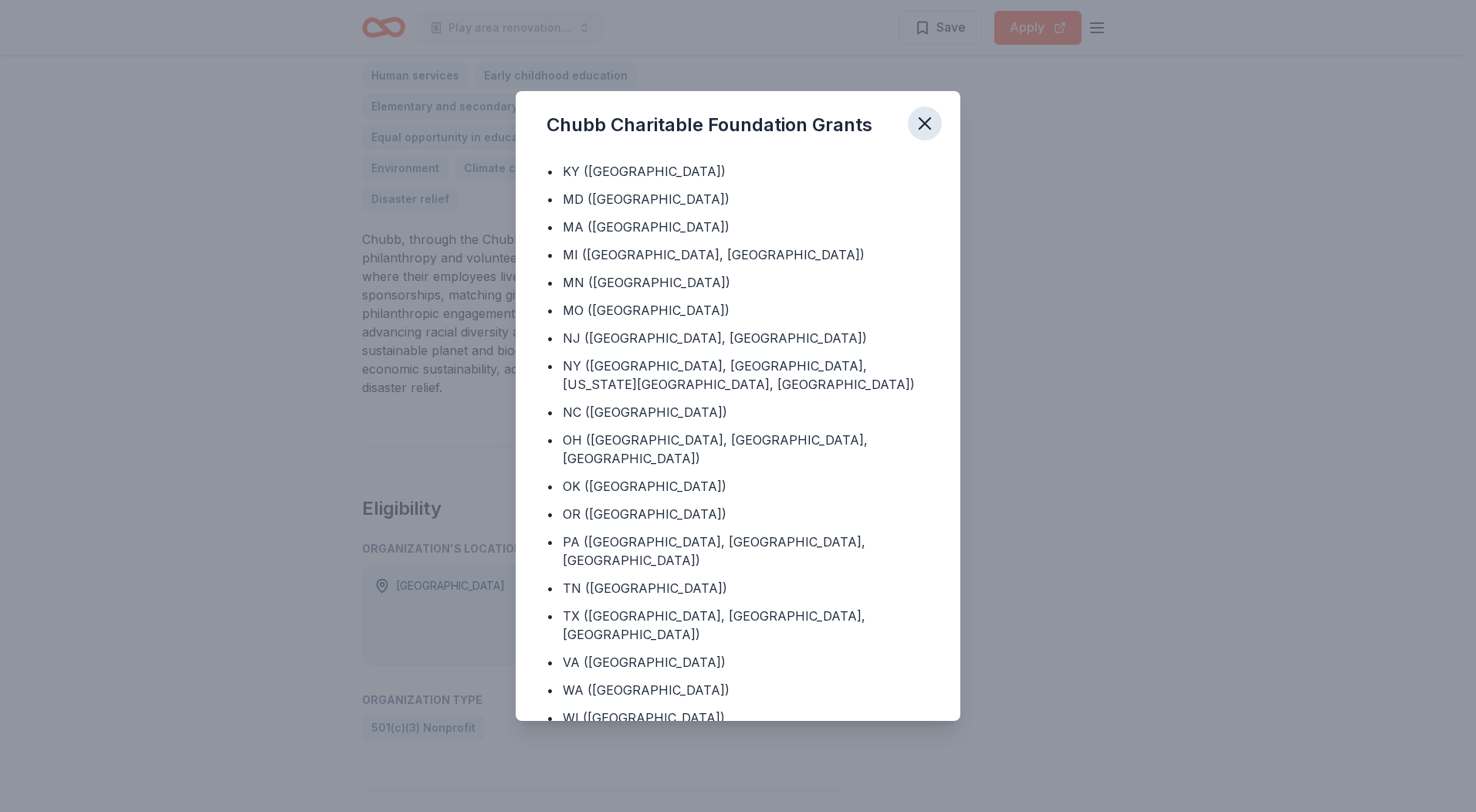
click at [919, 114] on icon "button" at bounding box center [924, 124] width 22 height 22
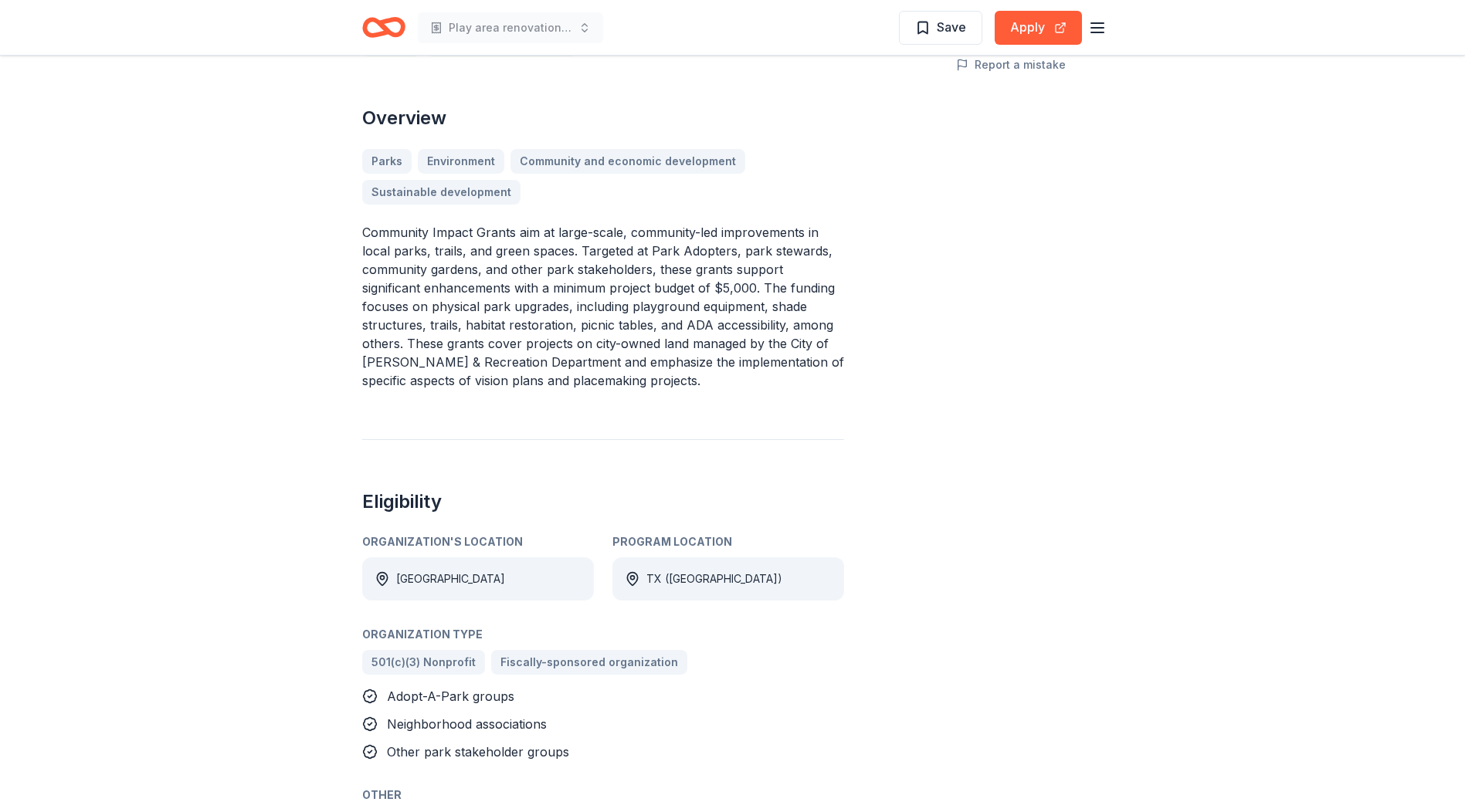
scroll to position [463, 0]
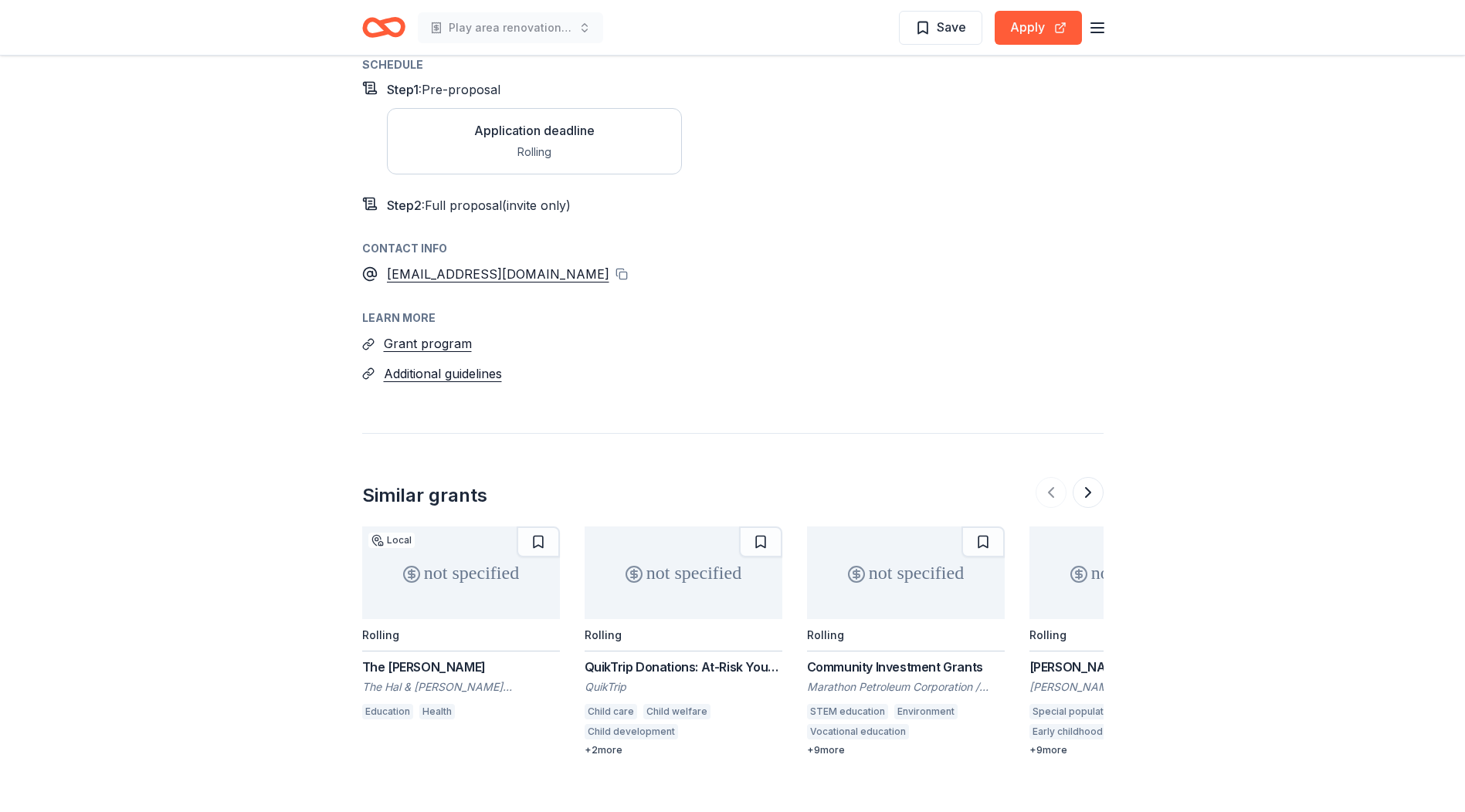
scroll to position [1621, 0]
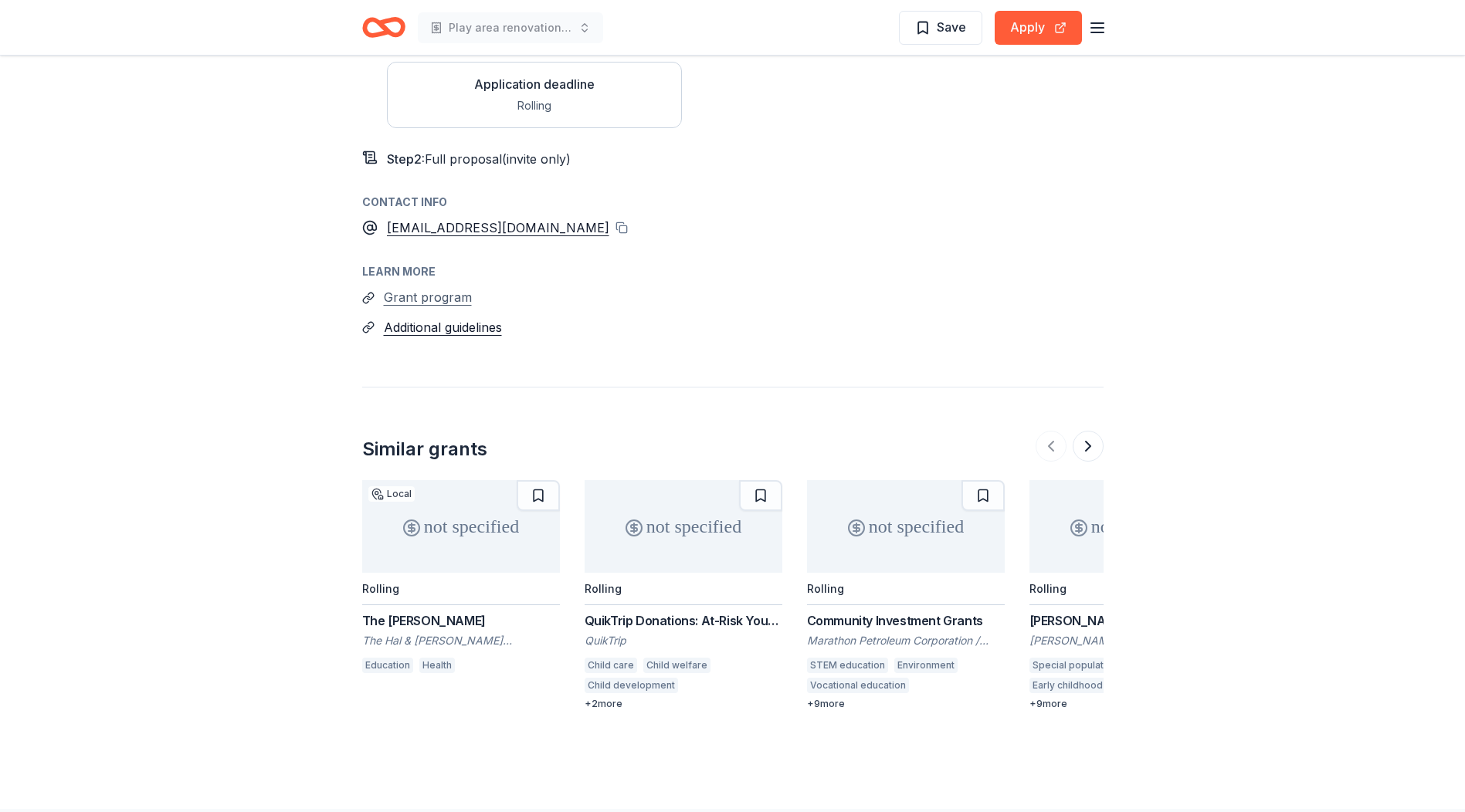
click at [401, 287] on button "Grant program" at bounding box center [427, 297] width 88 height 20
